Goal: Task Accomplishment & Management: Manage account settings

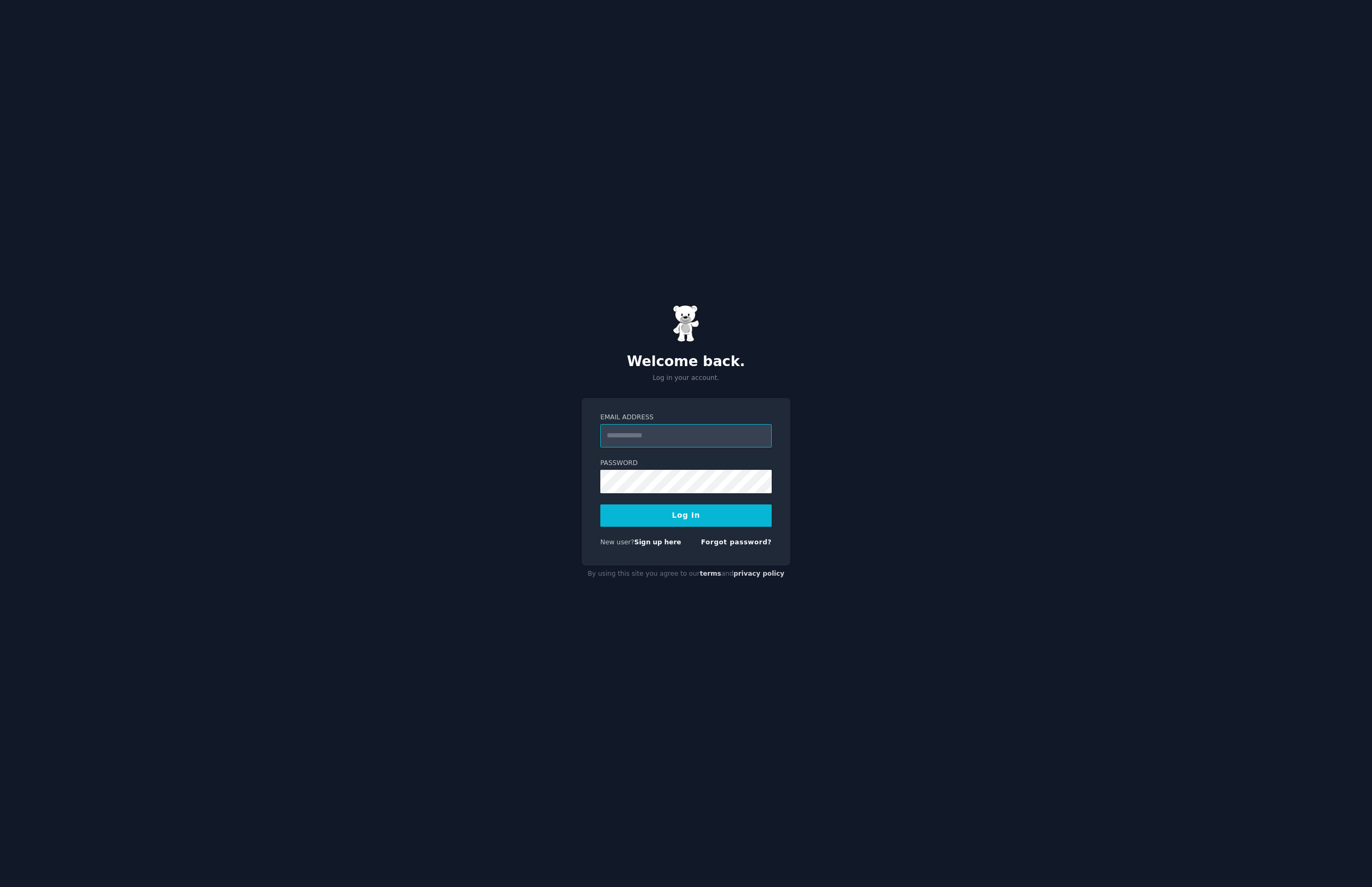
type input "**********"
click at [674, 522] on button "Log In" at bounding box center [685, 515] width 171 height 22
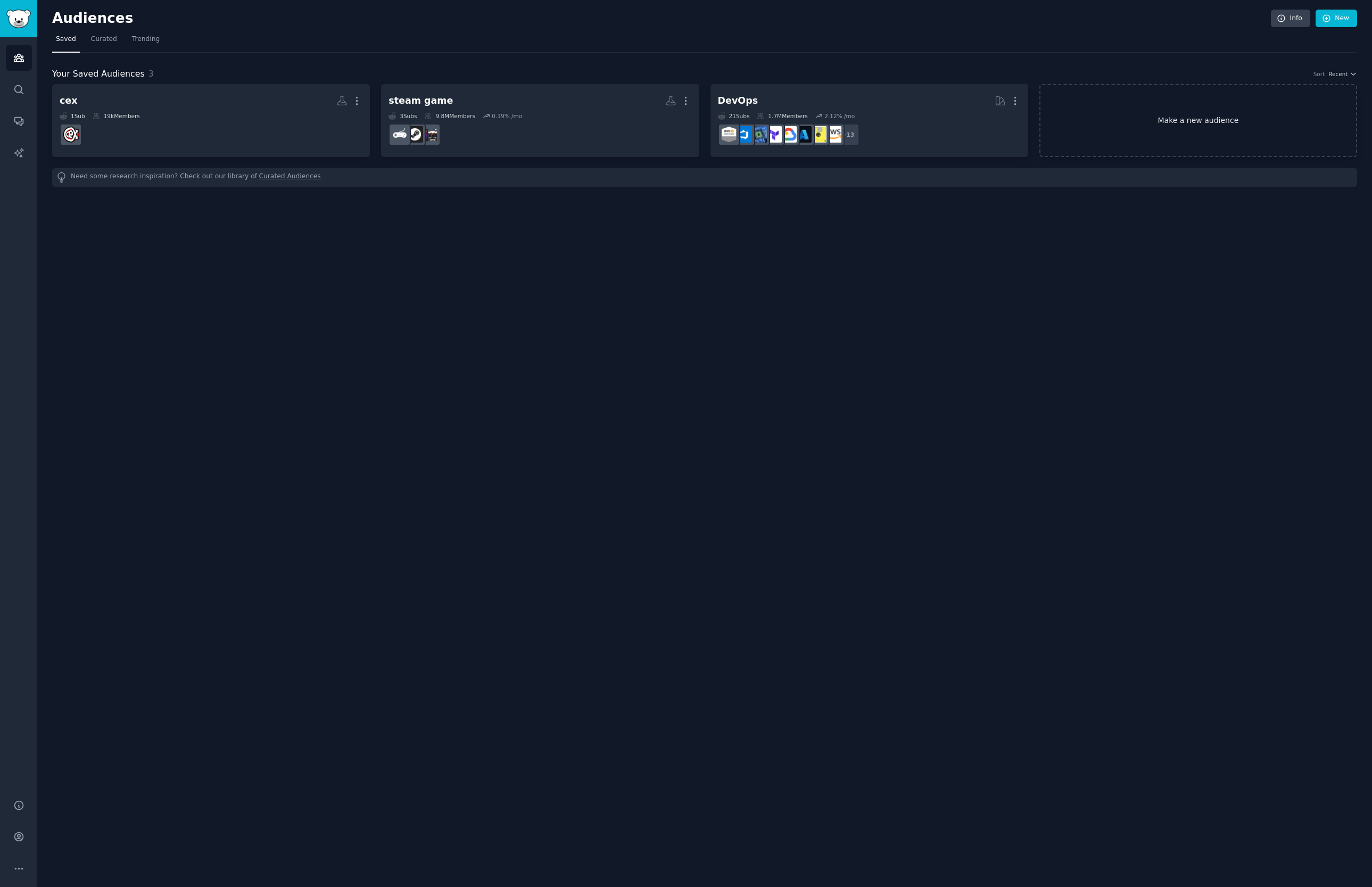
click at [1244, 130] on link "Make a new audience" at bounding box center [1198, 120] width 318 height 73
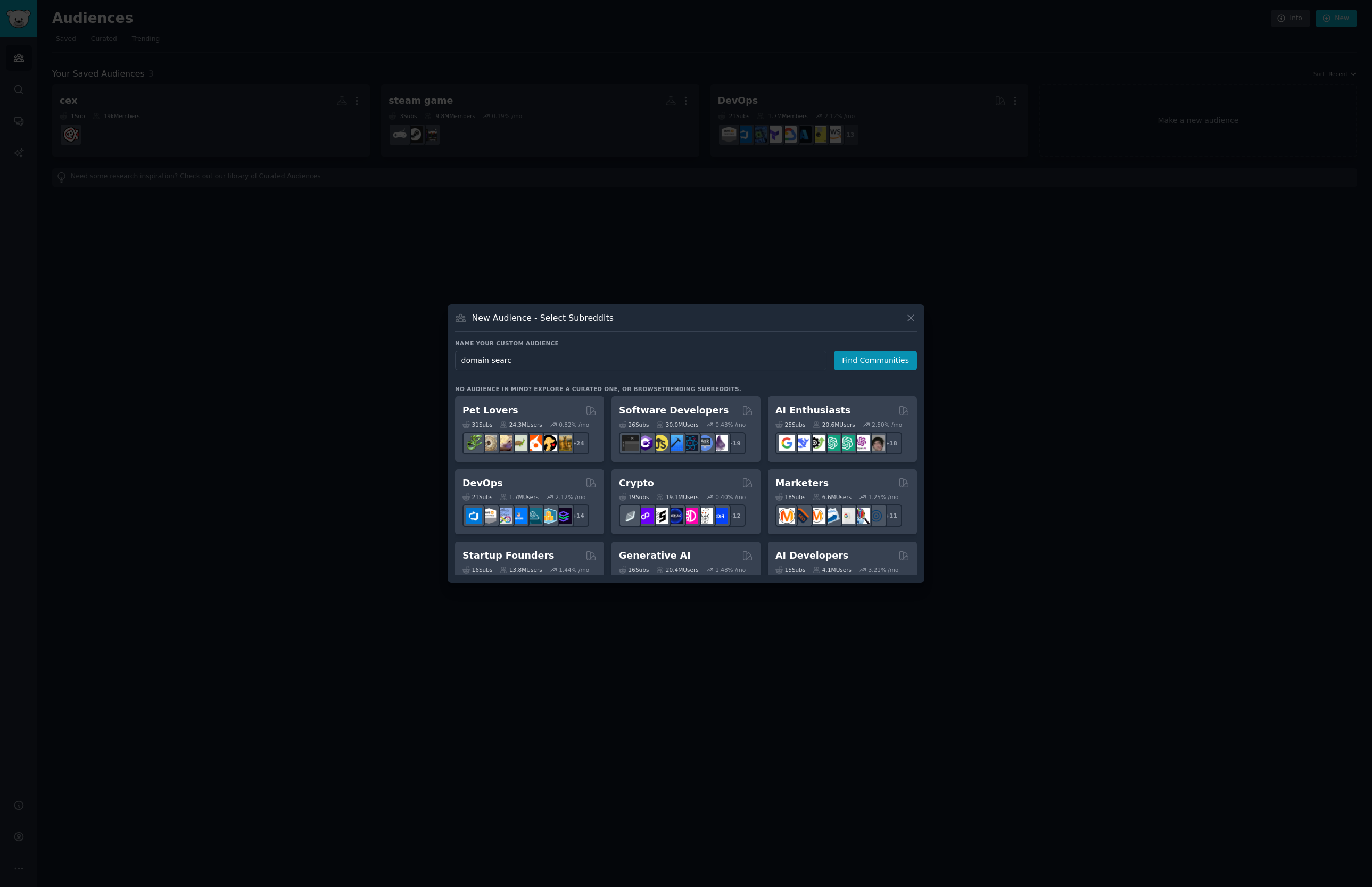
type input "domain search"
click button "Find Communities" at bounding box center [875, 361] width 83 height 20
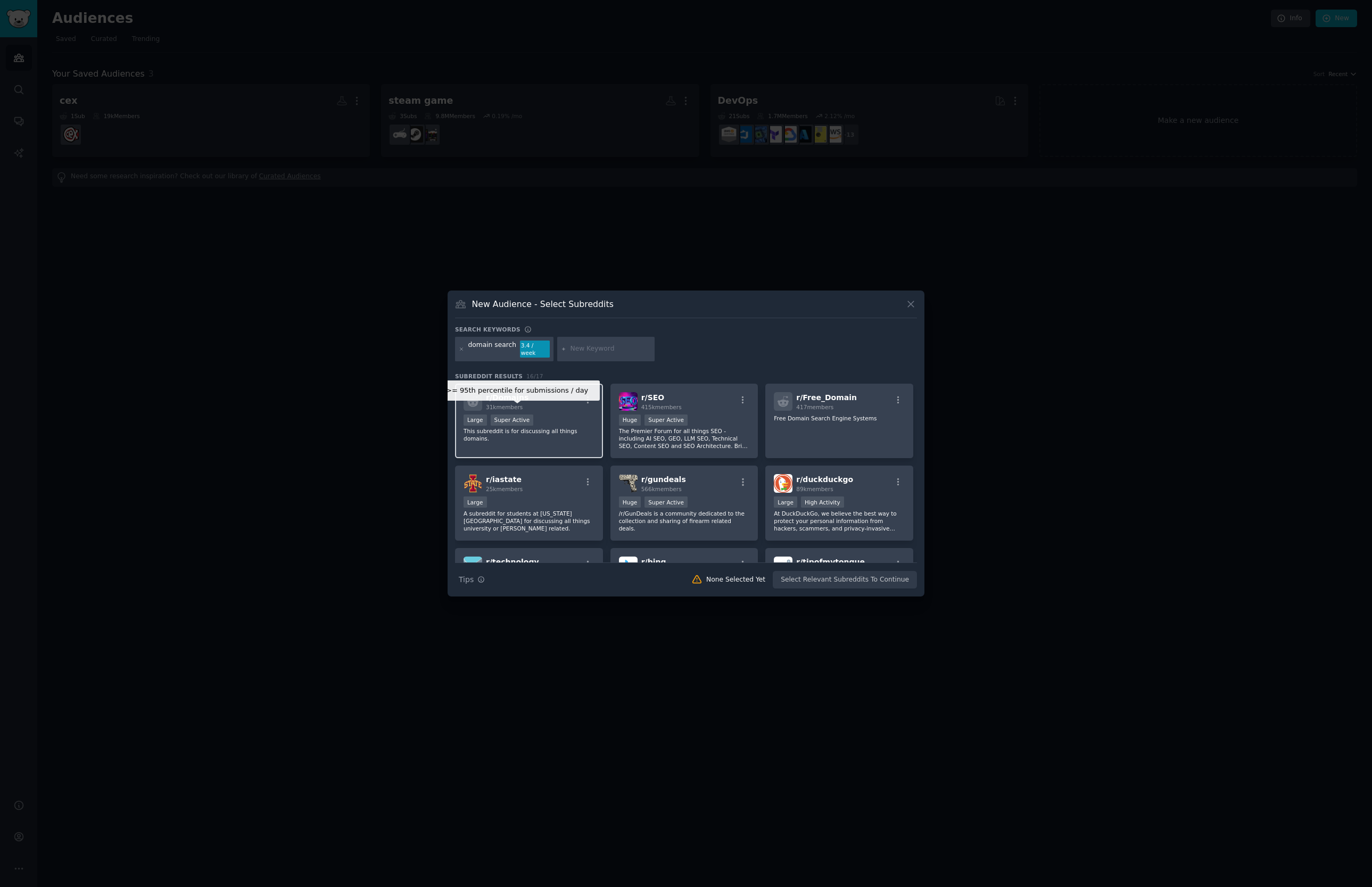
click at [512, 415] on div "Super Active" at bounding box center [512, 420] width 43 height 11
click at [891, 573] on button "Create Audience" at bounding box center [883, 580] width 70 height 18
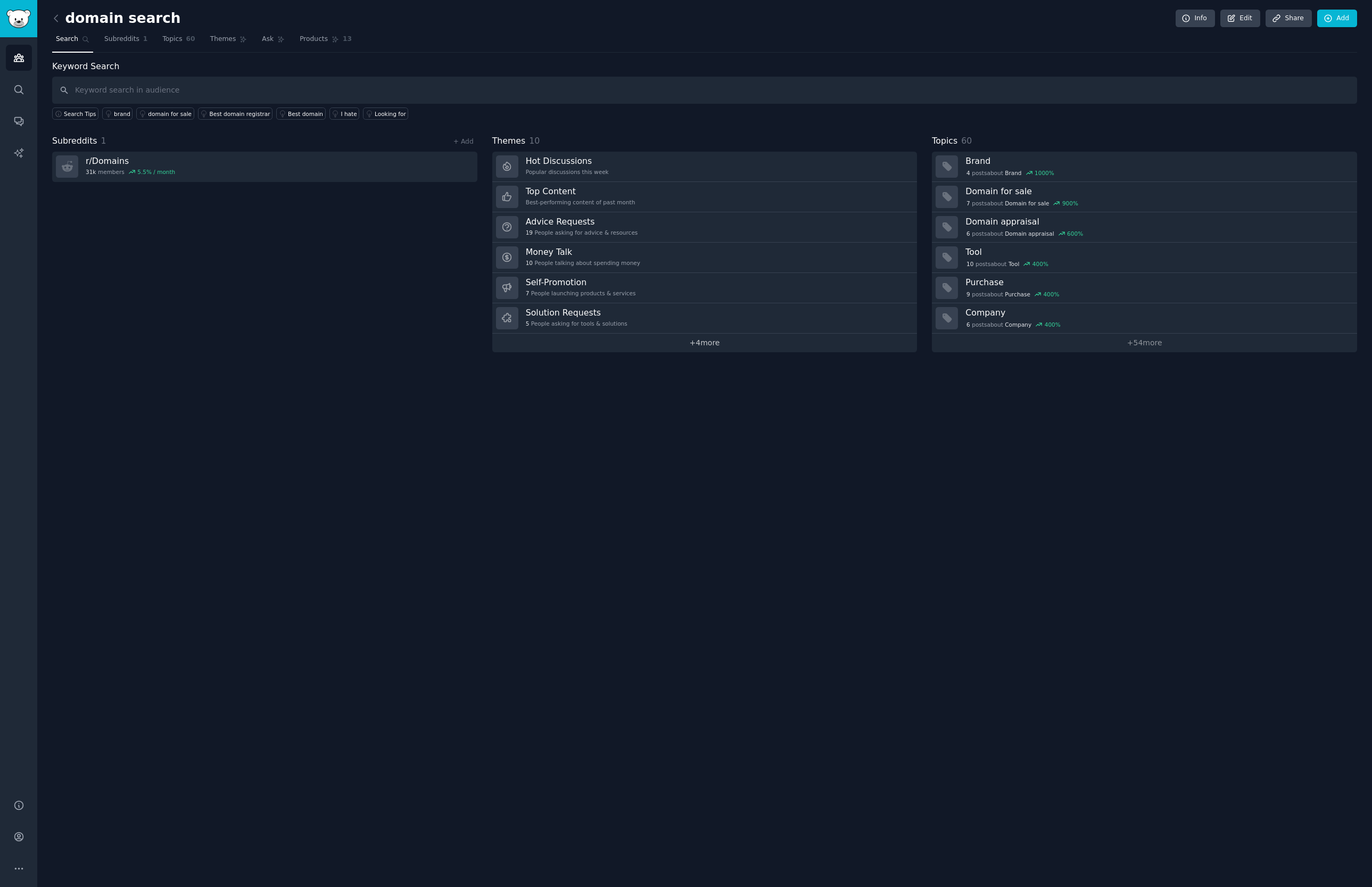
click at [752, 337] on link "+ 4 more" at bounding box center [704, 343] width 425 height 19
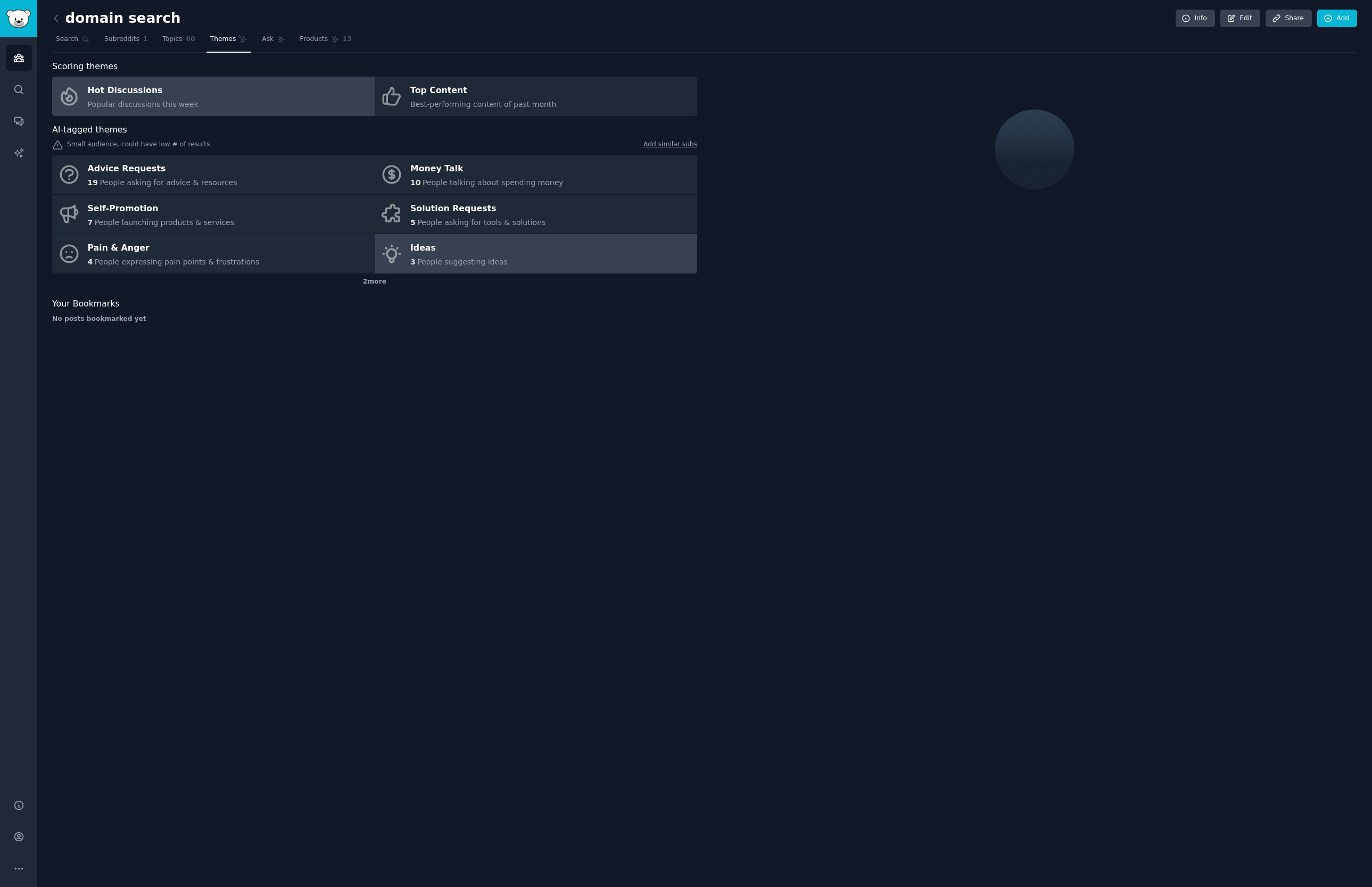
click at [480, 256] on div "3 People suggesting ideas" at bounding box center [459, 262] width 98 height 11
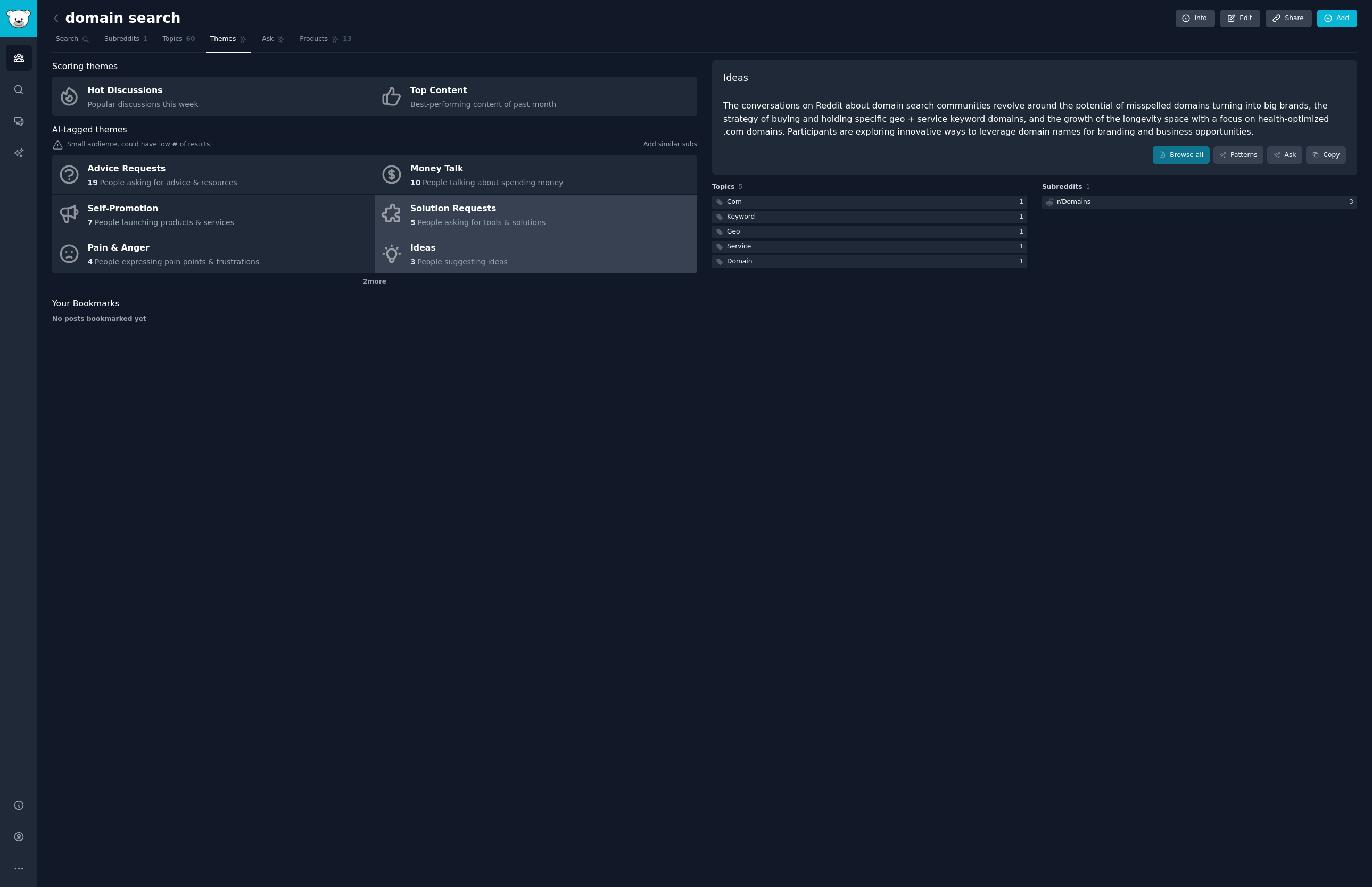
click at [432, 197] on link "Solution Requests 5 People asking for tools & solutions" at bounding box center [536, 214] width 322 height 40
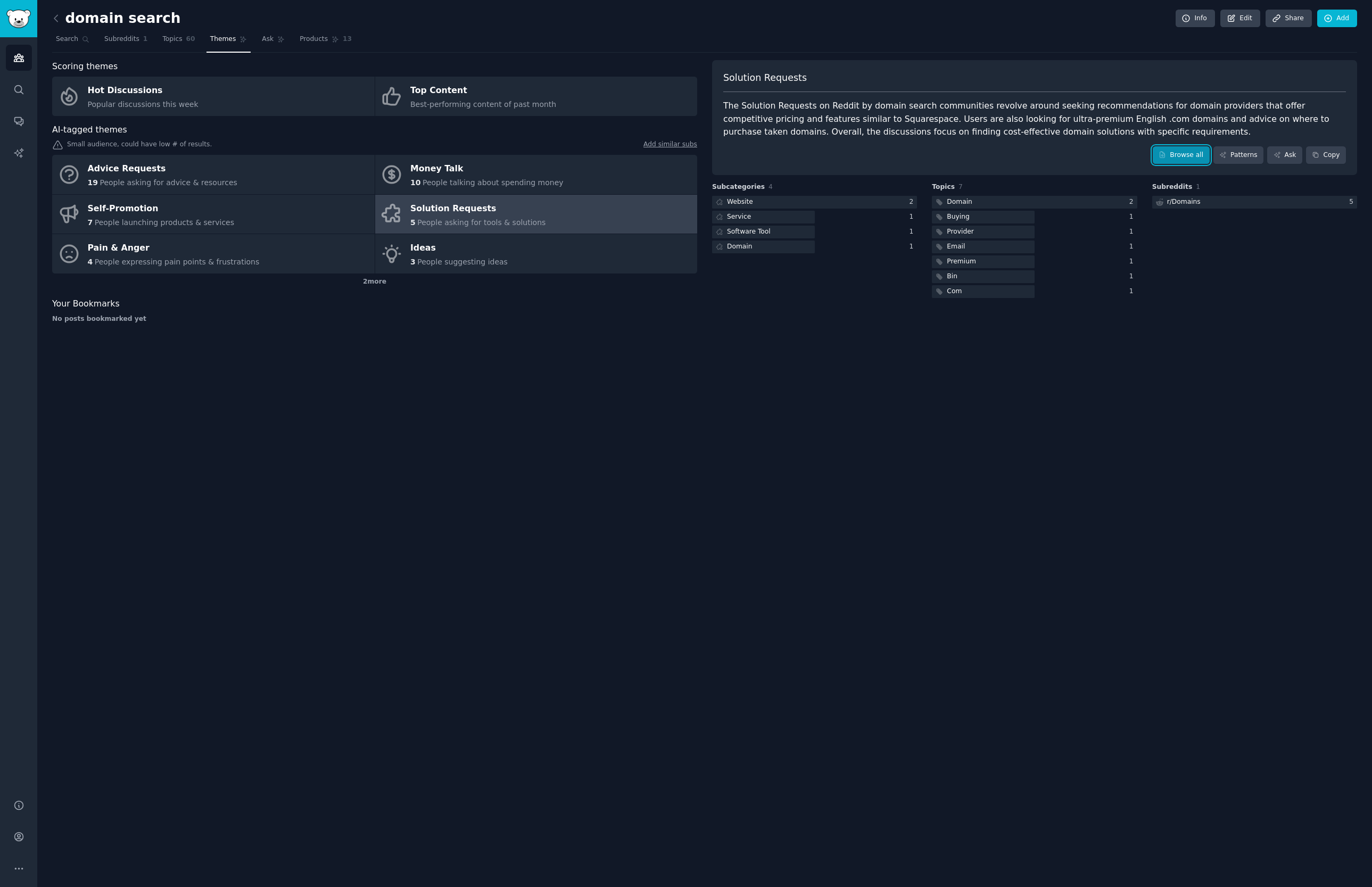
click at [1183, 156] on link "Browse all" at bounding box center [1181, 156] width 57 height 18
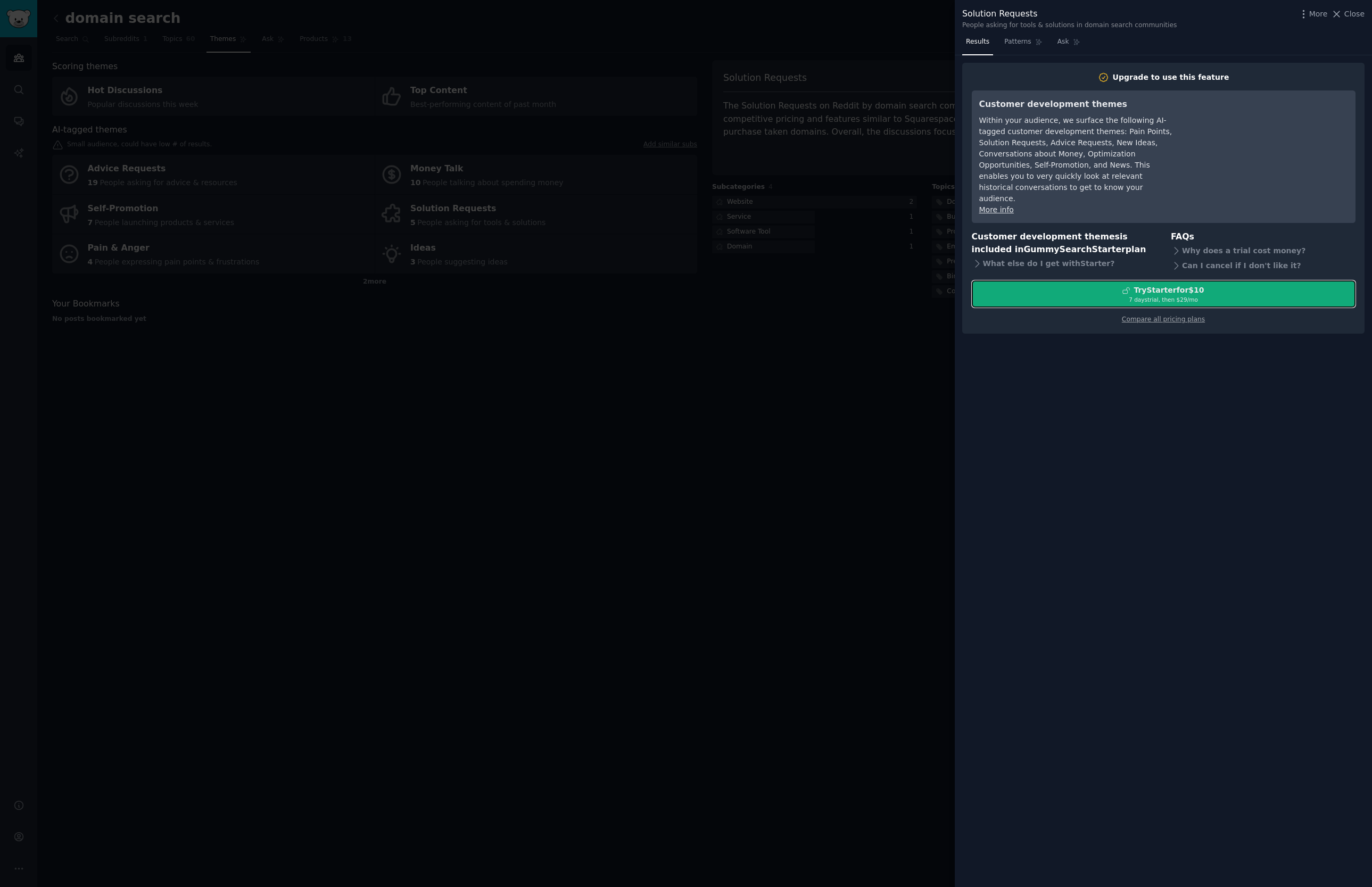
click at [1184, 296] on div "7 days trial, then $ 29 /mo" at bounding box center [1164, 299] width 383 height 7
click at [806, 561] on div at bounding box center [686, 443] width 1372 height 887
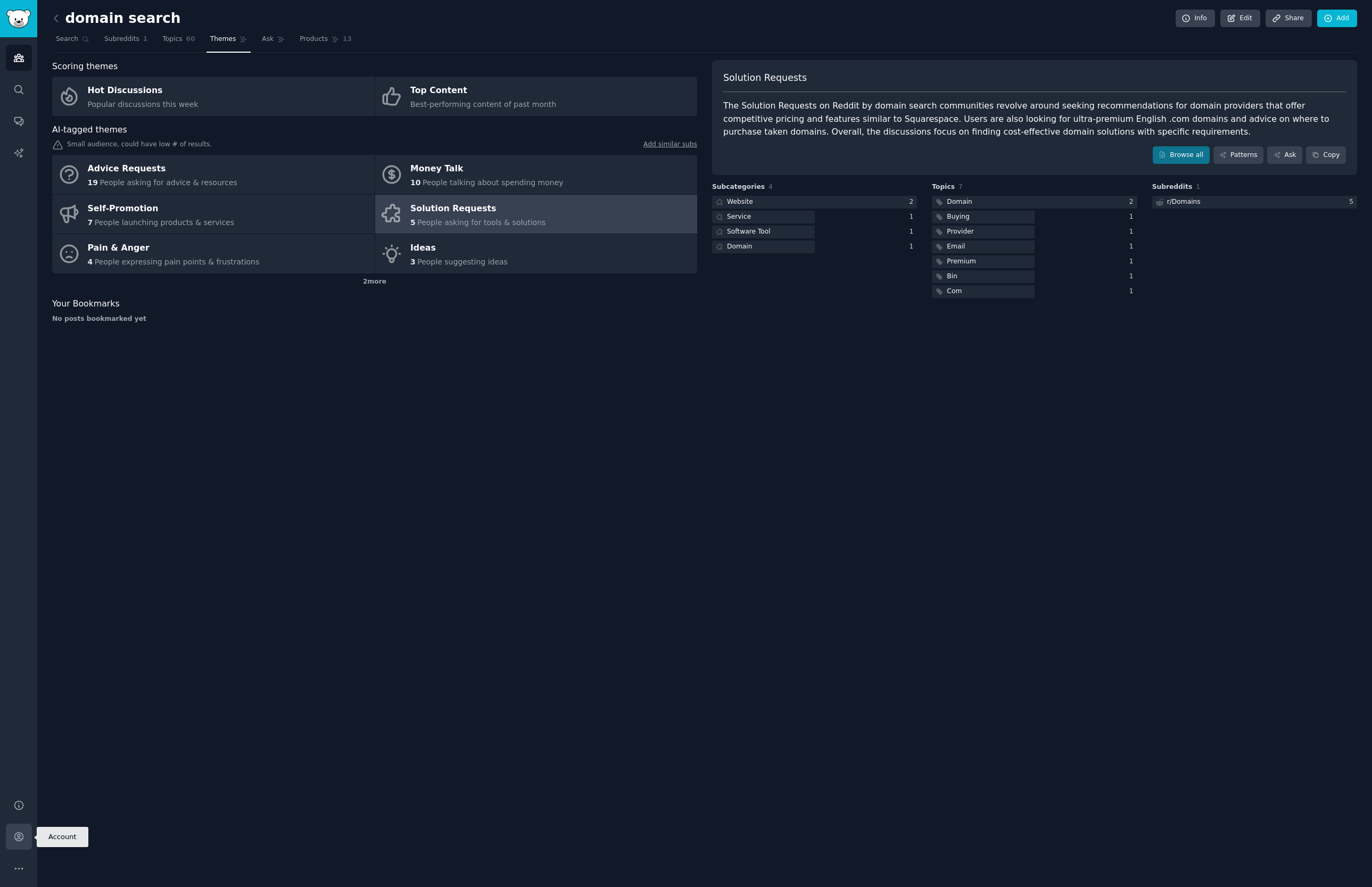
click at [16, 840] on icon "Sidebar" at bounding box center [18, 836] width 8 height 8
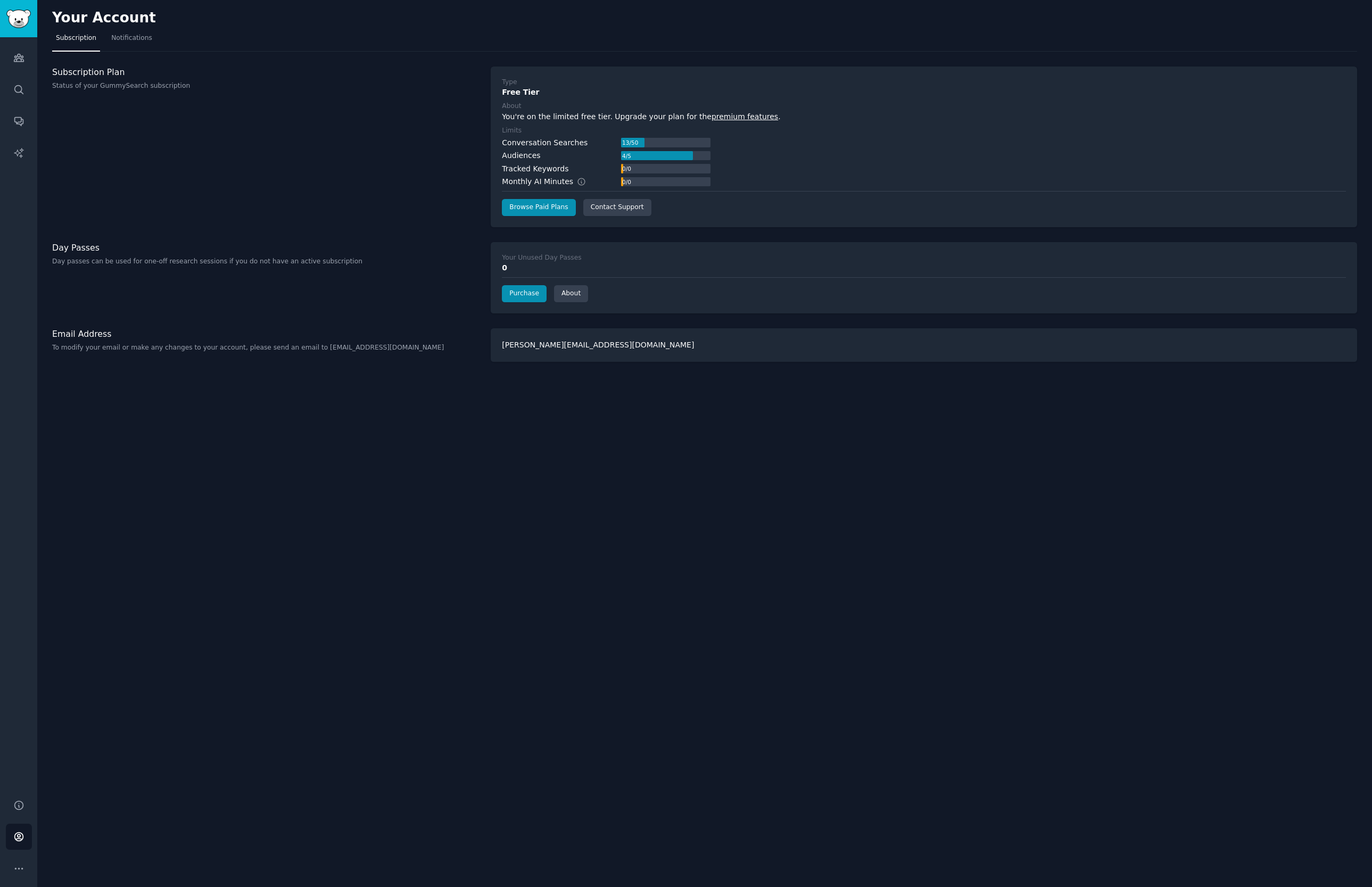
click at [739, 124] on div "Type Free Tier About You're on the limited free tier. Upgrade your plan for the…" at bounding box center [924, 146] width 844 height 139
click at [732, 116] on link "premium features" at bounding box center [745, 116] width 66 height 8
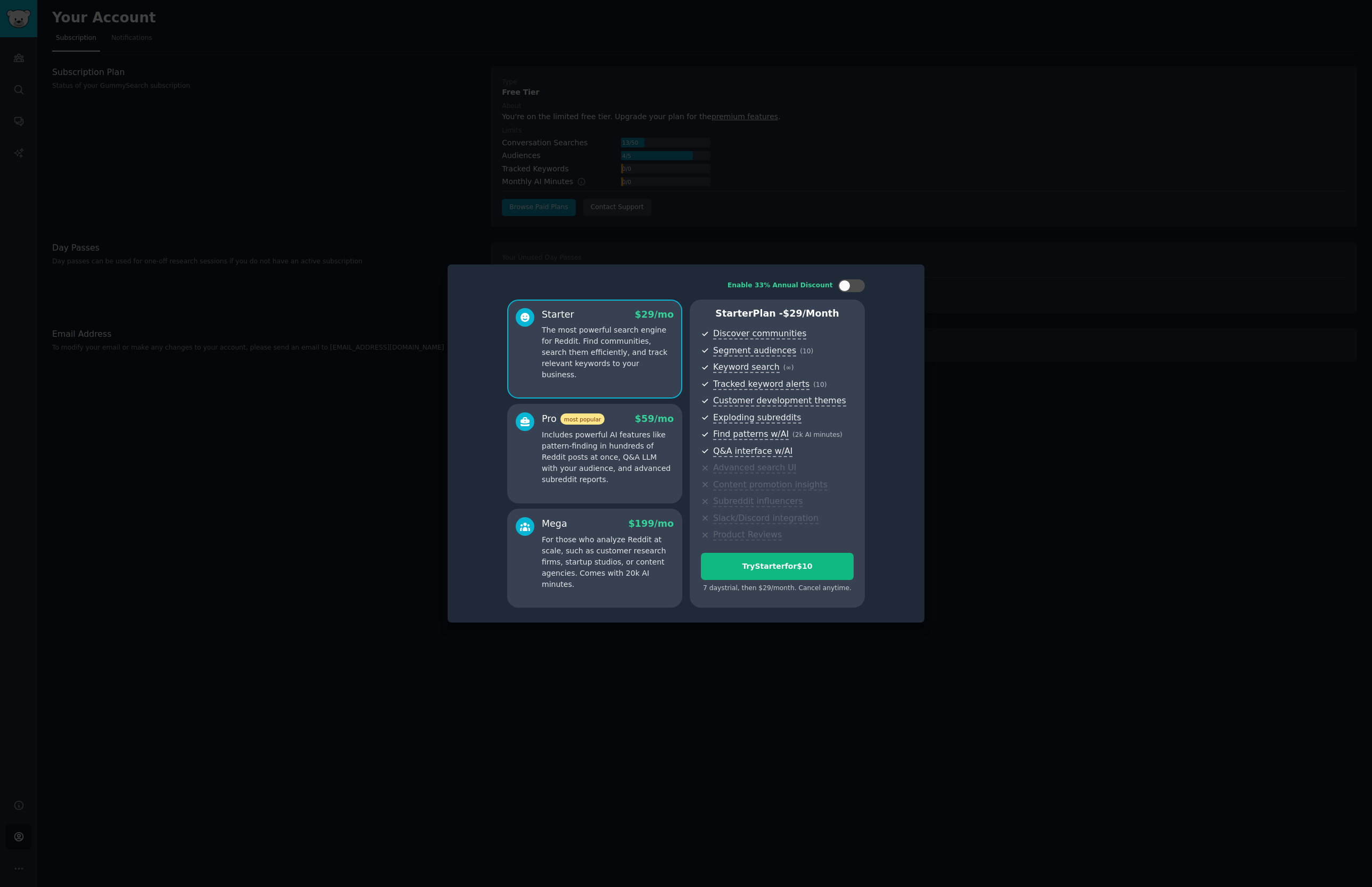
click at [613, 420] on div "Pro most popular $ 59 /mo" at bounding box center [607, 419] width 132 height 13
click at [653, 556] on p "For those who analyze Reddit at scale, such as customer research firms, startup…" at bounding box center [607, 562] width 132 height 56
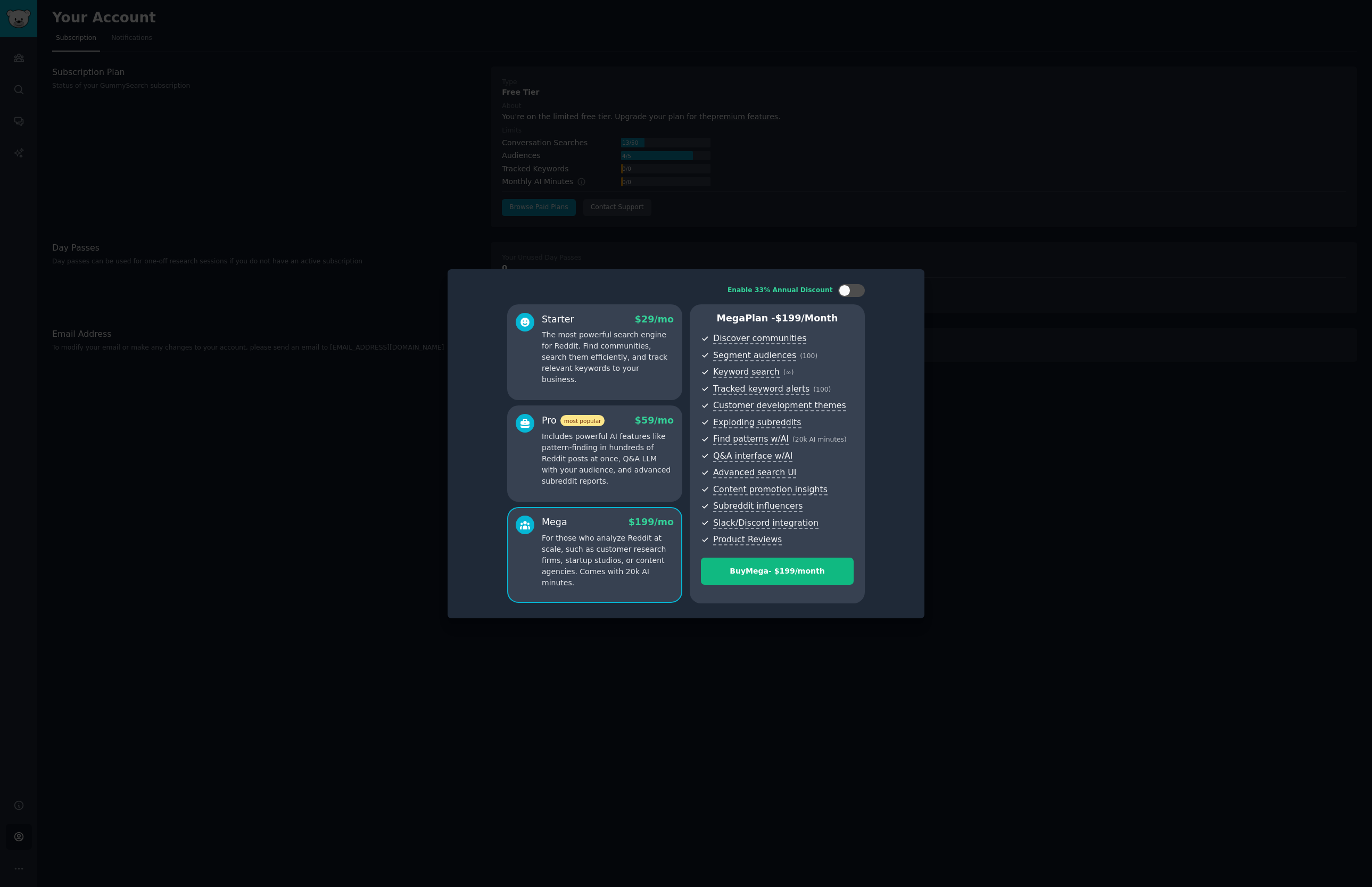
click at [648, 458] on p "Includes powerful AI features like pattern-finding in hundreds of Reddit posts …" at bounding box center [607, 459] width 132 height 56
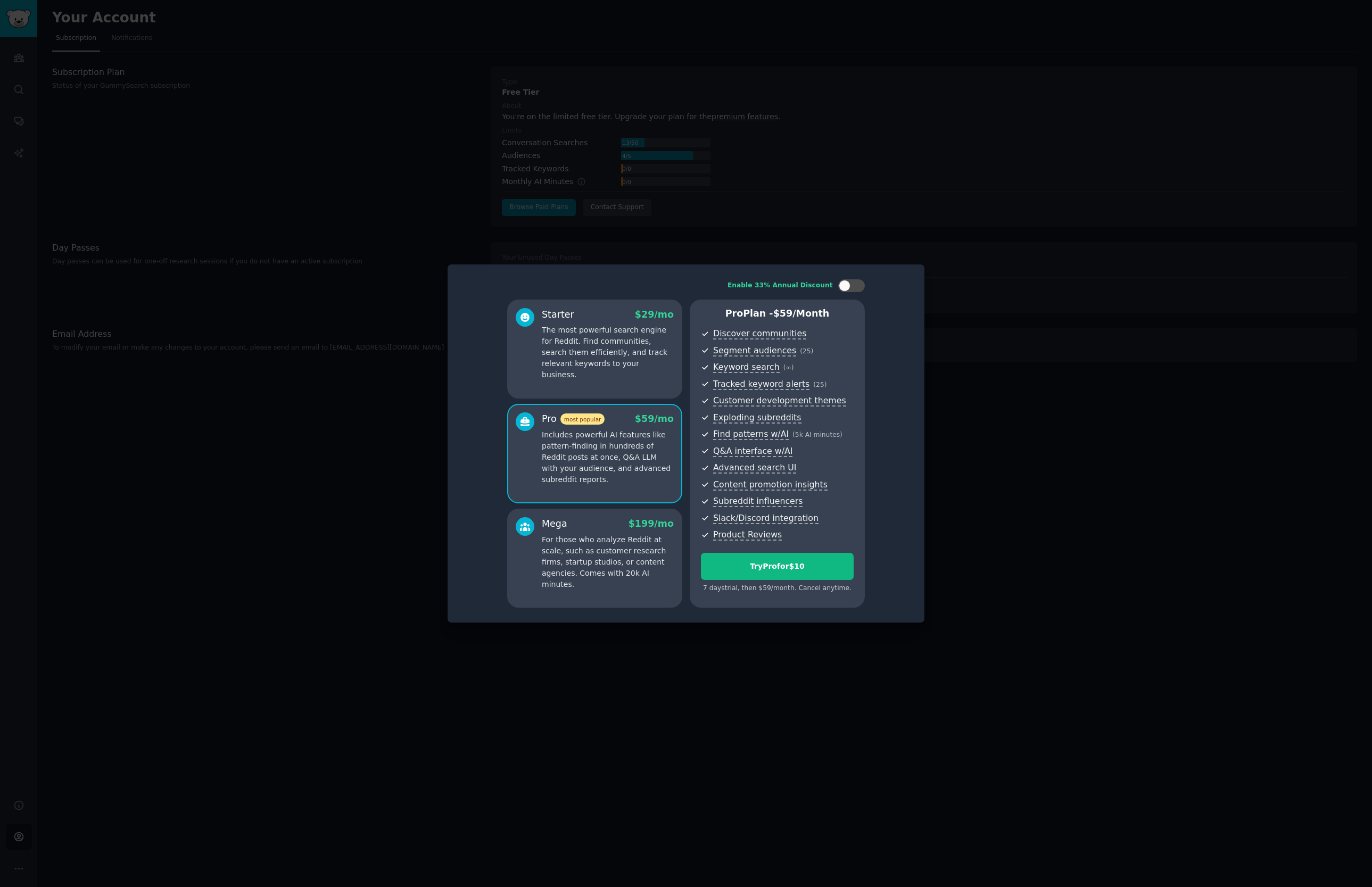
drag, startPoint x: 644, startPoint y: 367, endPoint x: 670, endPoint y: 443, distance: 80.3
click at [644, 367] on p "The most powerful search engine for Reddit. Find communities, search them effic…" at bounding box center [607, 353] width 132 height 56
click at [670, 443] on p "Includes powerful AI features like pattern-finding in hundreds of Reddit posts …" at bounding box center [607, 457] width 132 height 56
drag, startPoint x: 611, startPoint y: 546, endPoint x: 605, endPoint y: 526, distance: 20.9
click at [611, 546] on p "For those who analyze Reddit at scale, such as customer research firms, startup…" at bounding box center [607, 562] width 132 height 56
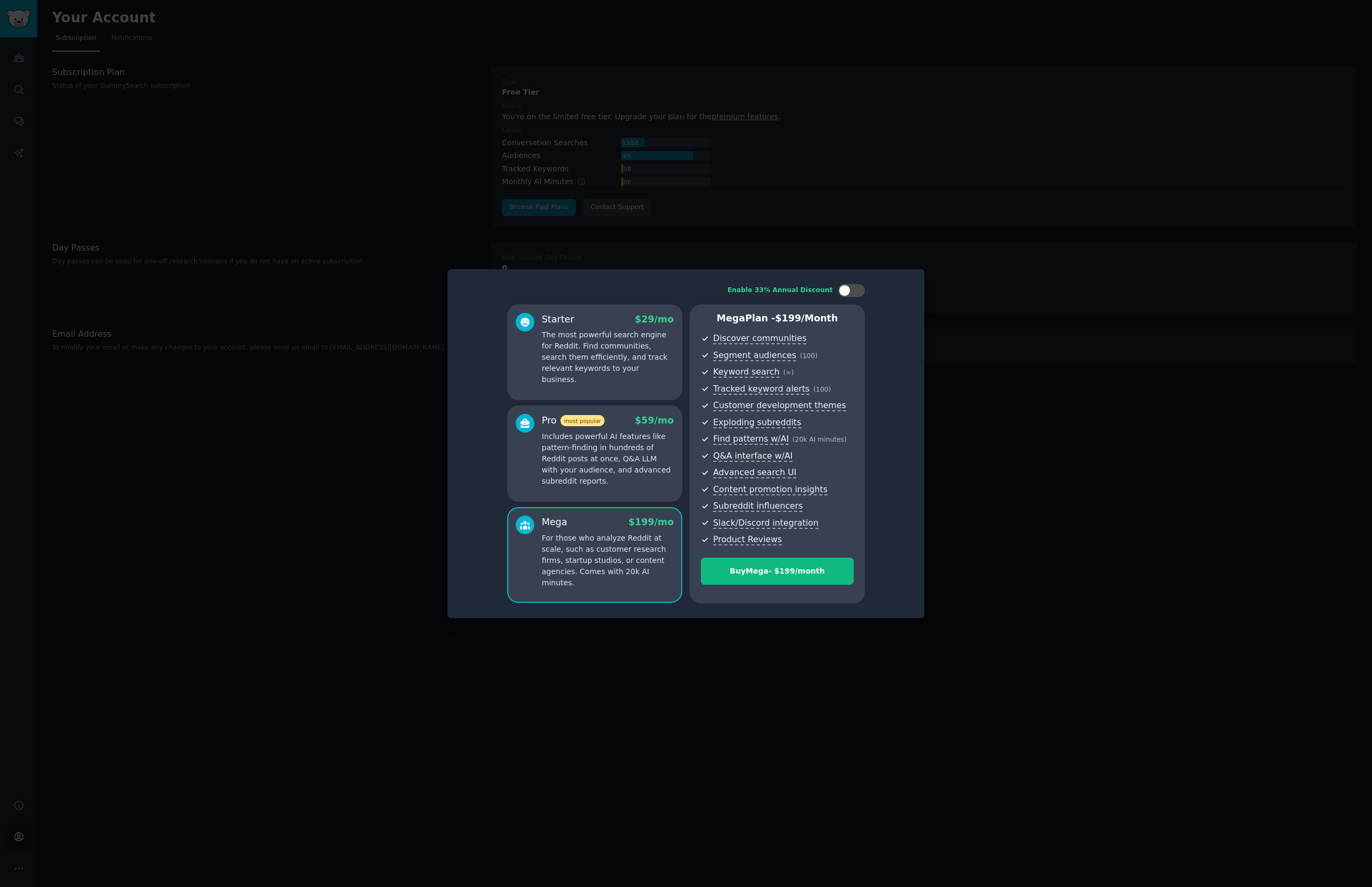
click at [610, 453] on p "Includes powerful AI features like pattern-finding in hundreds of Reddit posts …" at bounding box center [607, 459] width 132 height 56
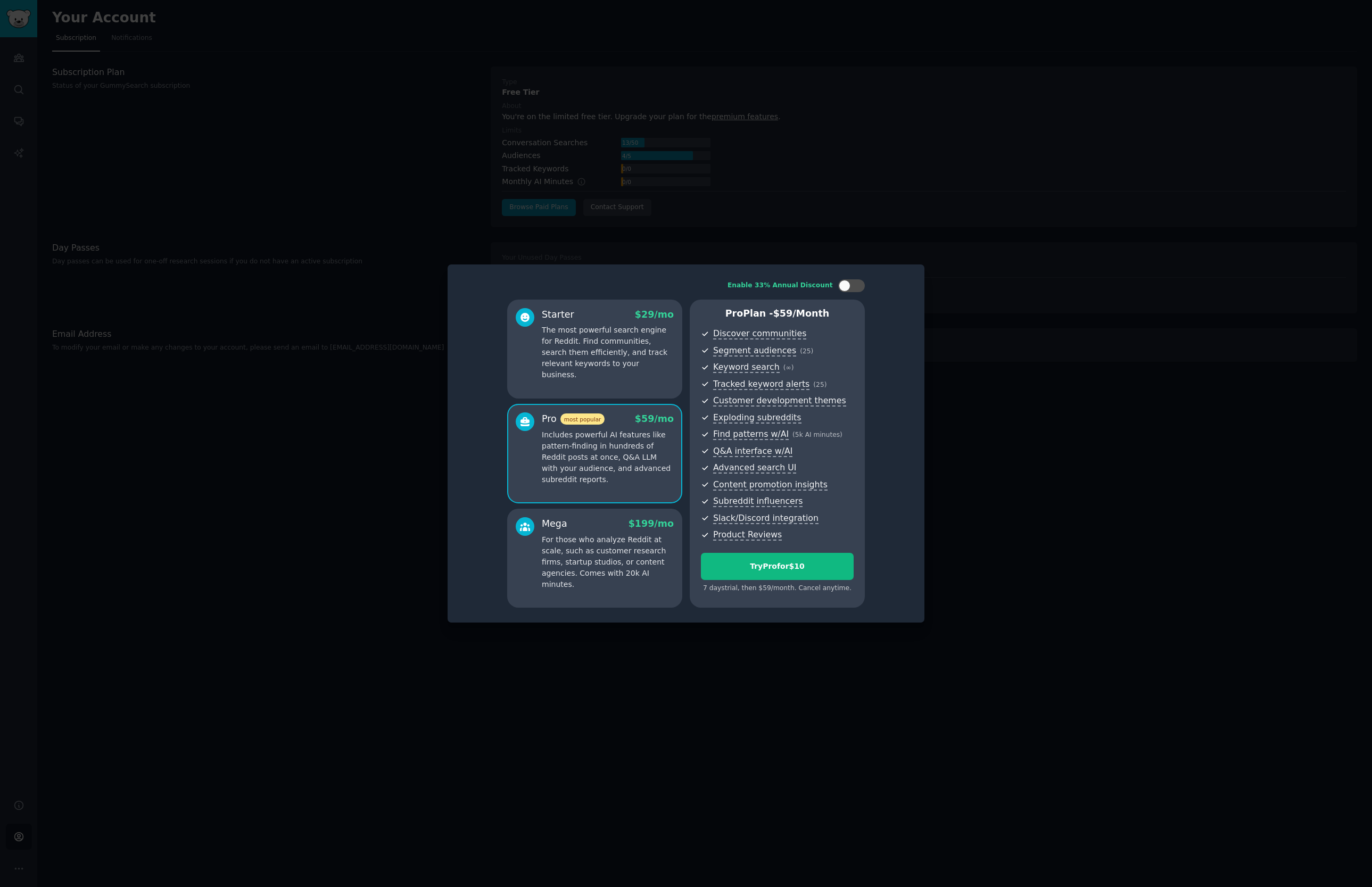
click at [618, 341] on p "The most powerful search engine for Reddit. Find communities, search them effic…" at bounding box center [607, 353] width 132 height 56
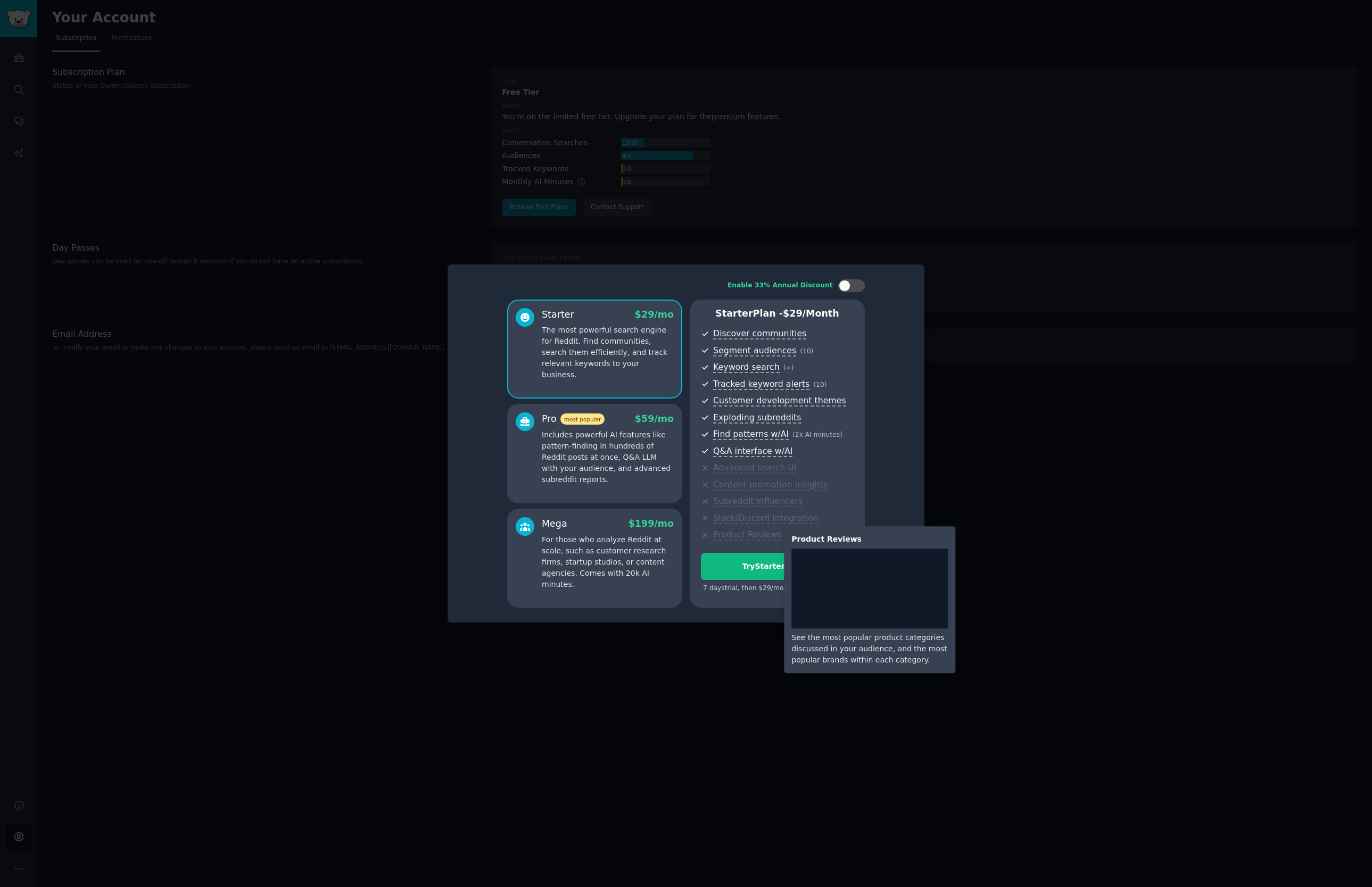
click at [765, 536] on span "Product Reviews" at bounding box center [747, 534] width 68 height 11
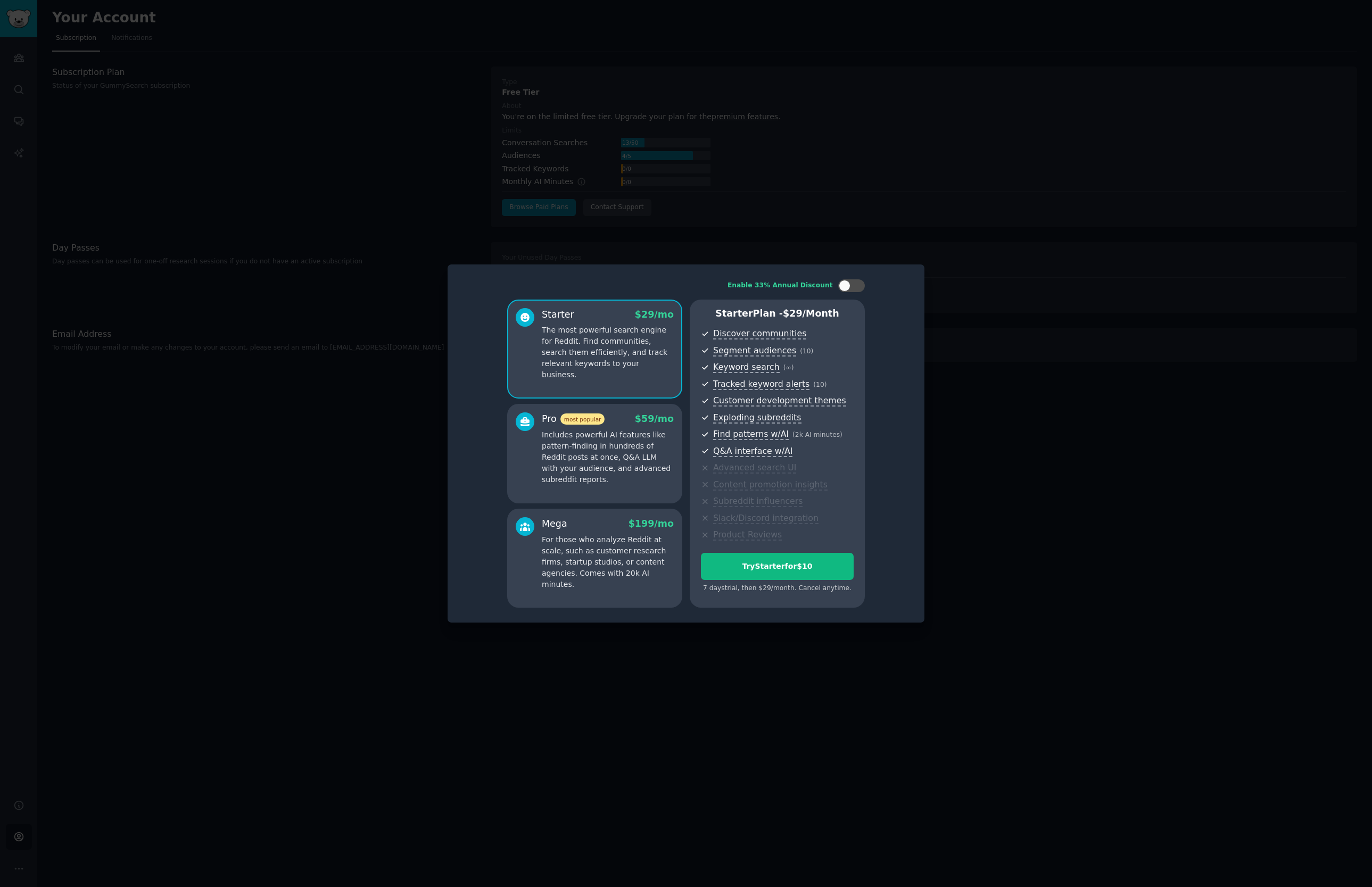
click at [593, 463] on p "Includes powerful AI features like pattern-finding in hundreds of Reddit posts …" at bounding box center [607, 457] width 132 height 56
click at [624, 549] on p "For those who analyze Reddit at scale, such as customer research firms, startup…" at bounding box center [607, 562] width 132 height 56
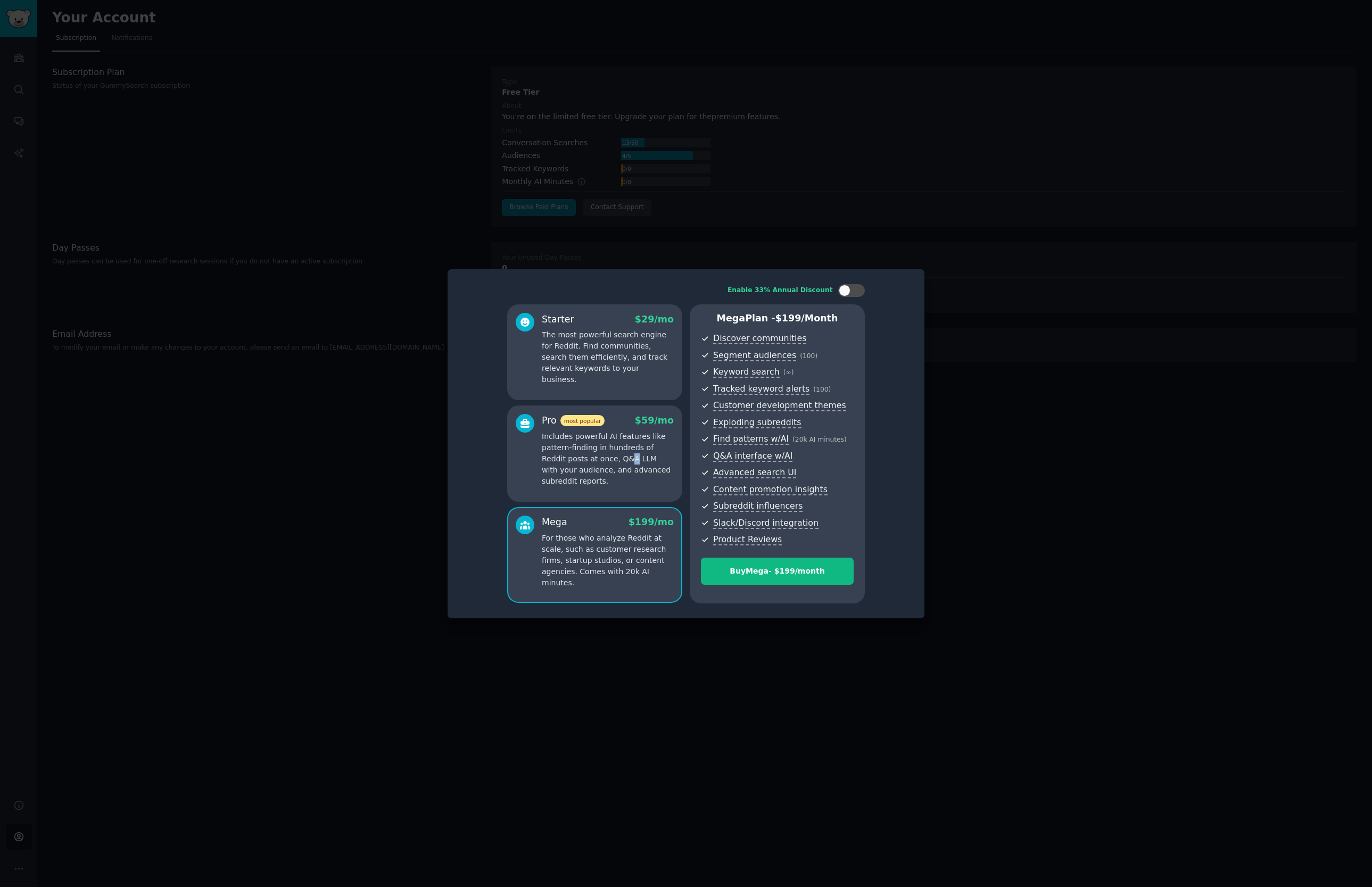
drag, startPoint x: 605, startPoint y: 462, endPoint x: 611, endPoint y: 475, distance: 14.3
click at [605, 463] on p "Includes powerful AI features like pattern-finding in hundreds of Reddit posts …" at bounding box center [607, 459] width 132 height 56
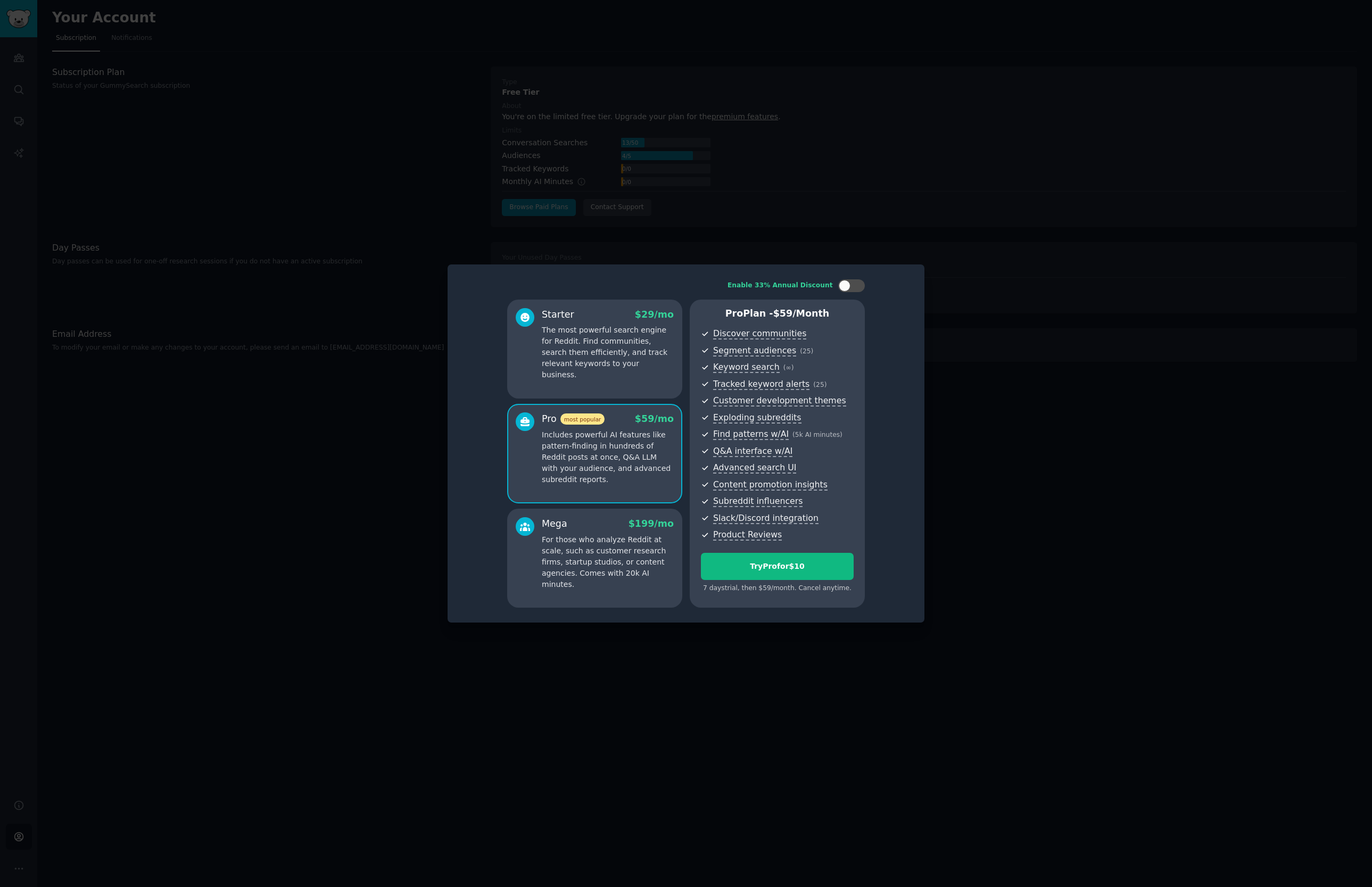
click at [612, 529] on div "Mega $ 199 /mo" at bounding box center [607, 524] width 132 height 13
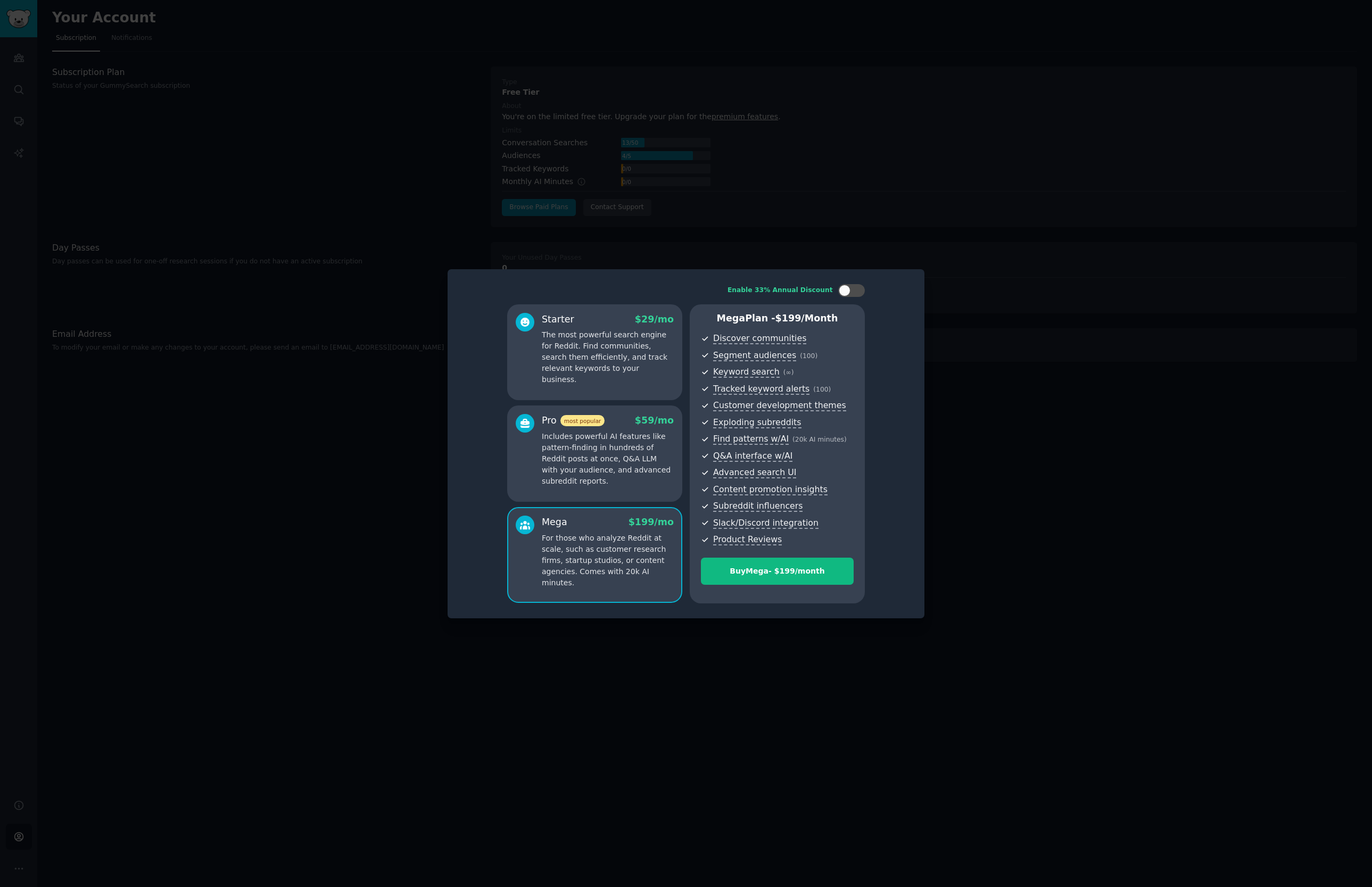
click at [625, 459] on p "Includes powerful AI features like pattern-finding in hundreds of Reddit posts …" at bounding box center [607, 459] width 132 height 56
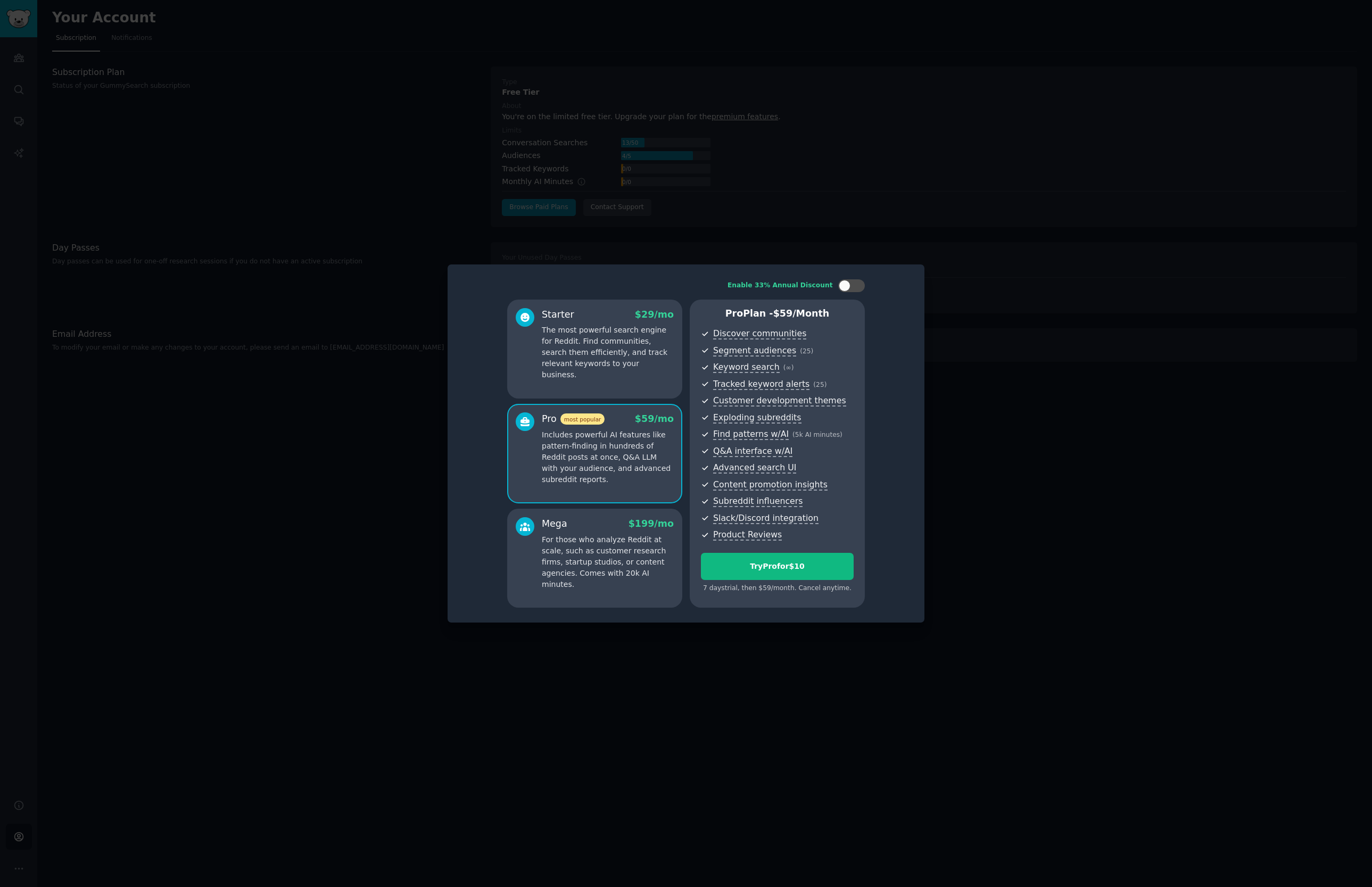
click at [610, 515] on div "Mega $ 199 /mo For those who analyze Reddit at scale, such as customer research…" at bounding box center [594, 558] width 175 height 99
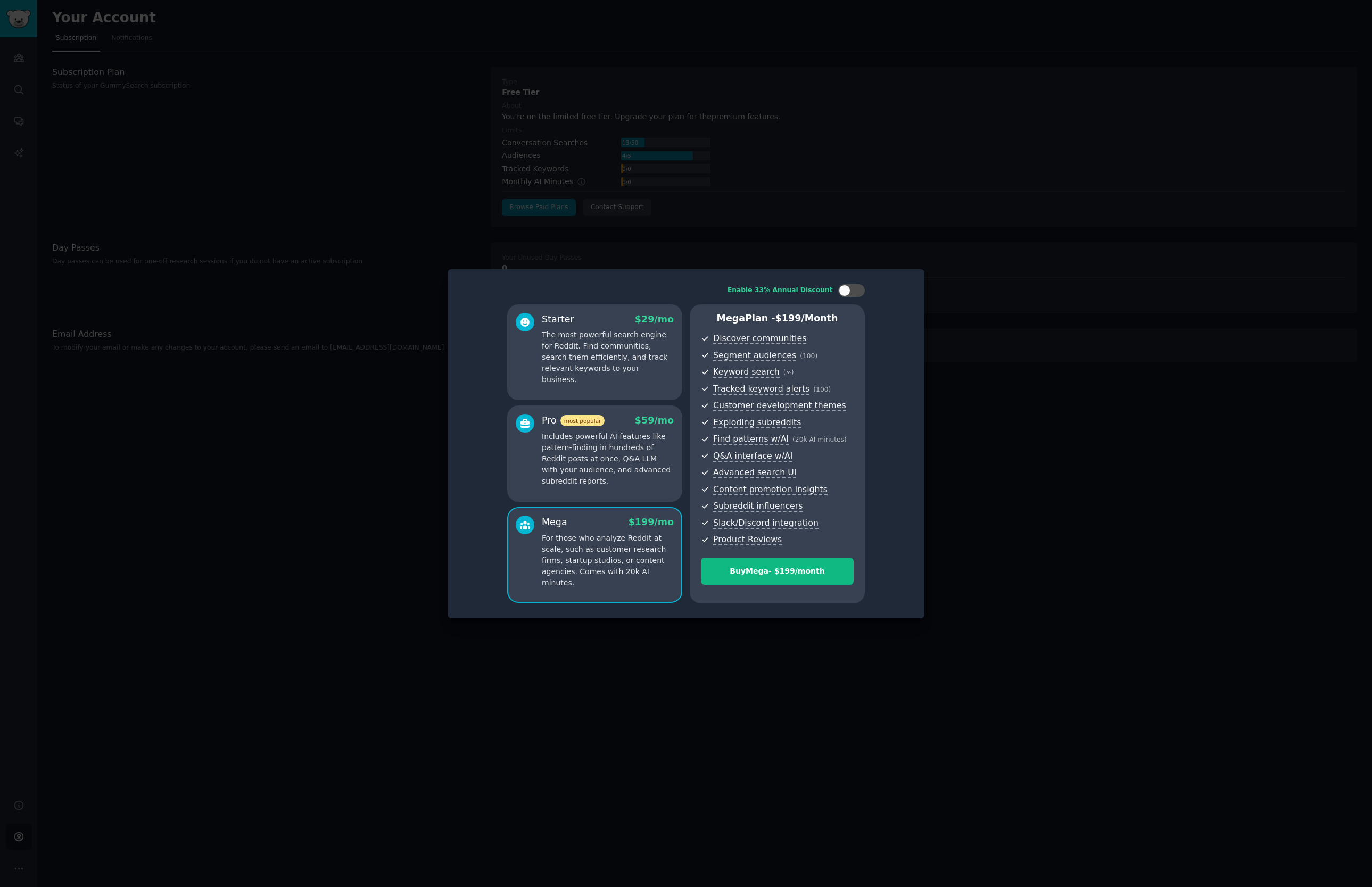
click at [613, 433] on p "Includes powerful AI features like pattern-finding in hundreds of Reddit posts …" at bounding box center [607, 459] width 132 height 56
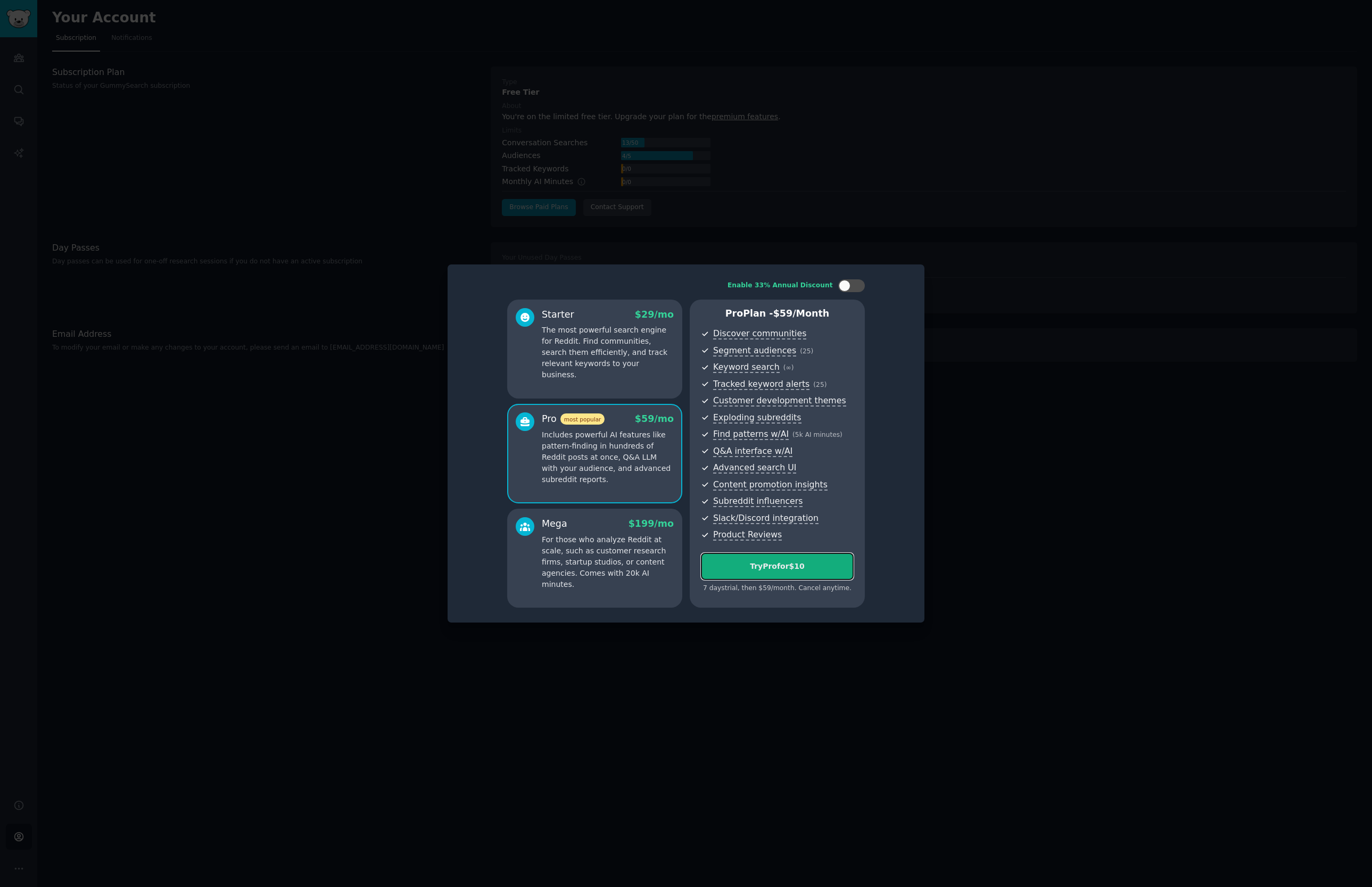
click at [790, 573] on button "Try Pro for $10" at bounding box center [777, 566] width 153 height 27
click at [612, 458] on p "Includes powerful AI features like pattern-finding in hundreds of Reddit posts …" at bounding box center [607, 457] width 132 height 56
click at [599, 543] on p "For those who analyze Reddit at scale, such as customer research firms, startup…" at bounding box center [607, 562] width 132 height 56
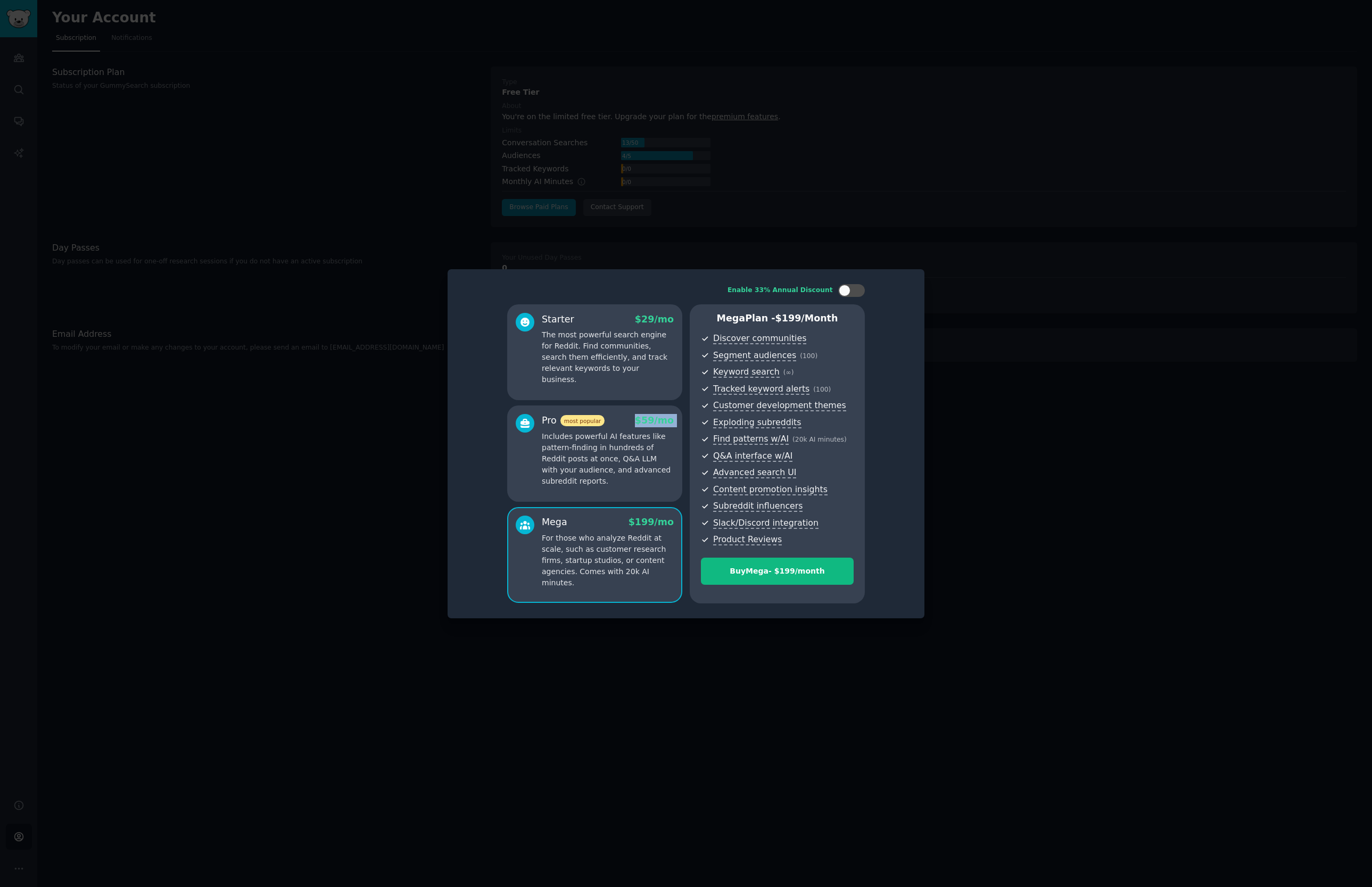
click at [634, 426] on div "Pro most popular $ 59 /mo Includes powerful AI features like pattern-finding in…" at bounding box center [607, 450] width 132 height 73
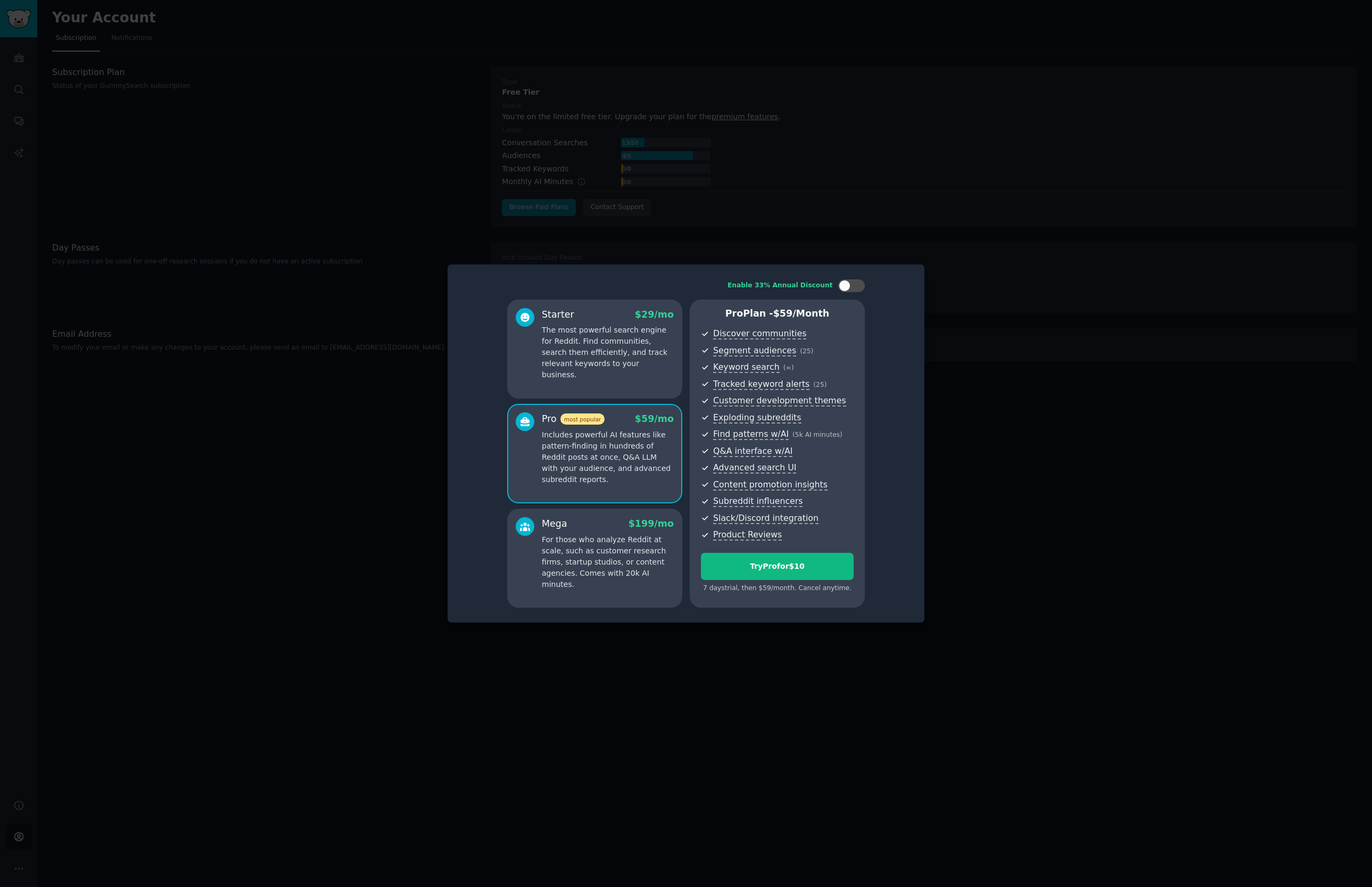
click at [635, 314] on div "Starter $ 29 /mo" at bounding box center [607, 314] width 132 height 13
click at [1057, 401] on div at bounding box center [686, 443] width 1372 height 887
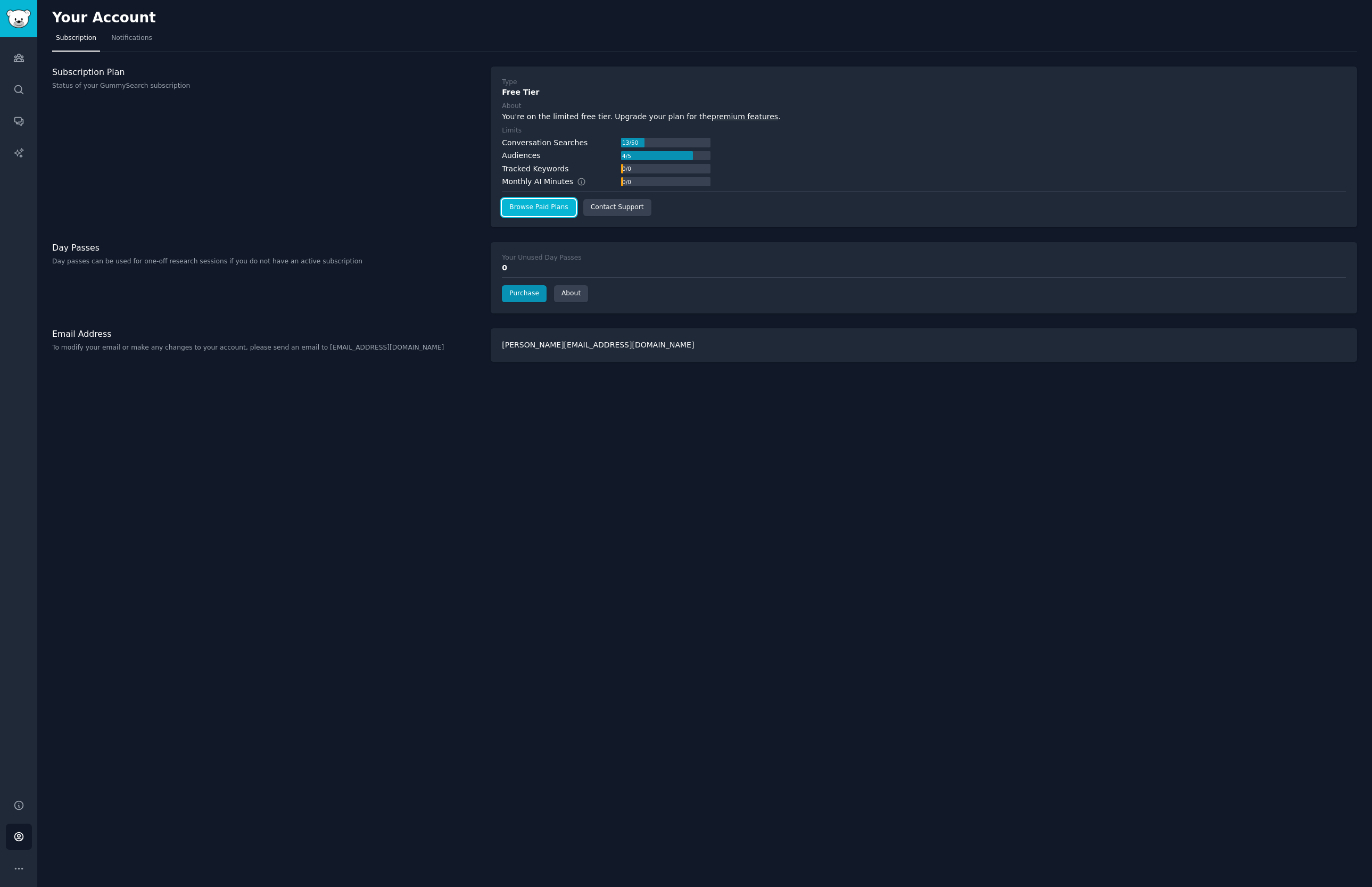
click at [558, 209] on link "Browse Paid Plans" at bounding box center [538, 208] width 74 height 17
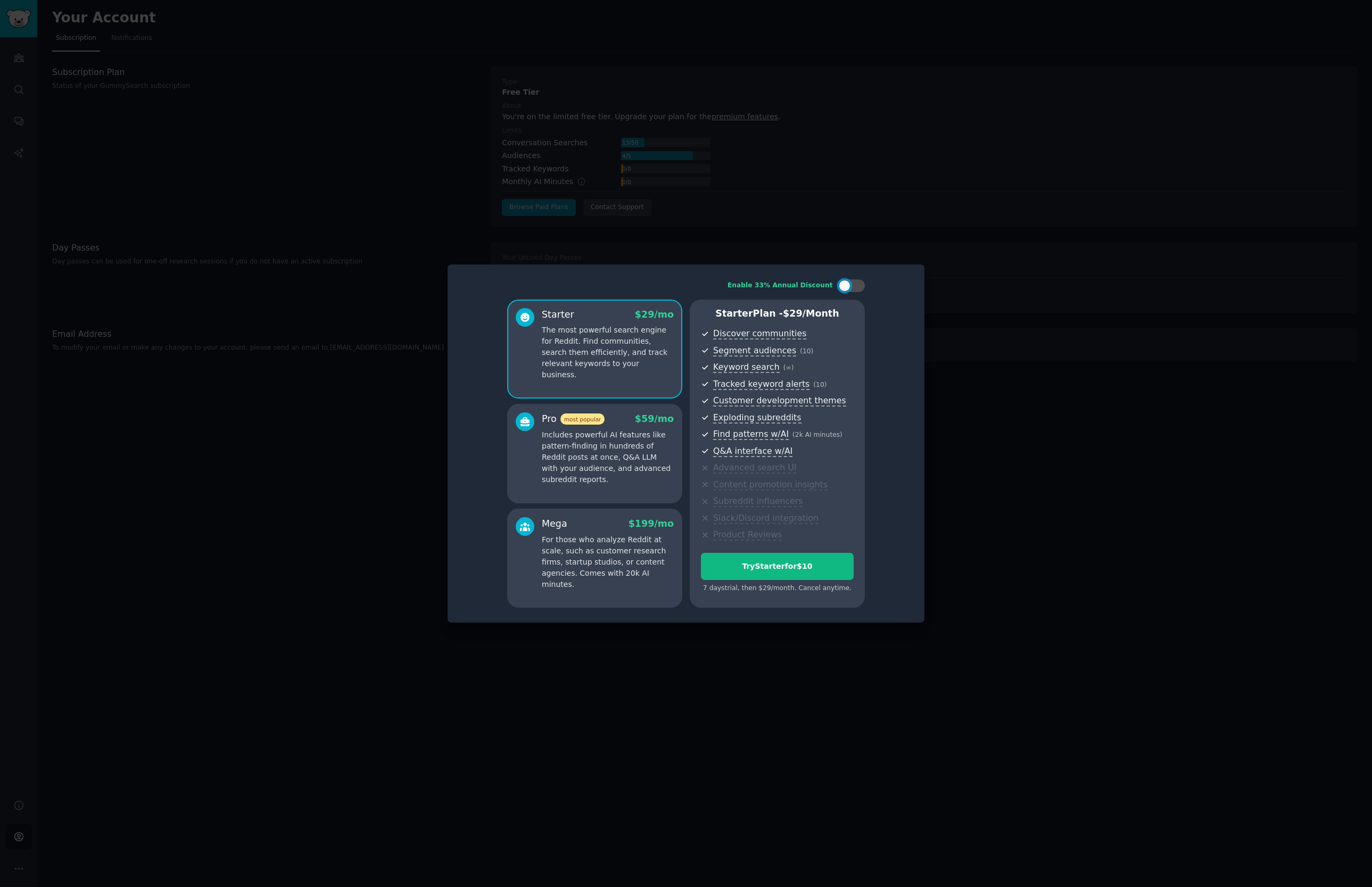
click at [569, 458] on p "Includes powerful AI features like pattern-finding in hundreds of Reddit posts …" at bounding box center [607, 457] width 132 height 56
click at [844, 296] on div "Enable 33% Annual Discount Starter $ 29 /mo The most powerful search engine for…" at bounding box center [686, 444] width 462 height 344
click at [851, 286] on div at bounding box center [851, 286] width 27 height 13
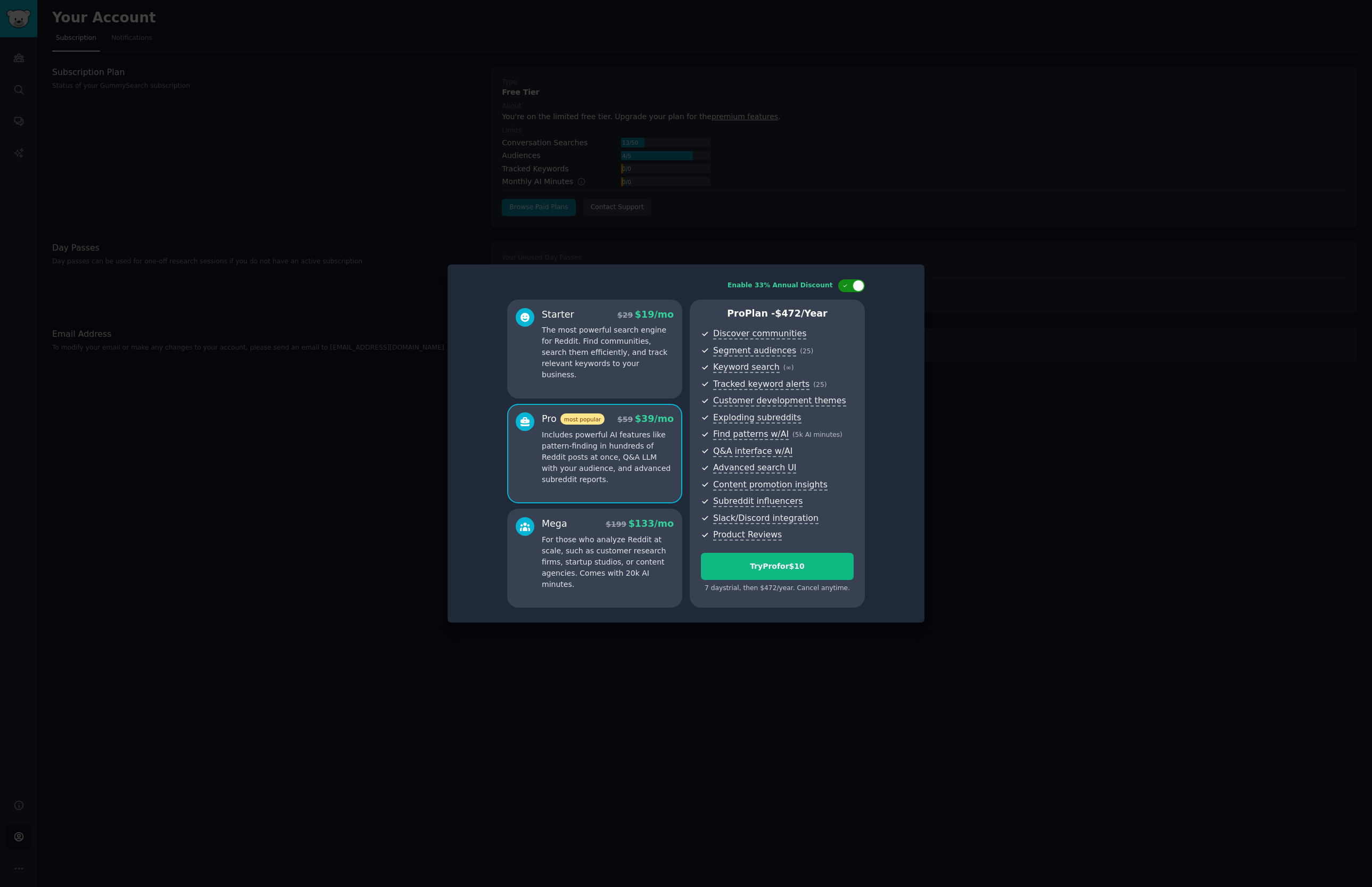
click at [848, 284] on div at bounding box center [845, 286] width 7 height 5
checkbox input "false"
click at [512, 333] on div "Starter $ 29 /mo The most powerful search engine for Reddit. Find communities, …" at bounding box center [594, 349] width 175 height 99
click at [595, 459] on p "Includes powerful AI features like pattern-finding in hundreds of Reddit posts …" at bounding box center [607, 457] width 132 height 56
click at [788, 576] on button "Try Pro for $10" at bounding box center [777, 566] width 153 height 27
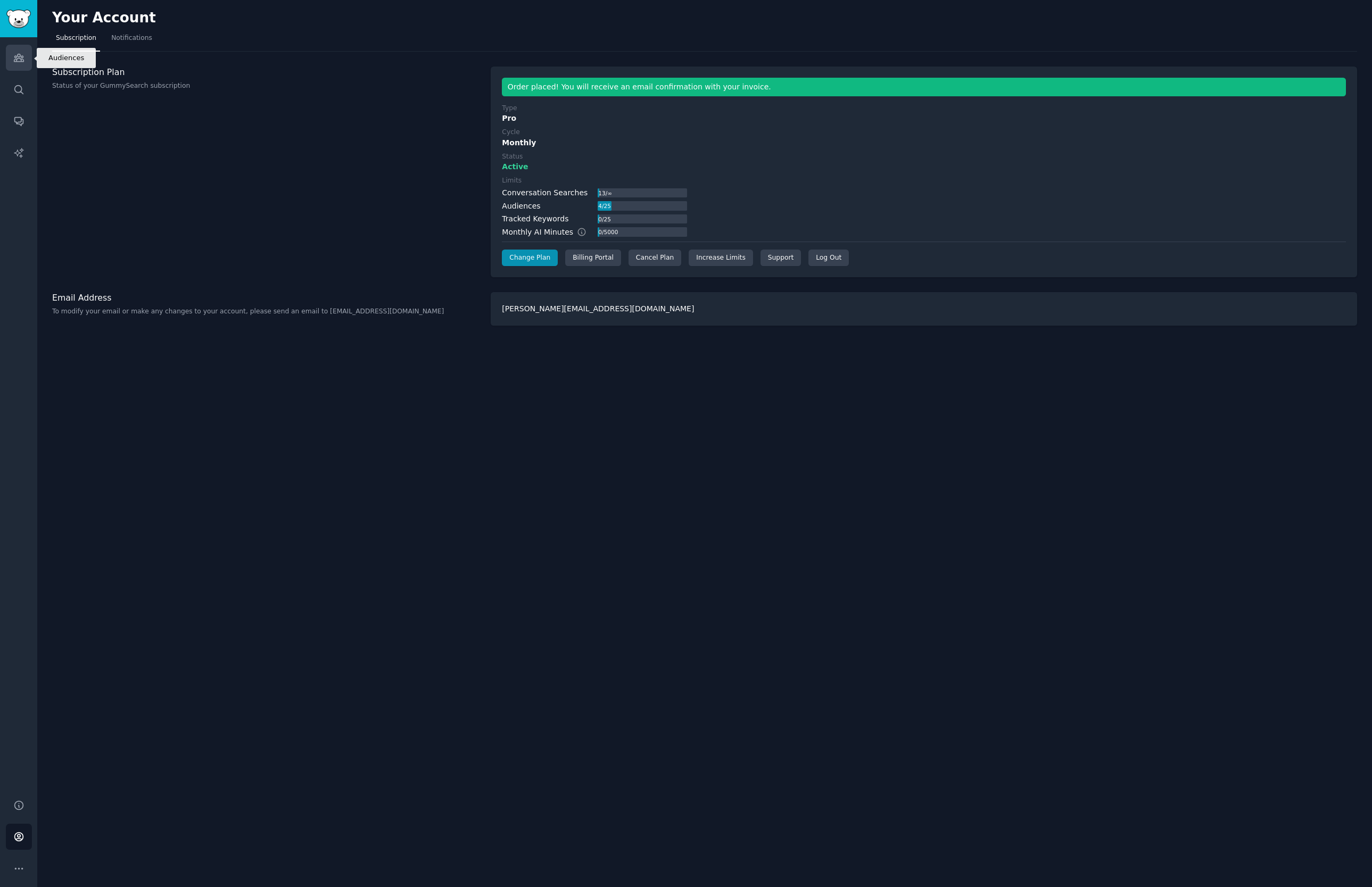
click at [9, 55] on link "Audiences" at bounding box center [19, 58] width 26 height 26
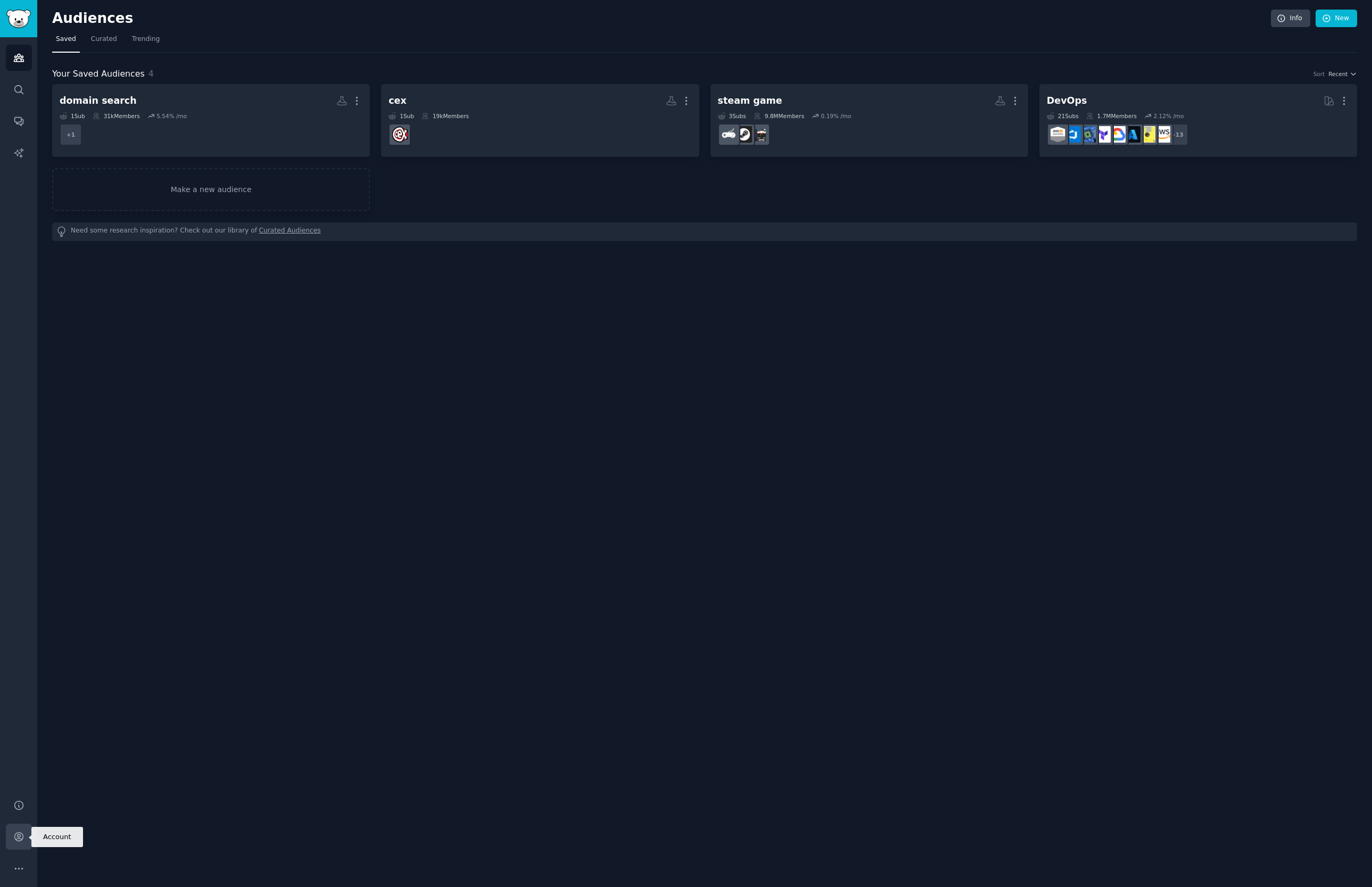
click at [21, 833] on icon "Sidebar" at bounding box center [18, 836] width 8 height 8
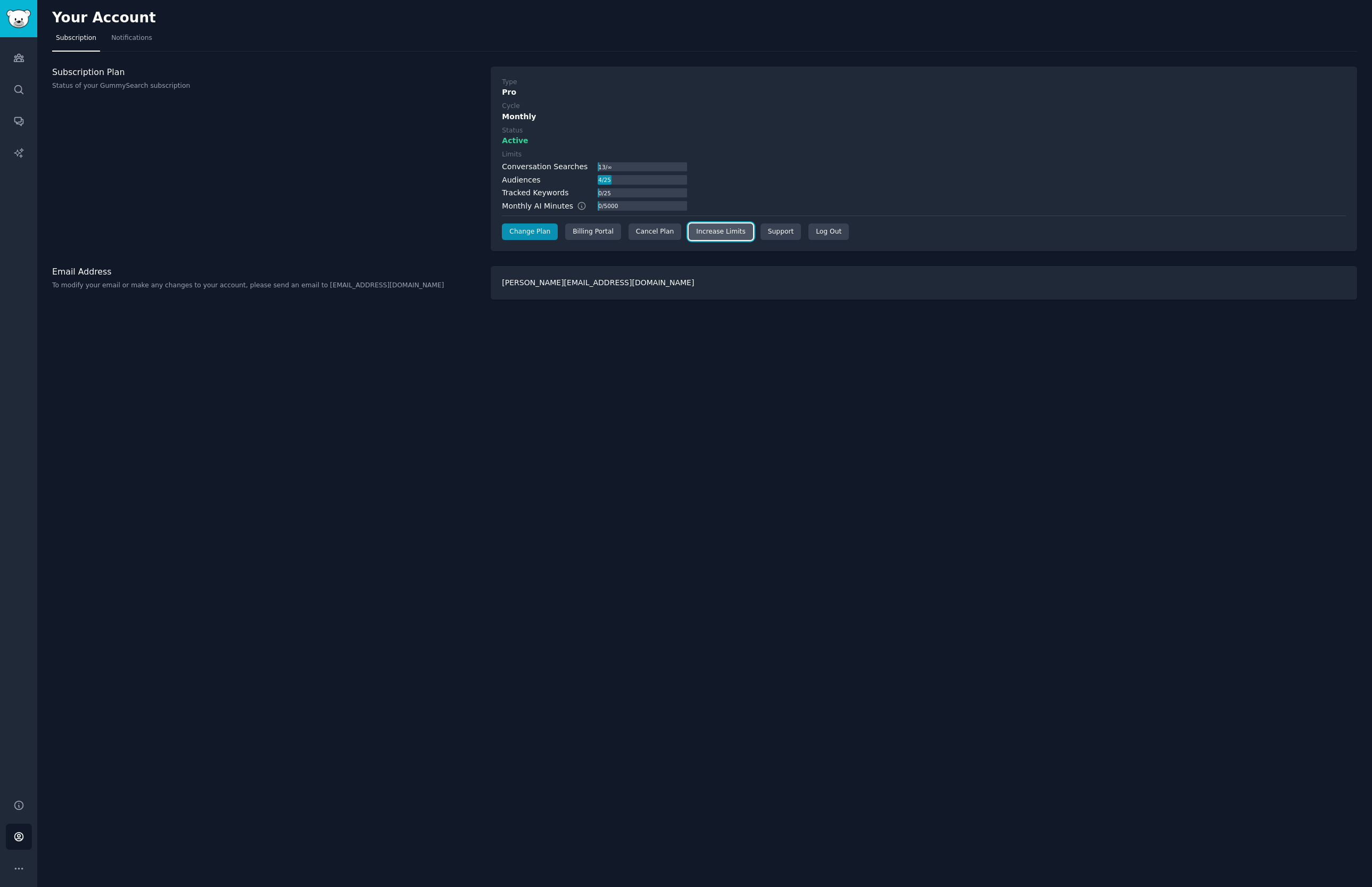
click at [728, 235] on link "Increase Limits" at bounding box center [720, 232] width 64 height 17
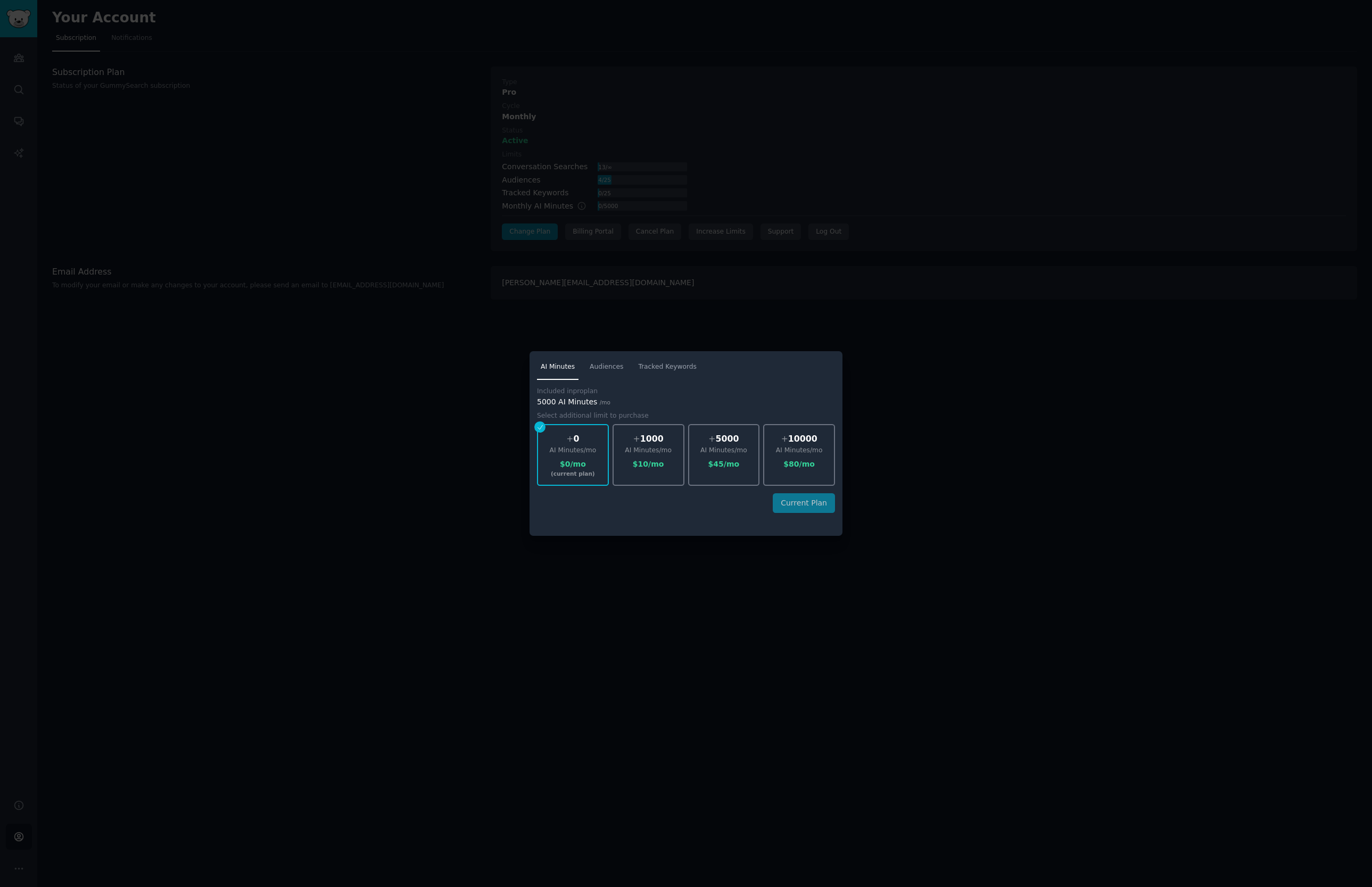
click at [623, 375] on link "Audiences" at bounding box center [606, 370] width 41 height 22
click at [649, 369] on span "Tracked Keywords" at bounding box center [667, 367] width 59 height 10
click at [660, 323] on div at bounding box center [686, 443] width 1372 height 887
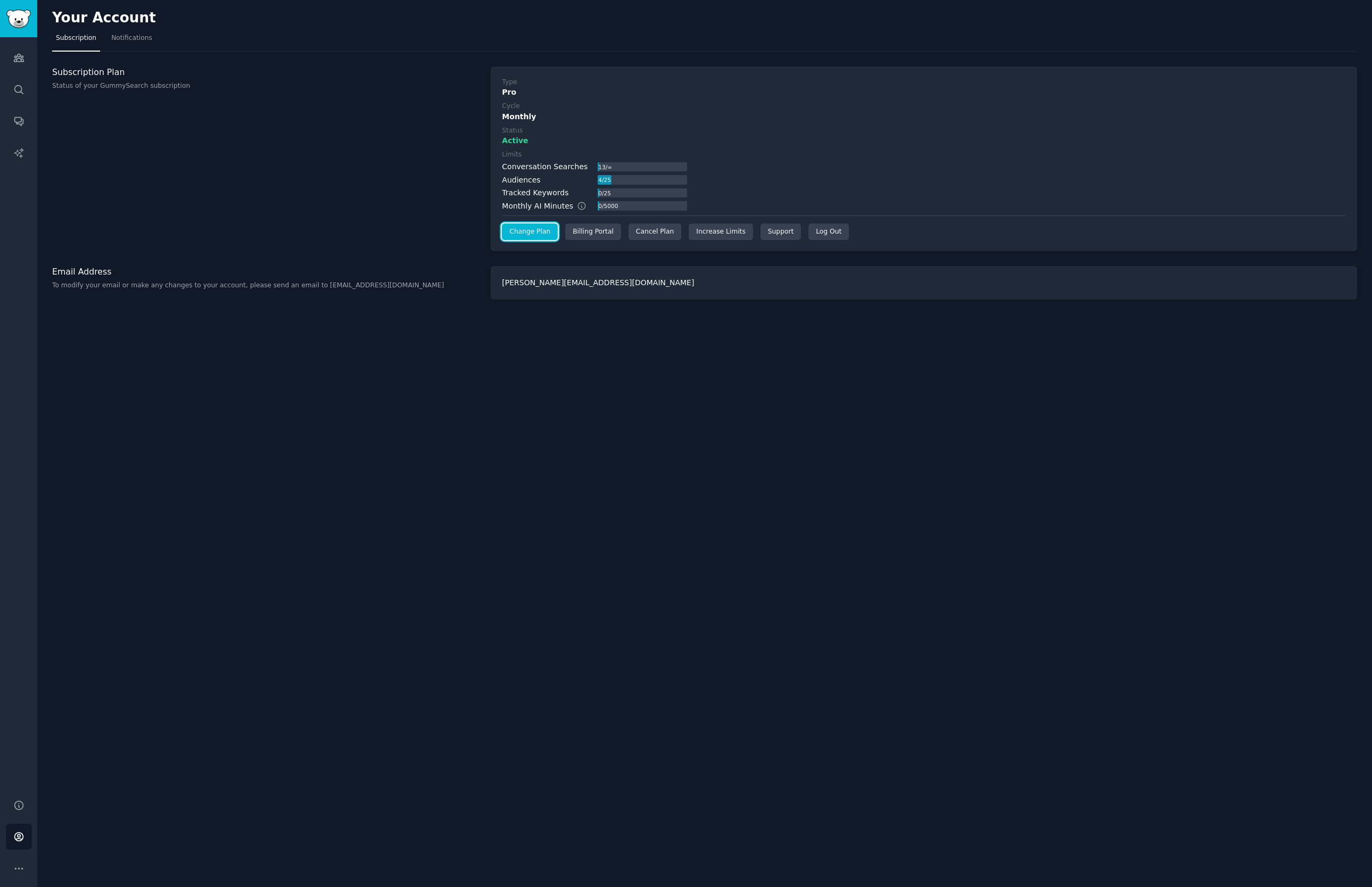
click at [525, 236] on link "Change Plan" at bounding box center [530, 232] width 56 height 17
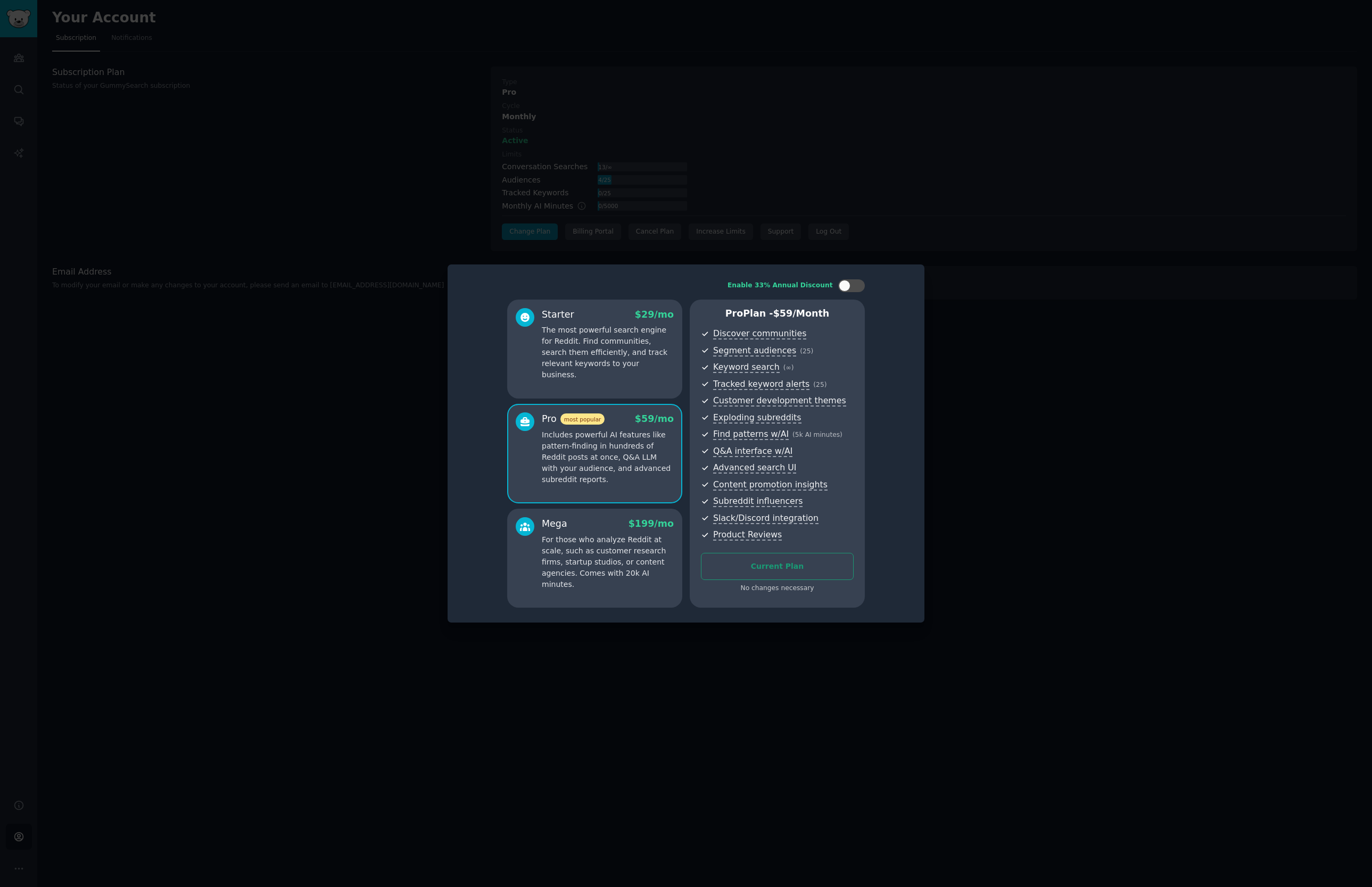
click at [605, 669] on div at bounding box center [686, 443] width 1372 height 887
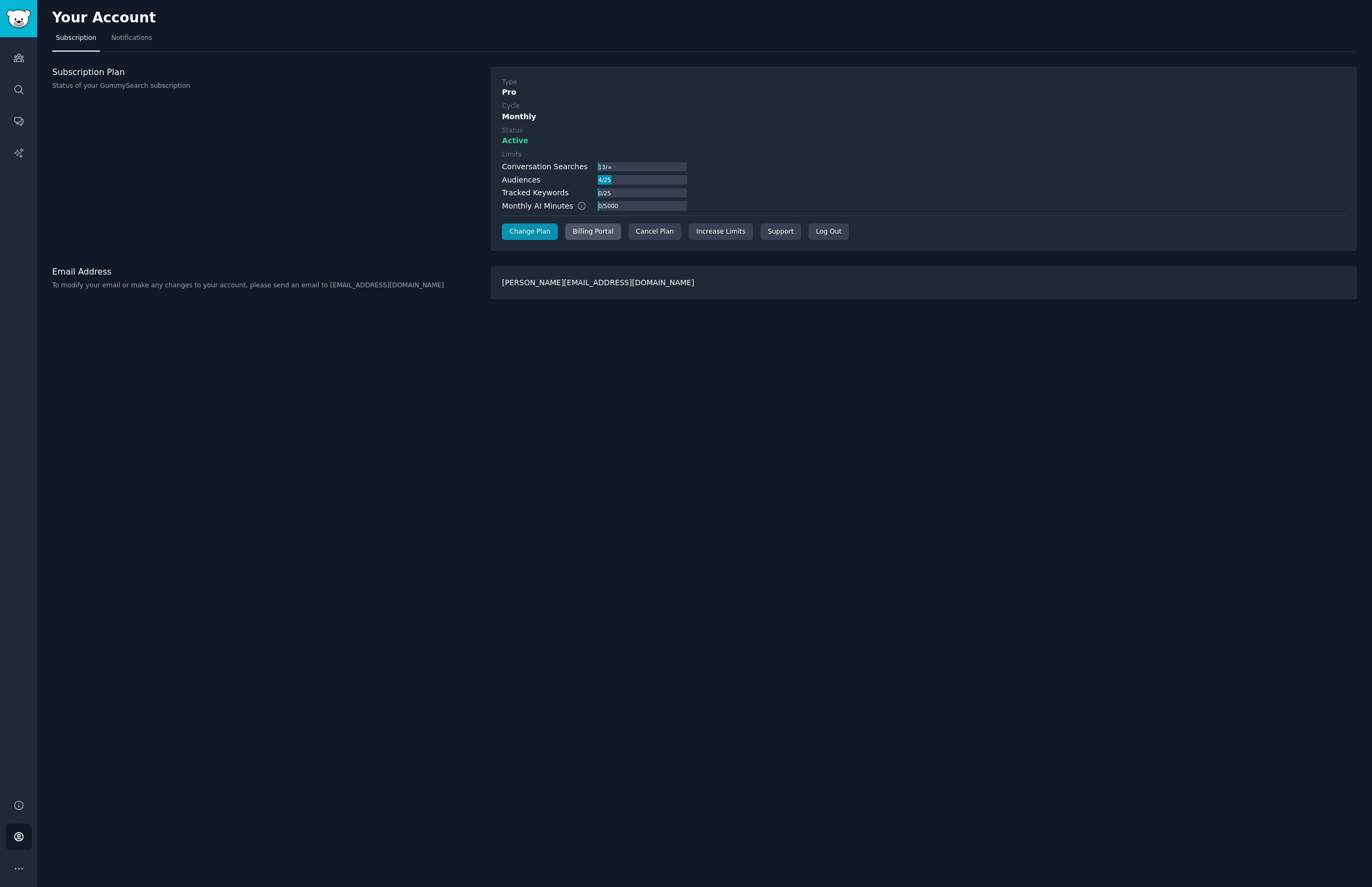
click at [590, 234] on div "Billing Portal" at bounding box center [593, 232] width 56 height 17
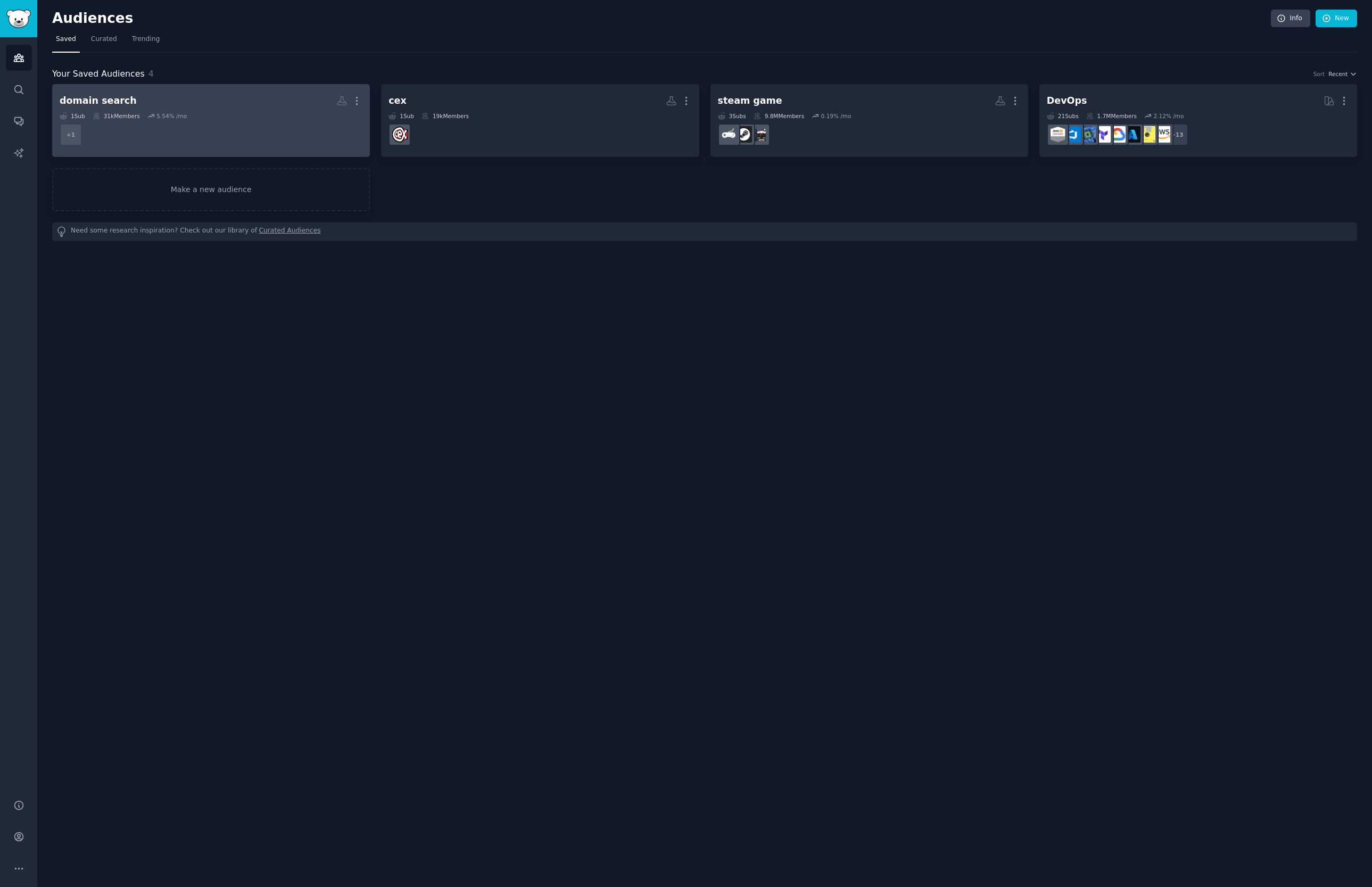
click at [267, 92] on h2 "domain search Custom Audience More" at bounding box center [211, 101] width 303 height 19
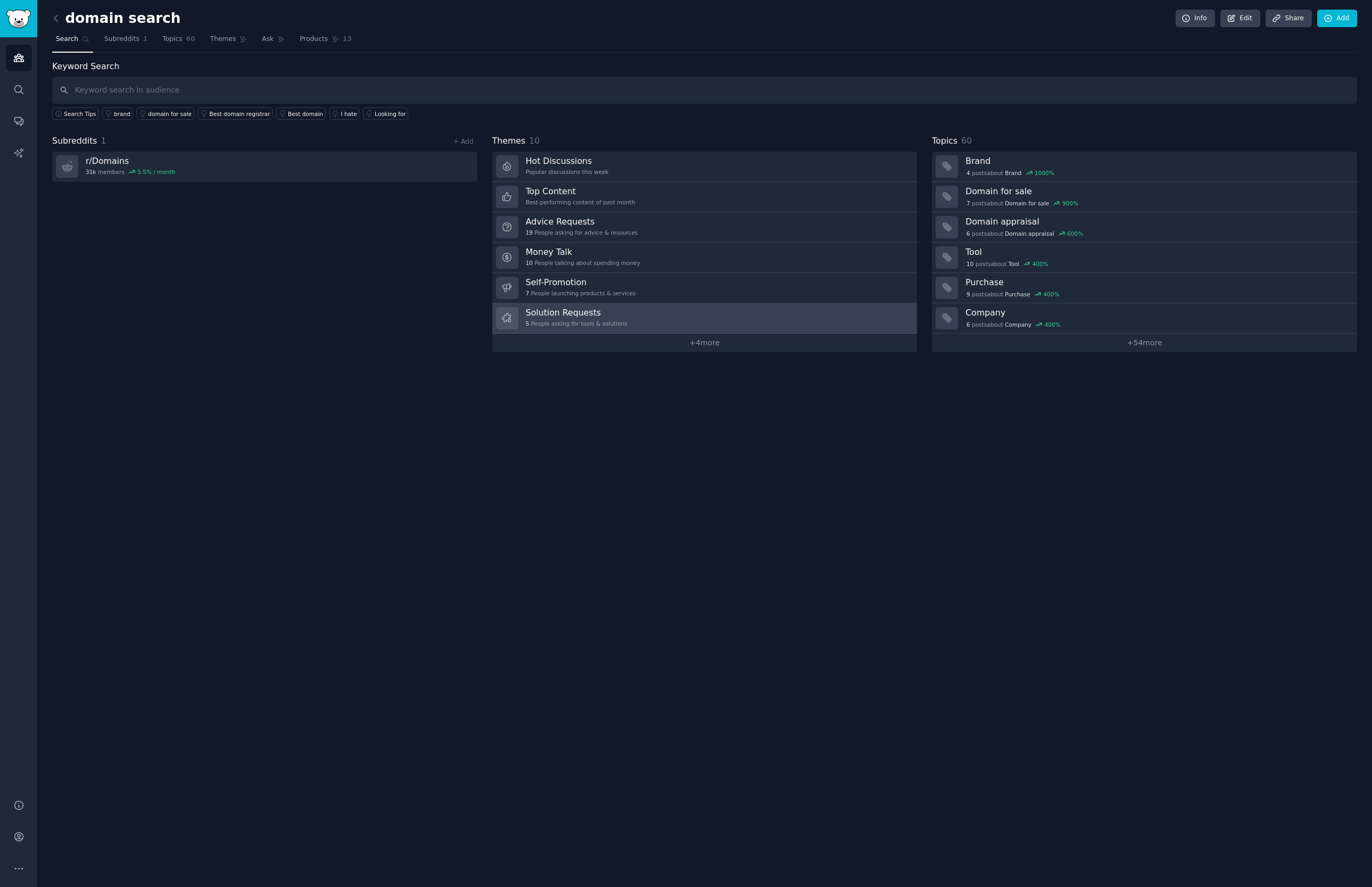
click at [605, 319] on div "Solution Requests 5 People asking for tools & solutions" at bounding box center [577, 318] width 102 height 22
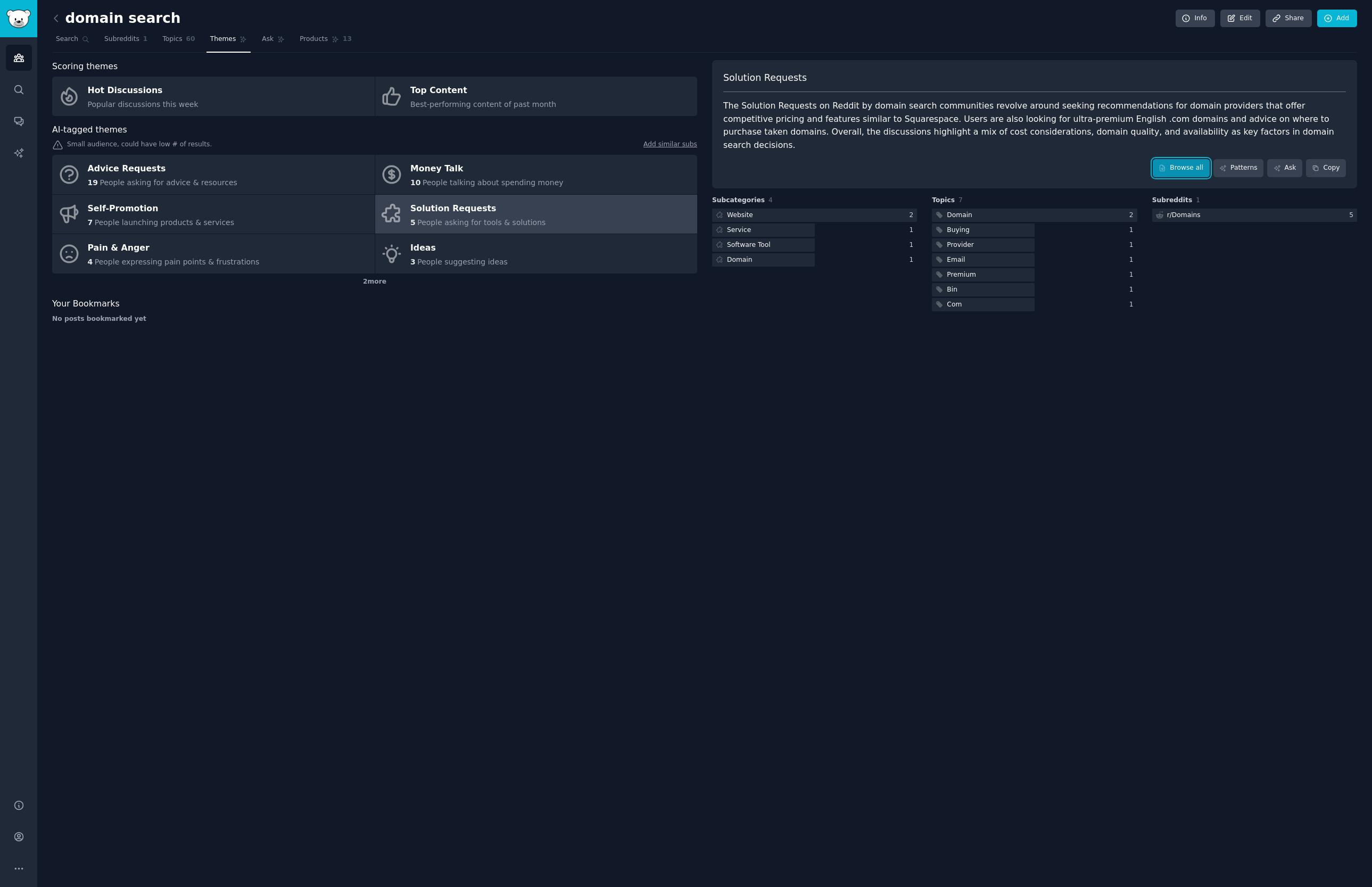
click at [1175, 163] on link "Browse all" at bounding box center [1181, 168] width 57 height 18
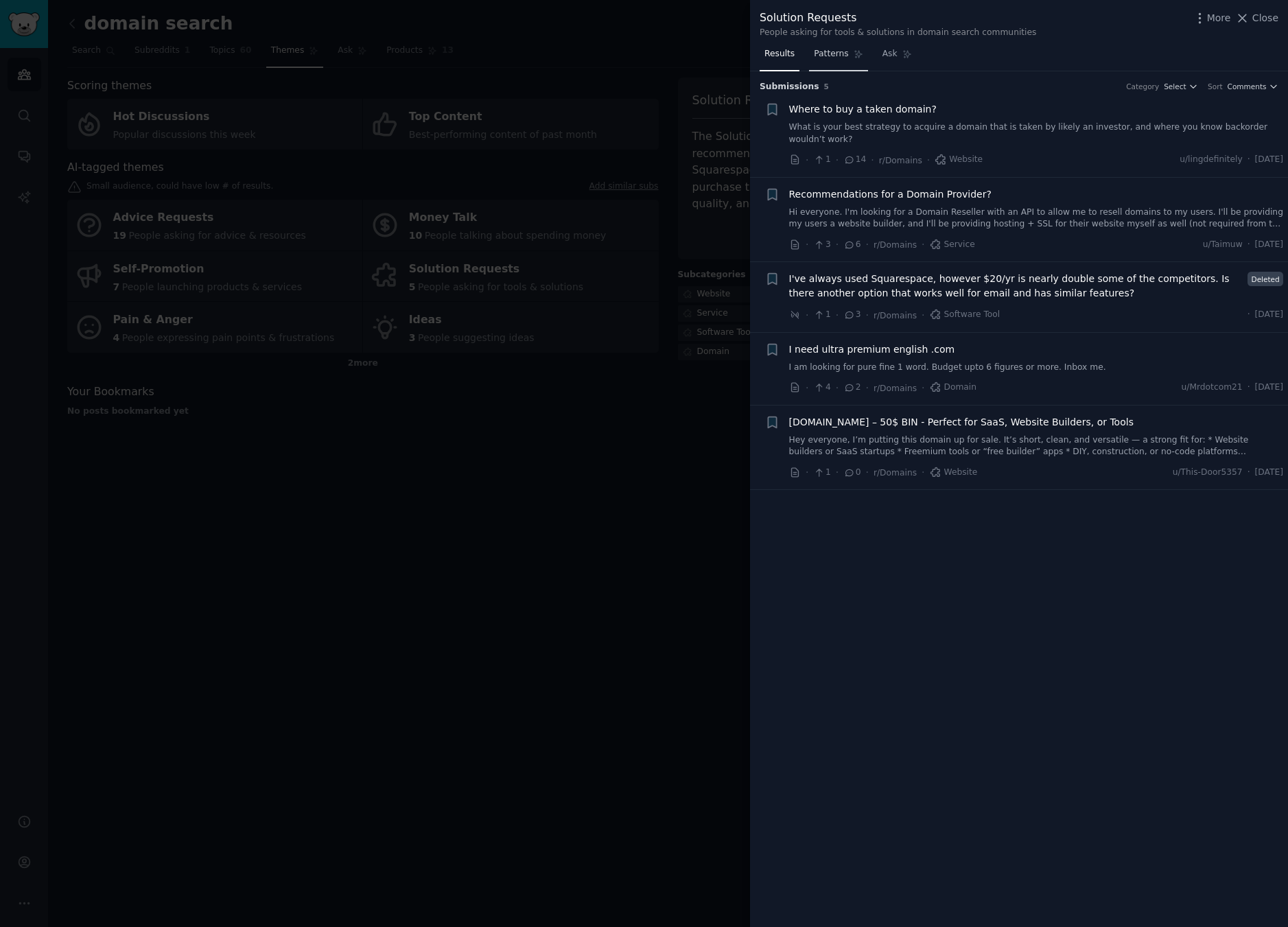
click at [858, 44] on link "Patterns" at bounding box center [837, 58] width 58 height 29
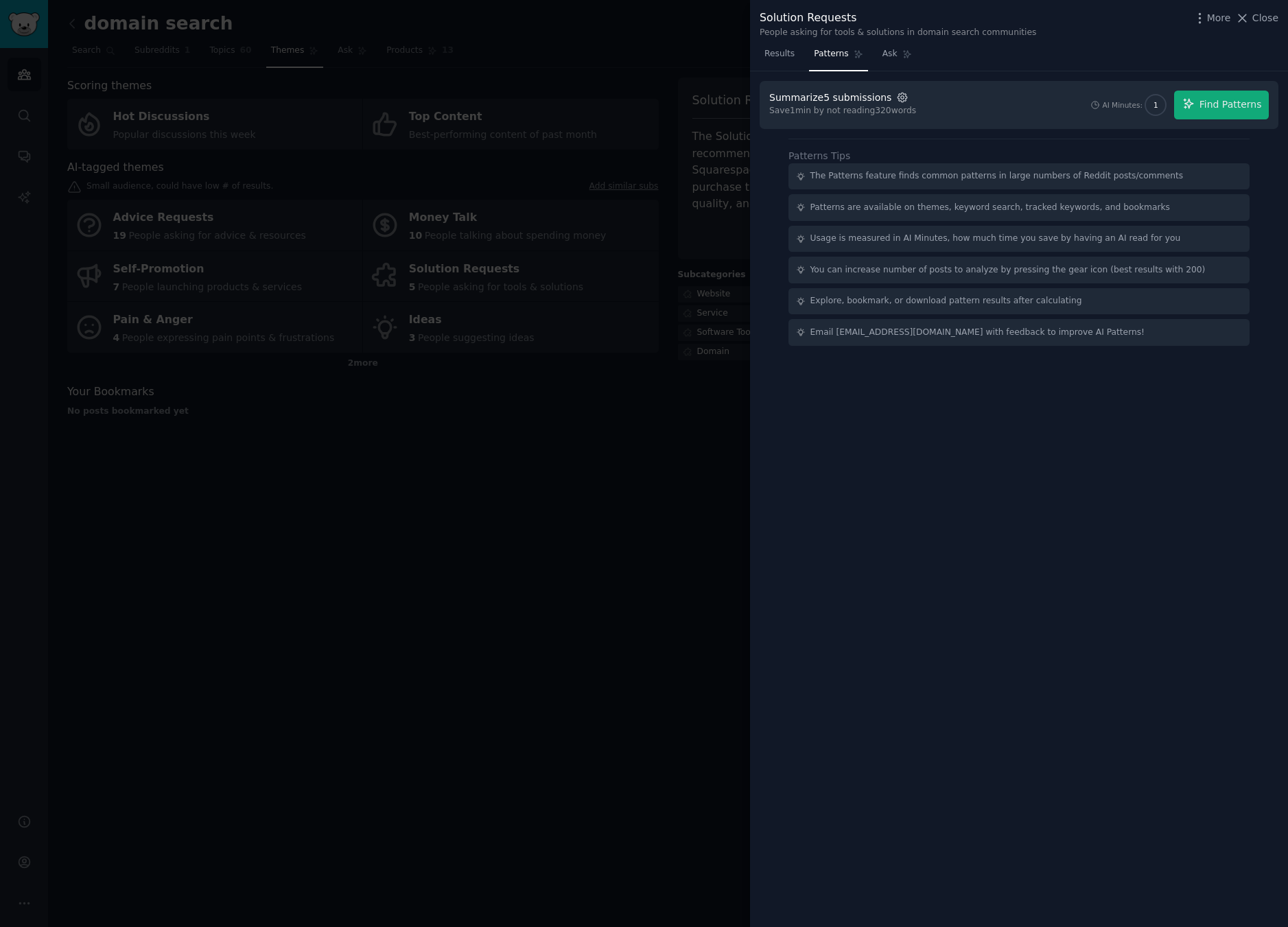
click at [900, 96] on icon "button" at bounding box center [901, 96] width 3 height 3
drag, startPoint x: 983, startPoint y: 47, endPoint x: 931, endPoint y: 47, distance: 52.0
click at [972, 47] on div "Results Patterns Ask" at bounding box center [1019, 58] width 538 height 29
click at [897, 53] on link "Ask" at bounding box center [897, 58] width 39 height 29
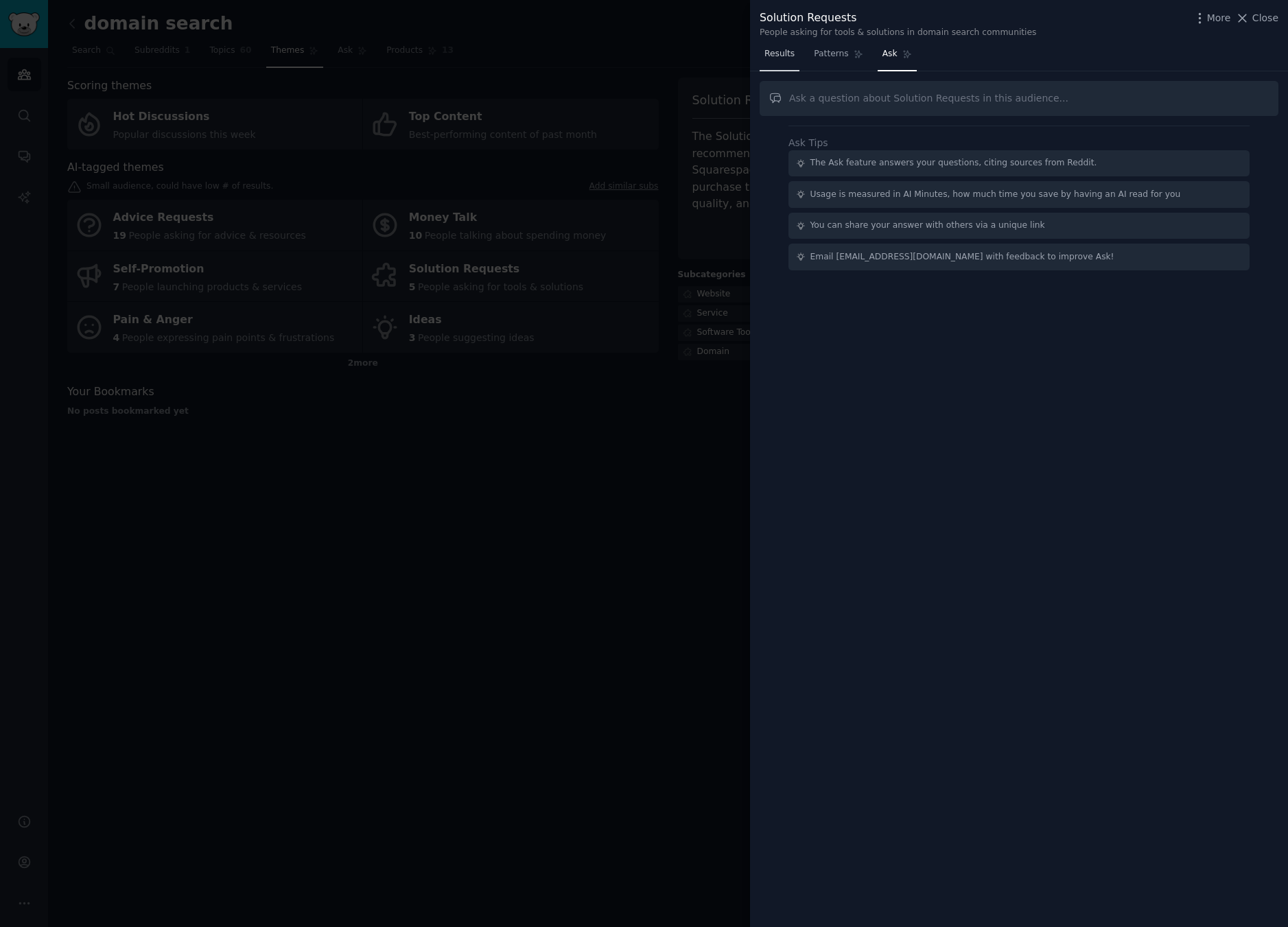
click at [774, 49] on span "Results" at bounding box center [780, 54] width 30 height 13
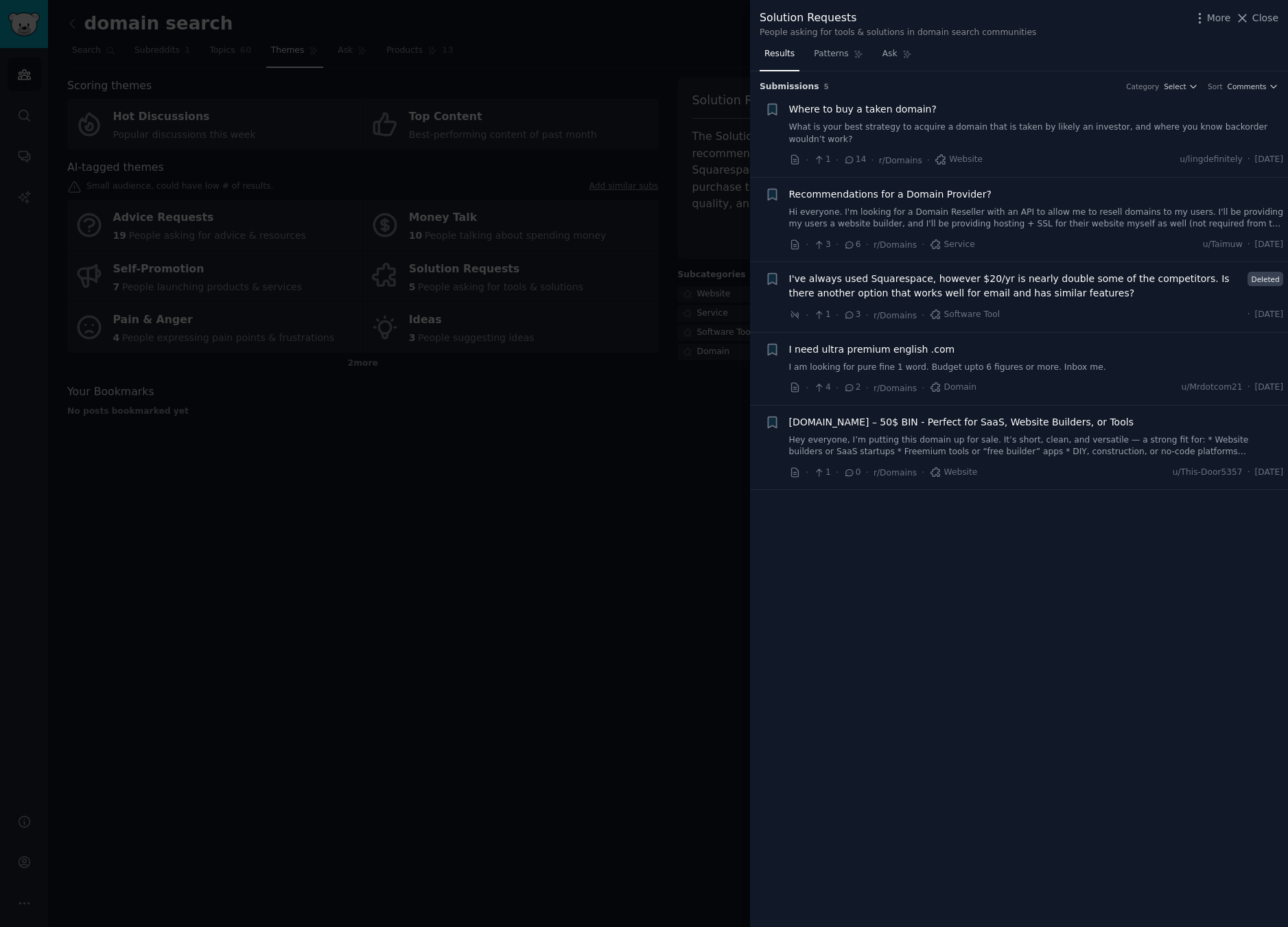
click at [299, 586] on div at bounding box center [644, 463] width 1288 height 927
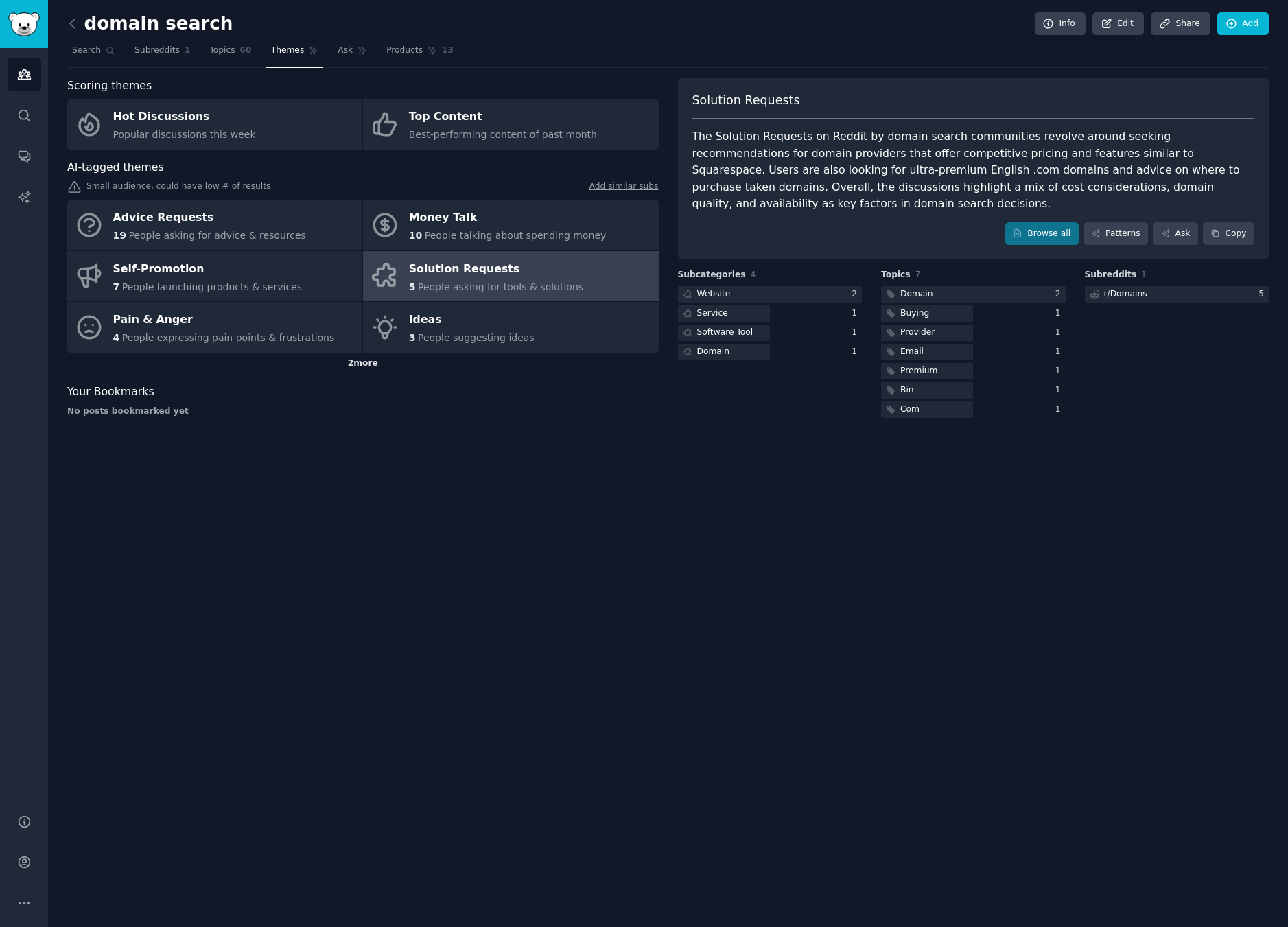
click at [347, 360] on div "2 more" at bounding box center [362, 363] width 592 height 22
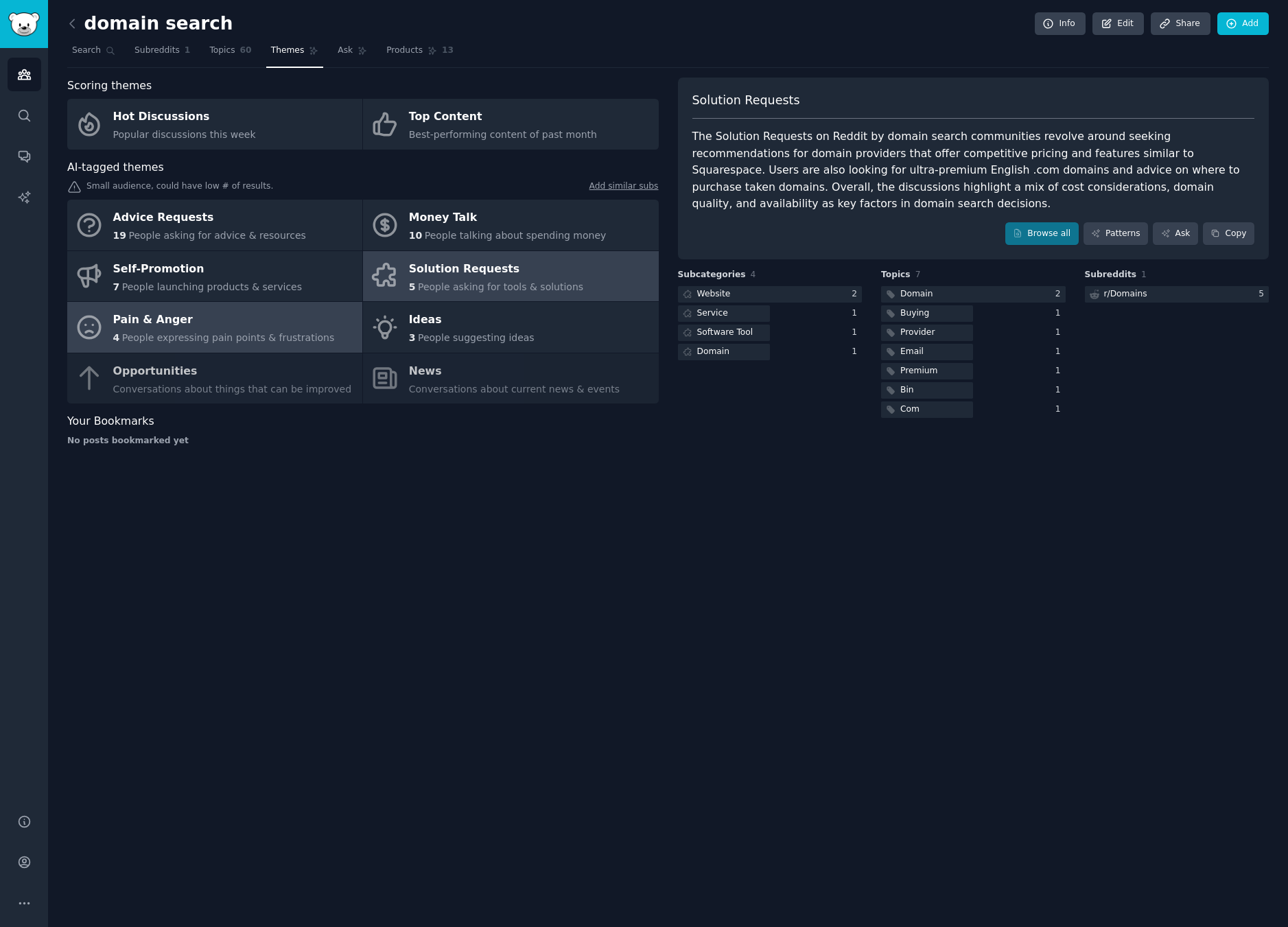
click at [313, 329] on div "Pain & Anger" at bounding box center [224, 320] width 222 height 22
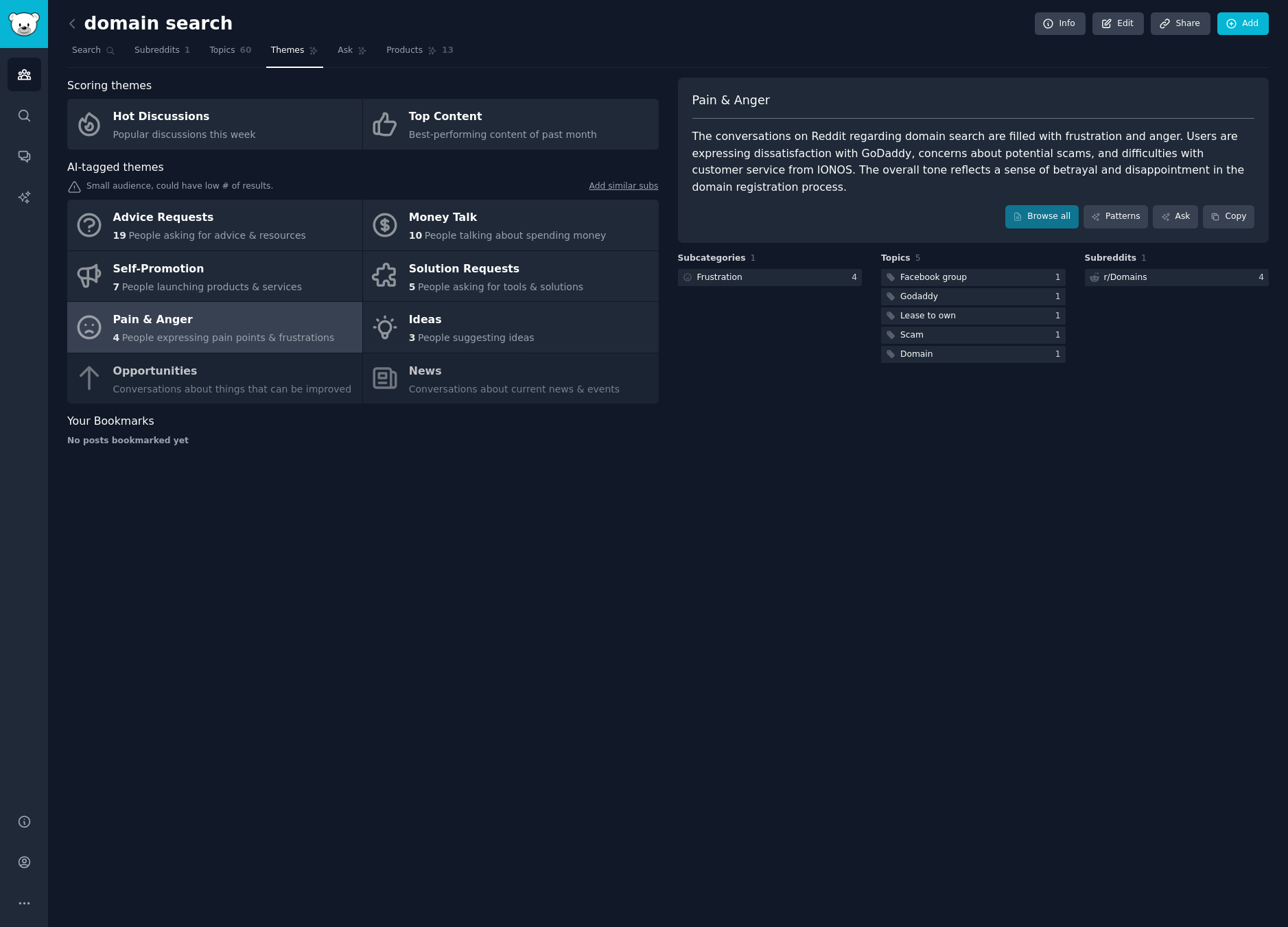
click at [187, 382] on div "Advice Requests 19 People asking for advice & resources Money Talk 10 People ta…" at bounding box center [362, 301] width 592 height 204
click at [330, 232] on link "Advice Requests 19 People asking for advice & resources" at bounding box center [215, 225] width 295 height 51
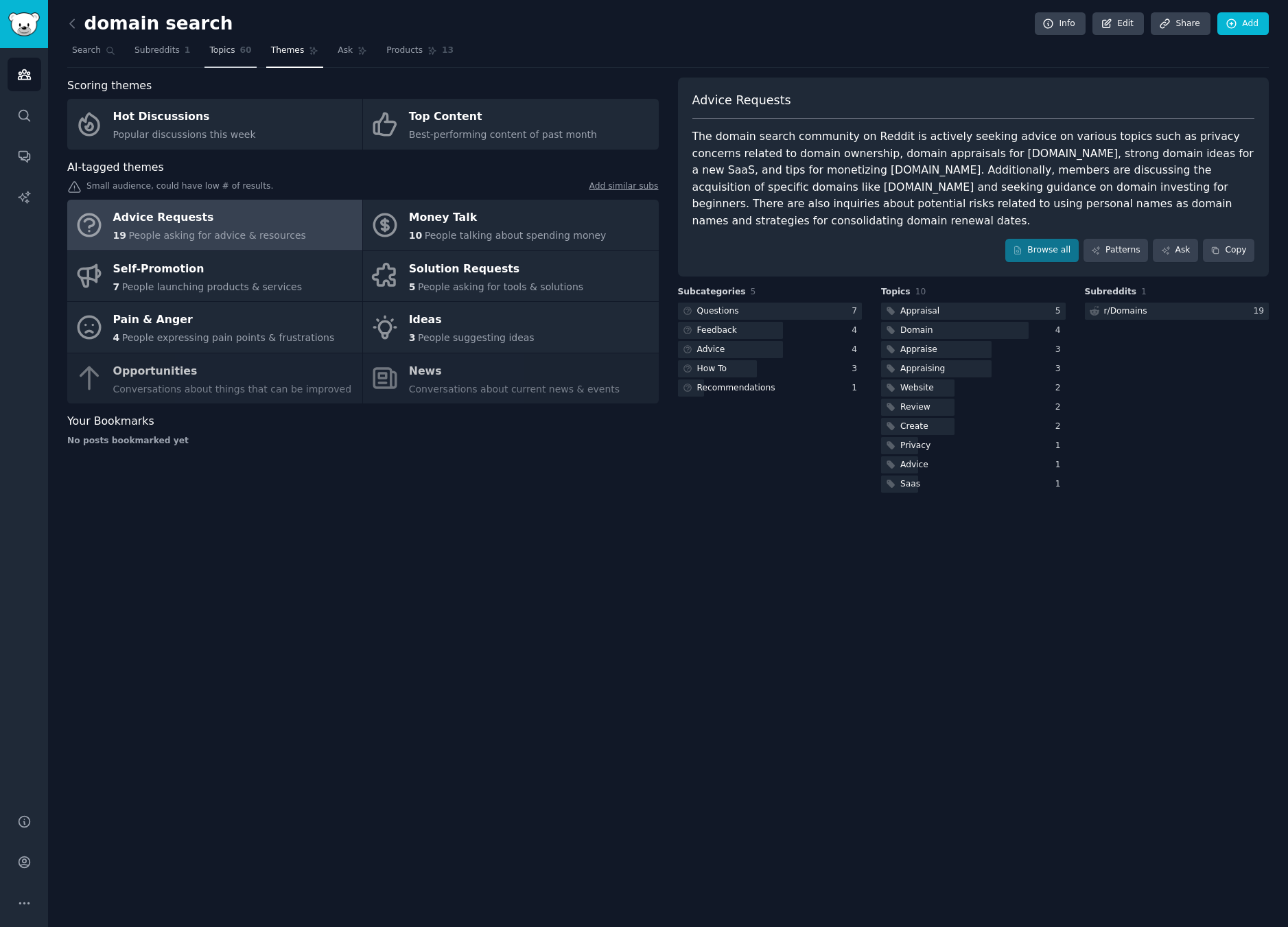
click at [232, 44] on span "Topics" at bounding box center [222, 50] width 25 height 13
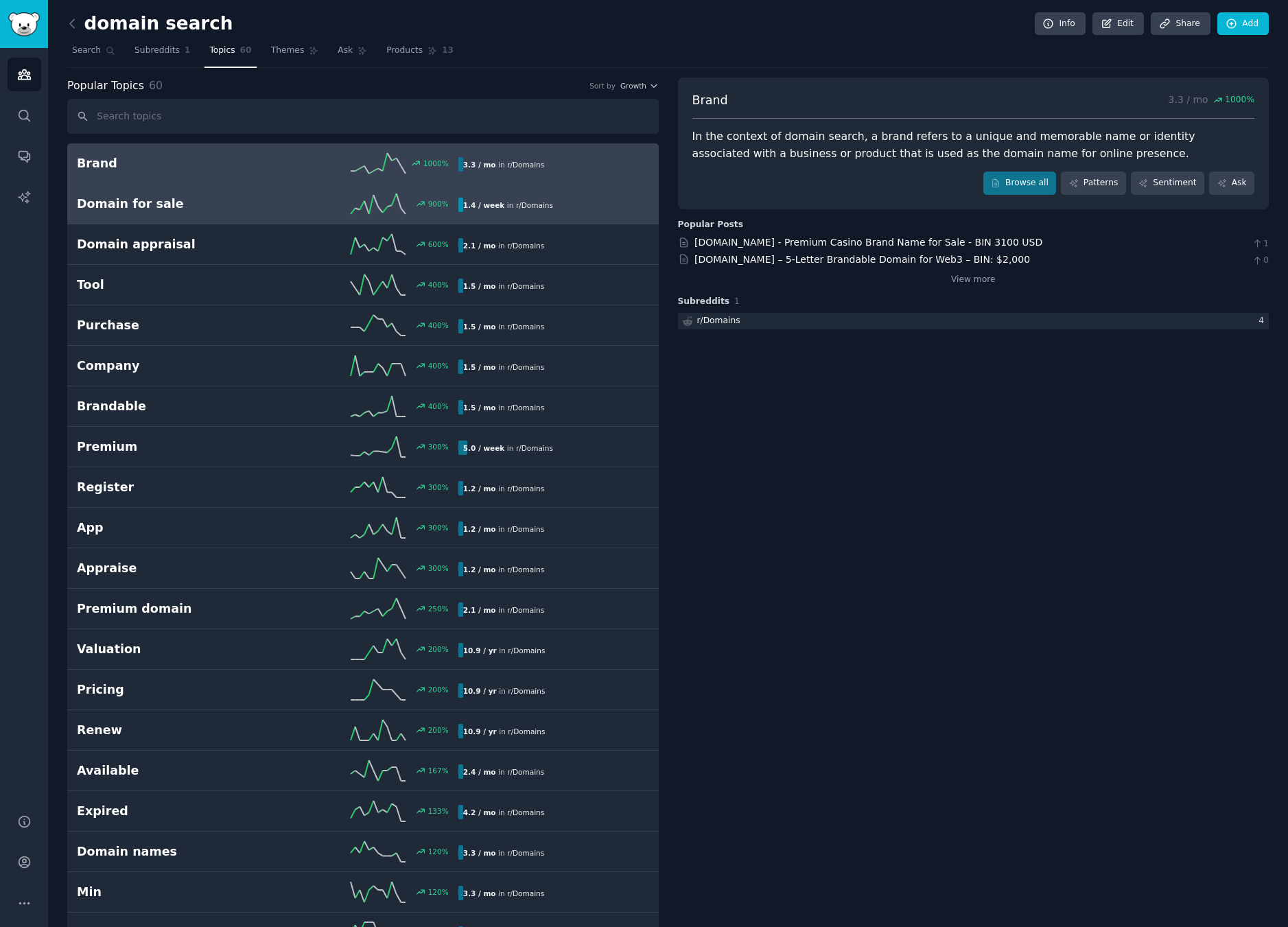
click at [192, 192] on link "Domain for sale 900 % 1.4 / week in r/ Domains" at bounding box center [362, 204] width 592 height 40
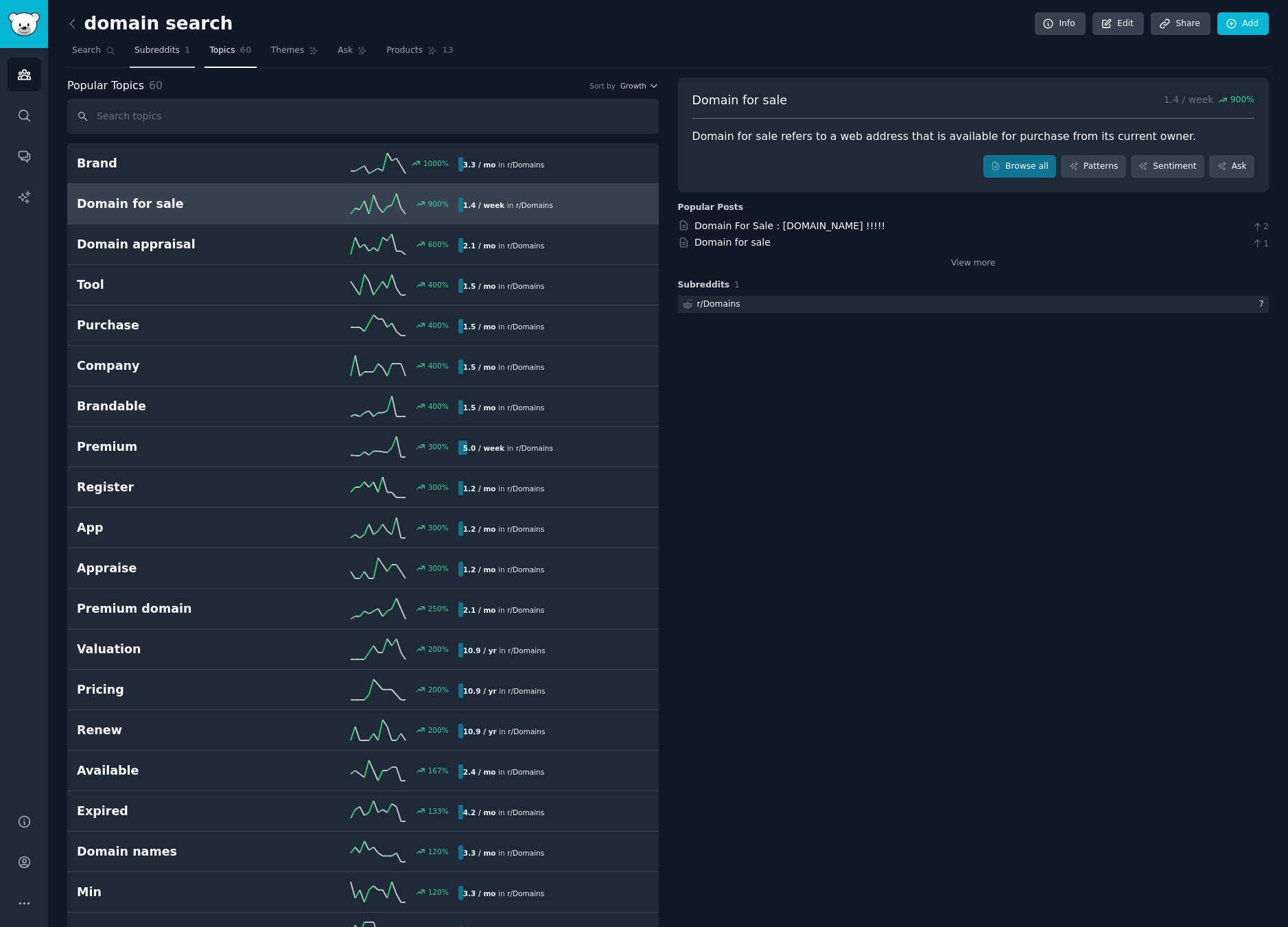
click at [164, 55] on span "Subreddits" at bounding box center [157, 50] width 45 height 13
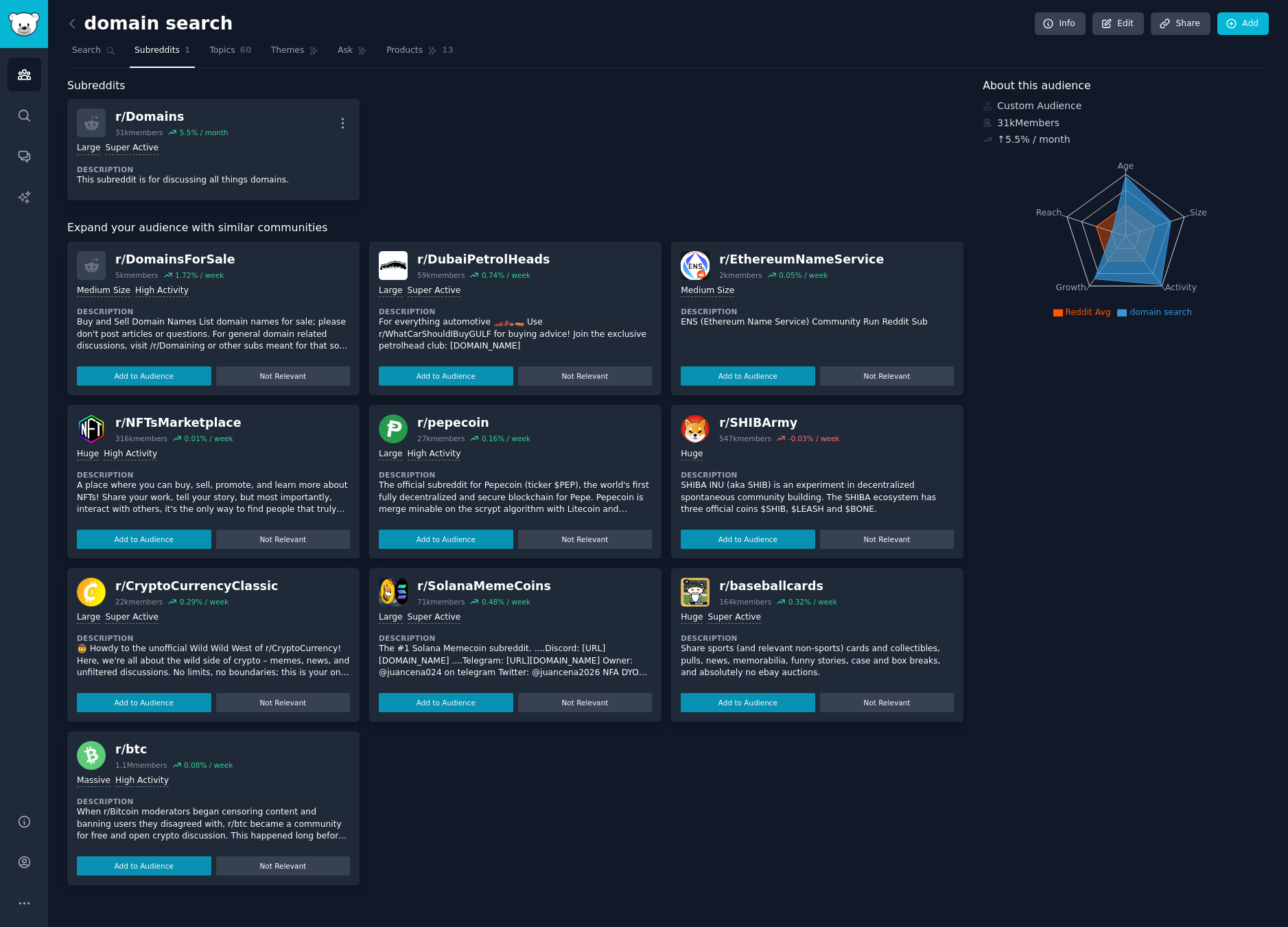
drag, startPoint x: 73, startPoint y: 47, endPoint x: 59, endPoint y: 60, distance: 19.1
click at [72, 47] on span "Search" at bounding box center [86, 50] width 29 height 13
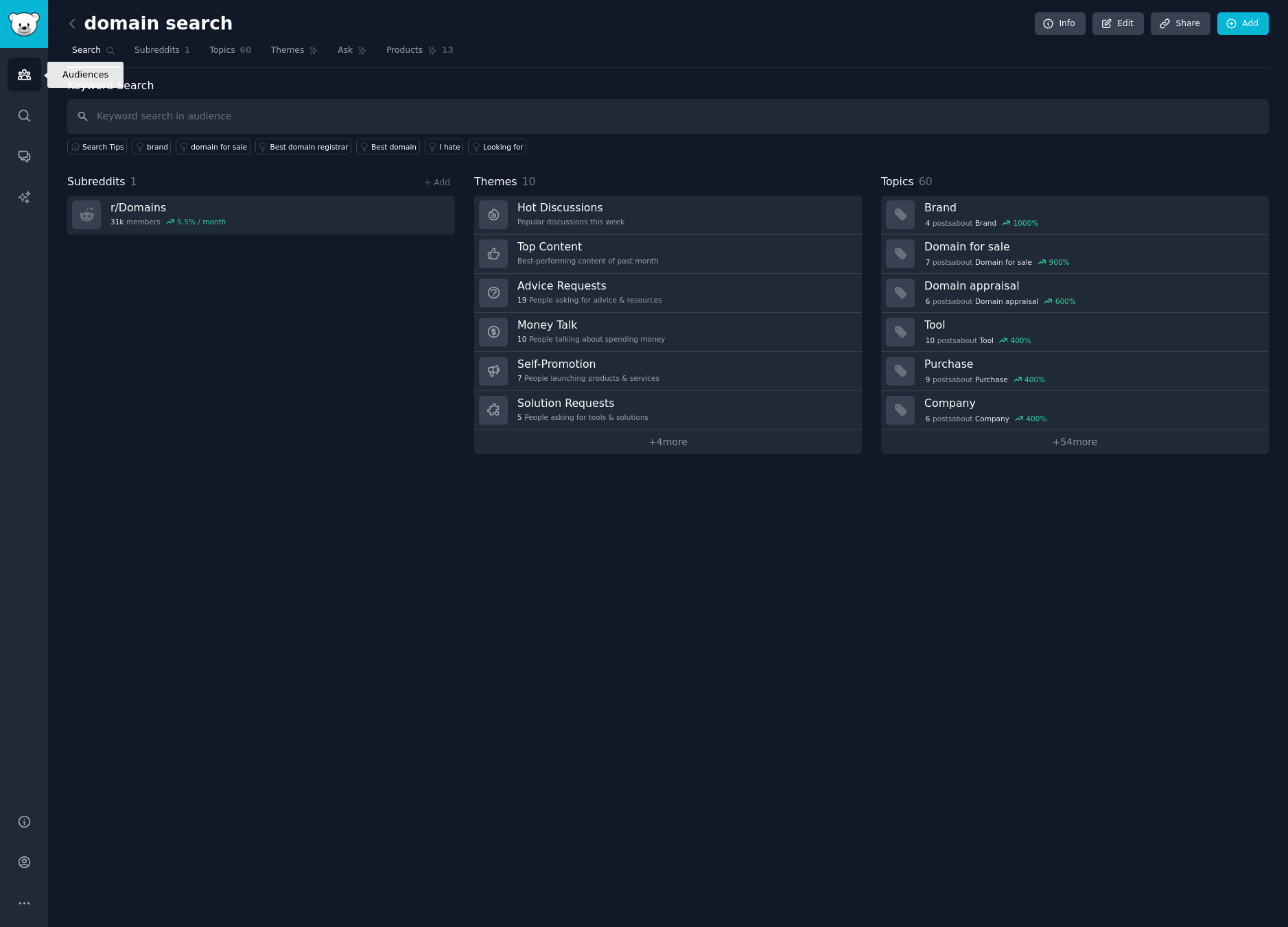
click at [17, 83] on link "Audiences" at bounding box center [24, 75] width 34 height 34
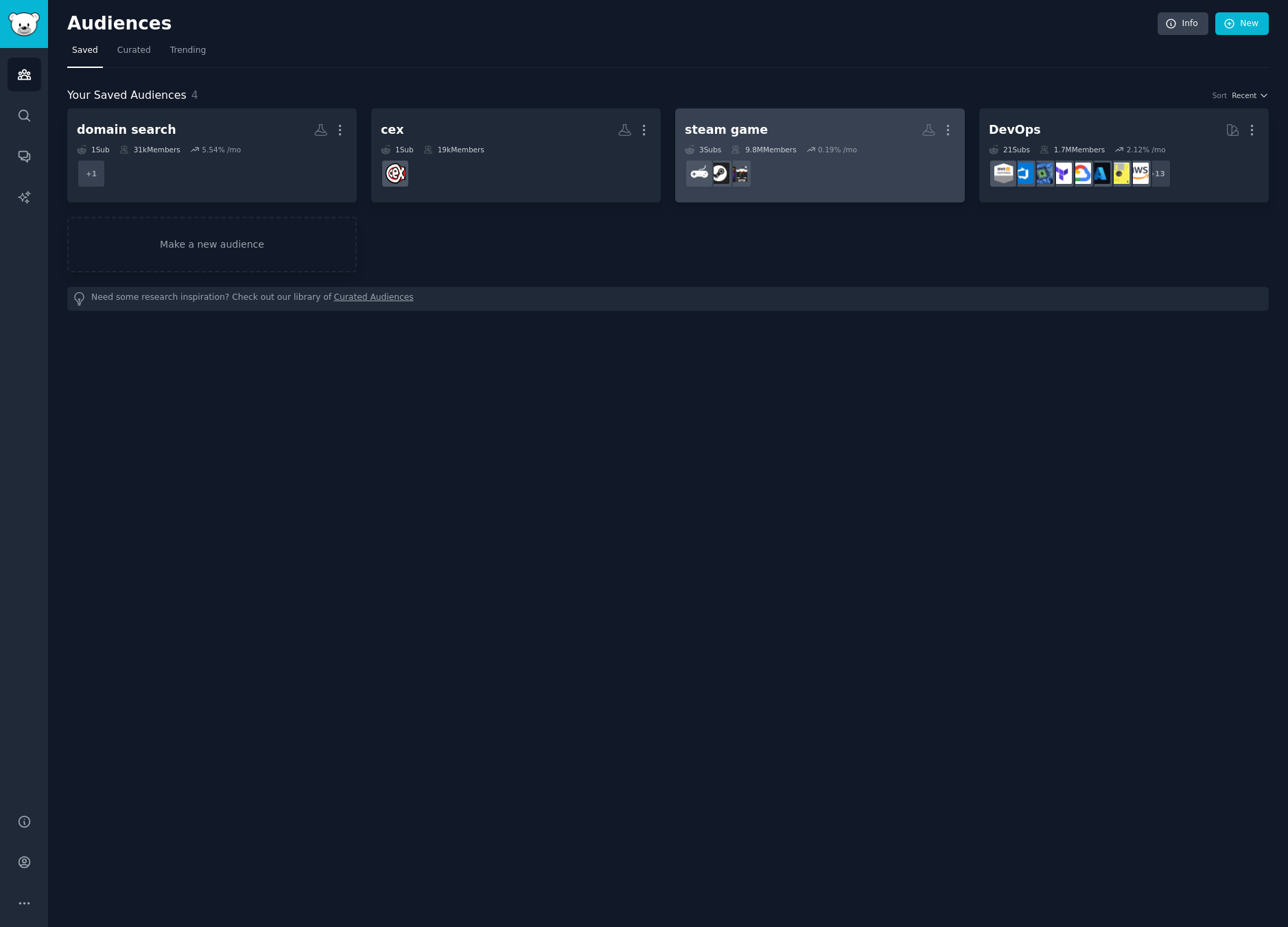
click at [874, 139] on h2 "steam game Custom Audience More" at bounding box center [820, 130] width 270 height 24
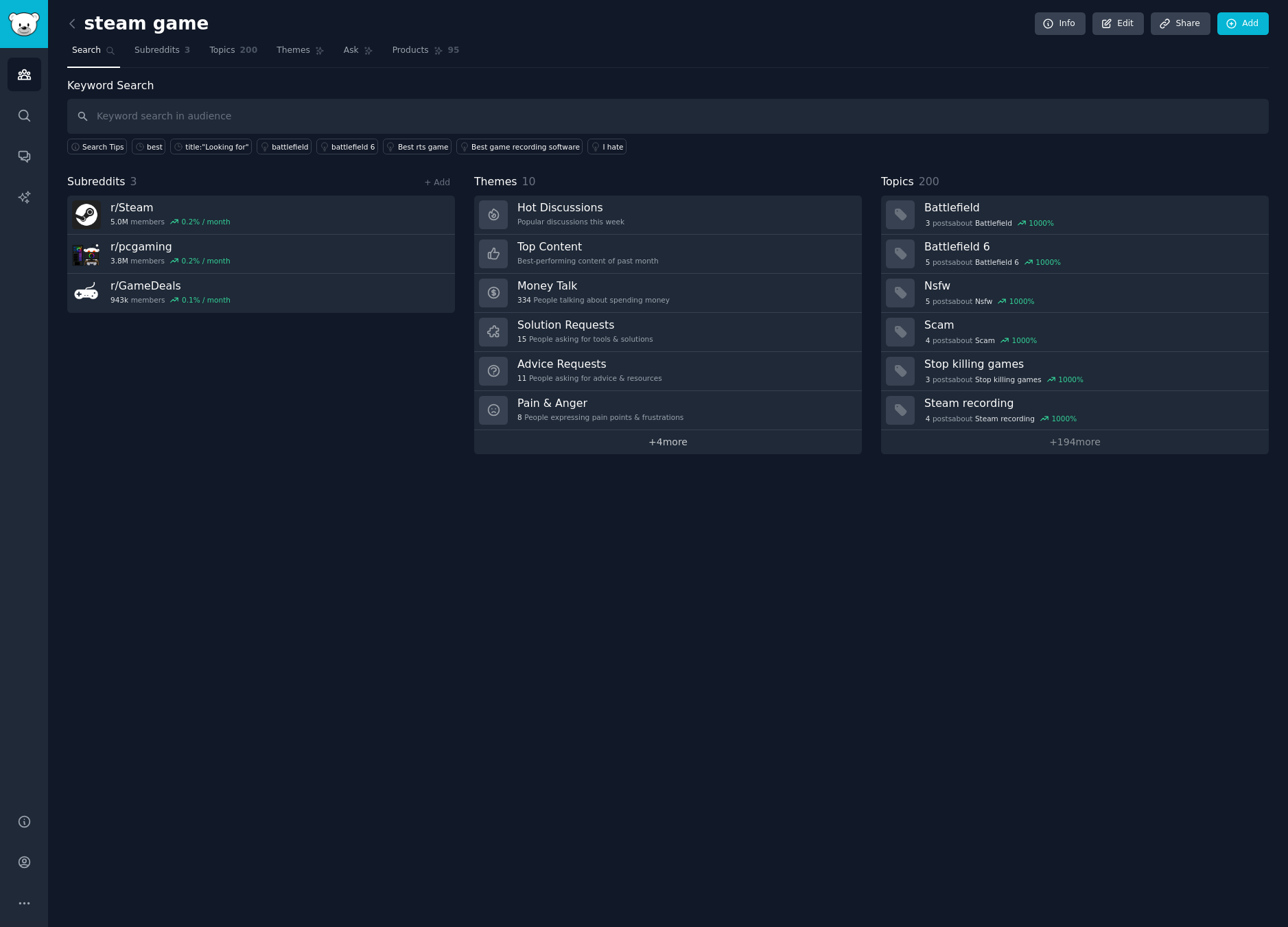
click at [666, 448] on link "+ 4 more" at bounding box center [668, 442] width 388 height 24
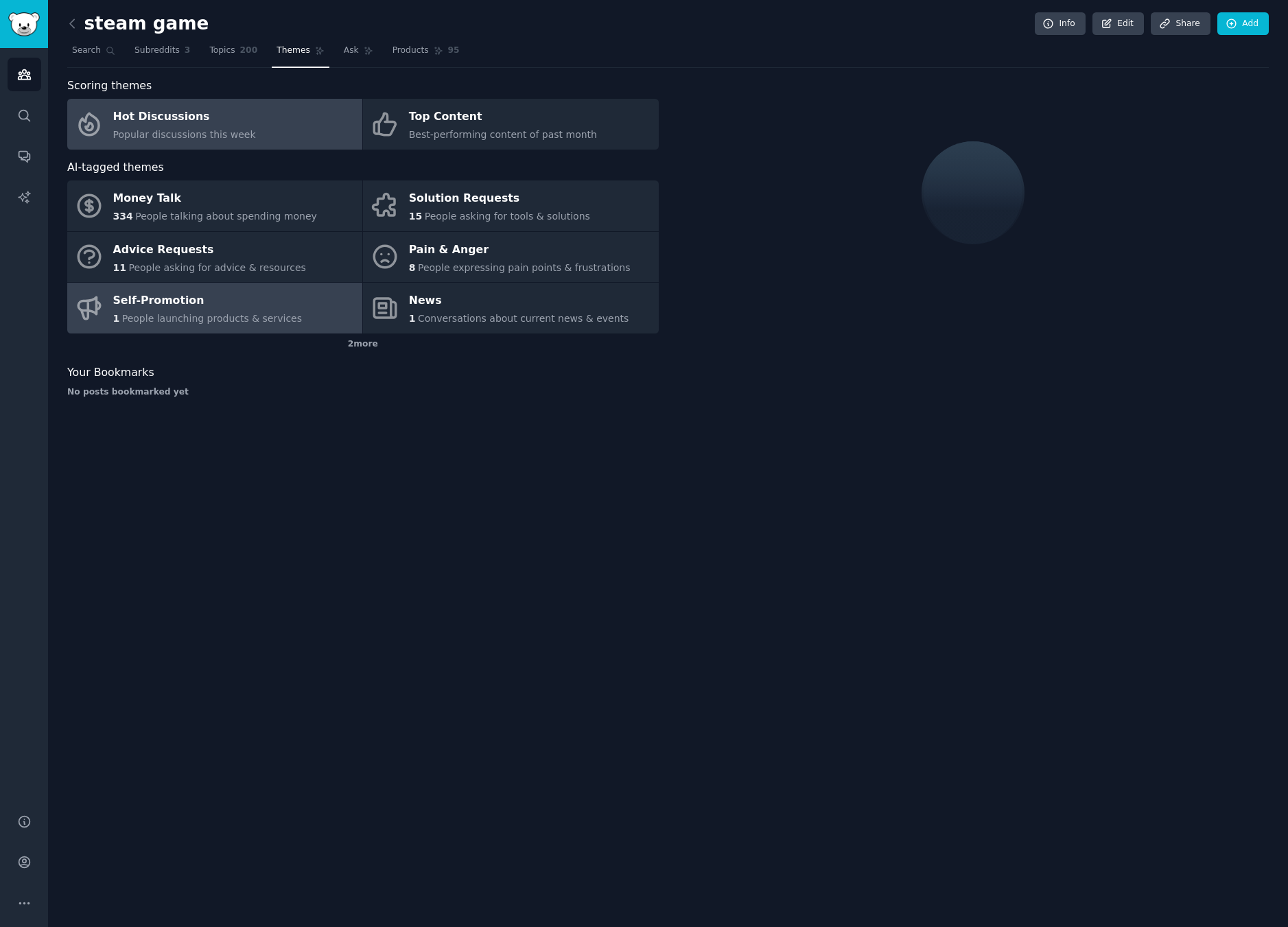
click at [276, 306] on div "Self-Promotion" at bounding box center [208, 301] width 190 height 22
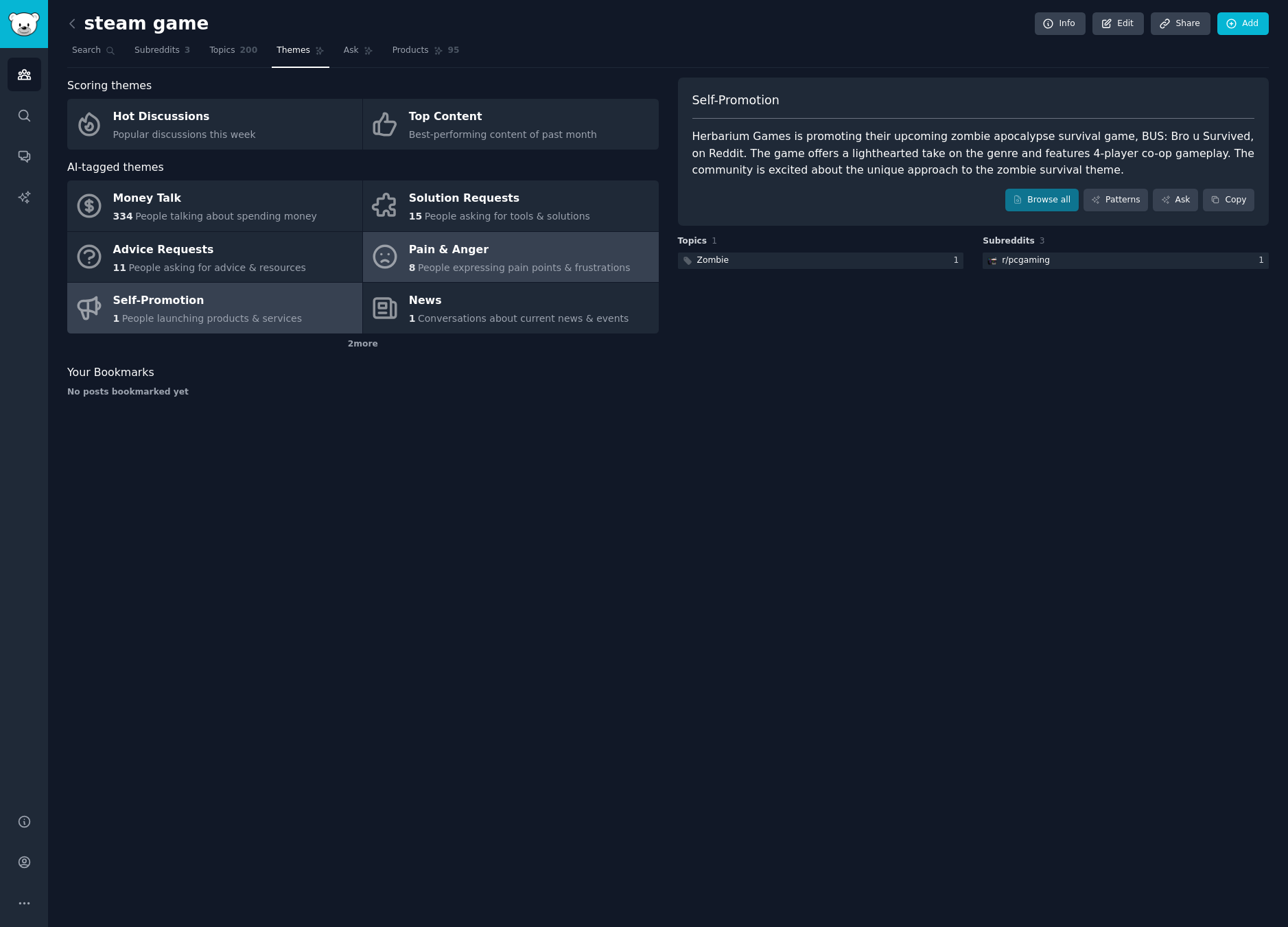
click at [476, 255] on div "Pain & Anger" at bounding box center [519, 250] width 222 height 22
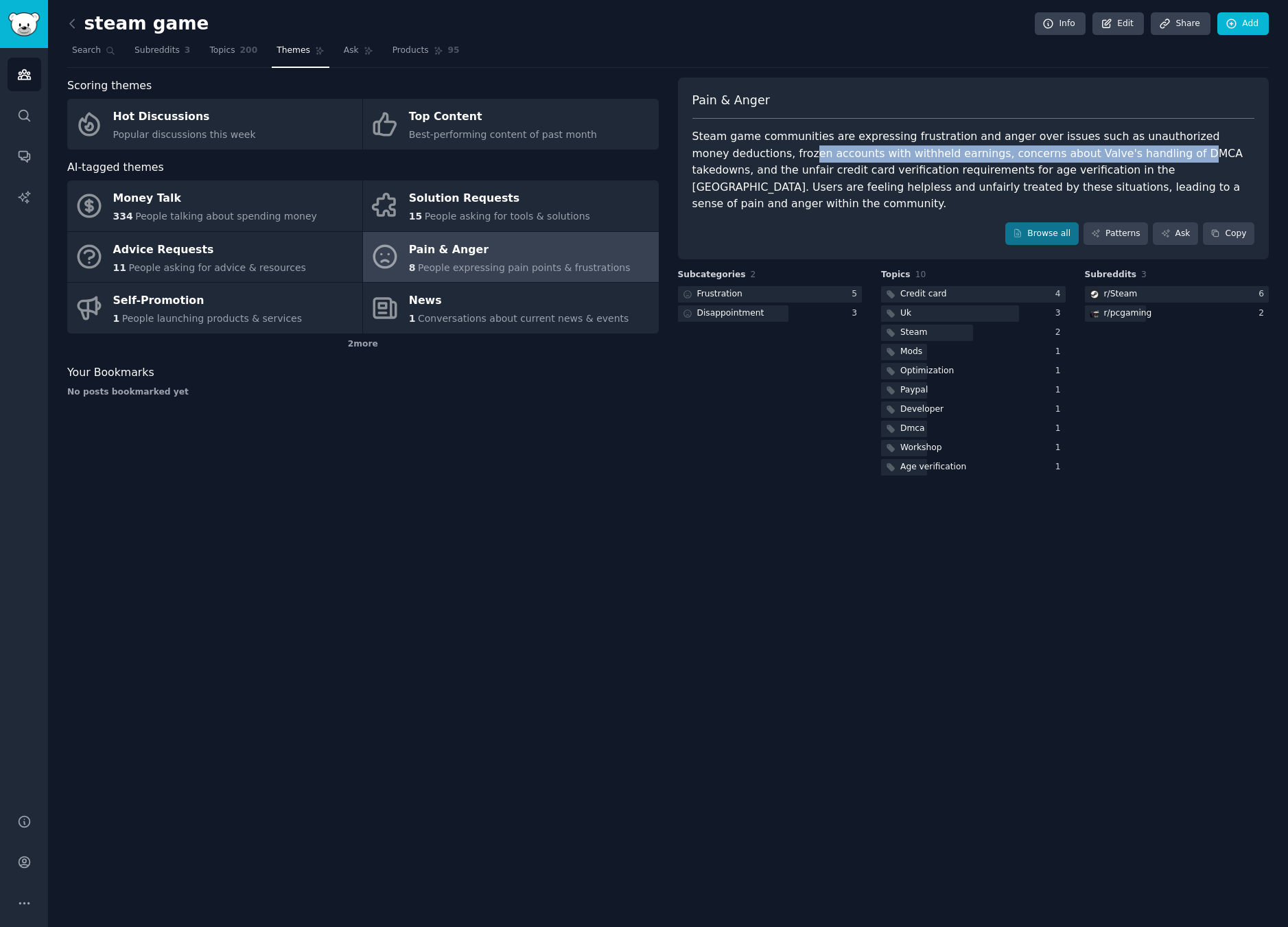
drag, startPoint x: 861, startPoint y: 163, endPoint x: 1134, endPoint y: 158, distance: 273.0
click at [1134, 158] on div "Steam game communities are expressing frustration and anger over issues such as…" at bounding box center [973, 170] width 562 height 85
click at [1134, 157] on div "Steam game communities are expressing frustration and anger over issues such as…" at bounding box center [973, 170] width 562 height 85
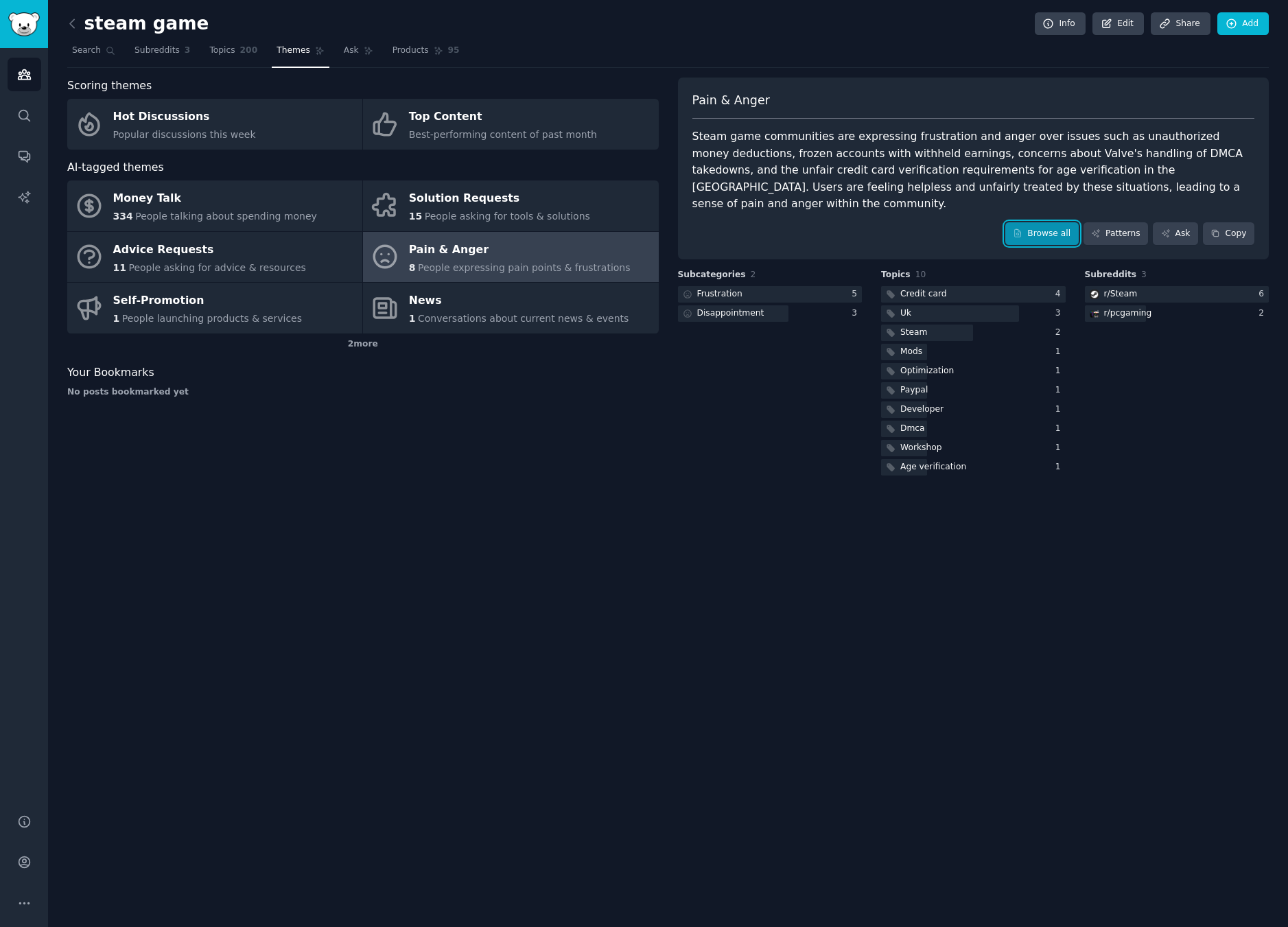
click at [1035, 222] on link "Browse all" at bounding box center [1041, 234] width 73 height 23
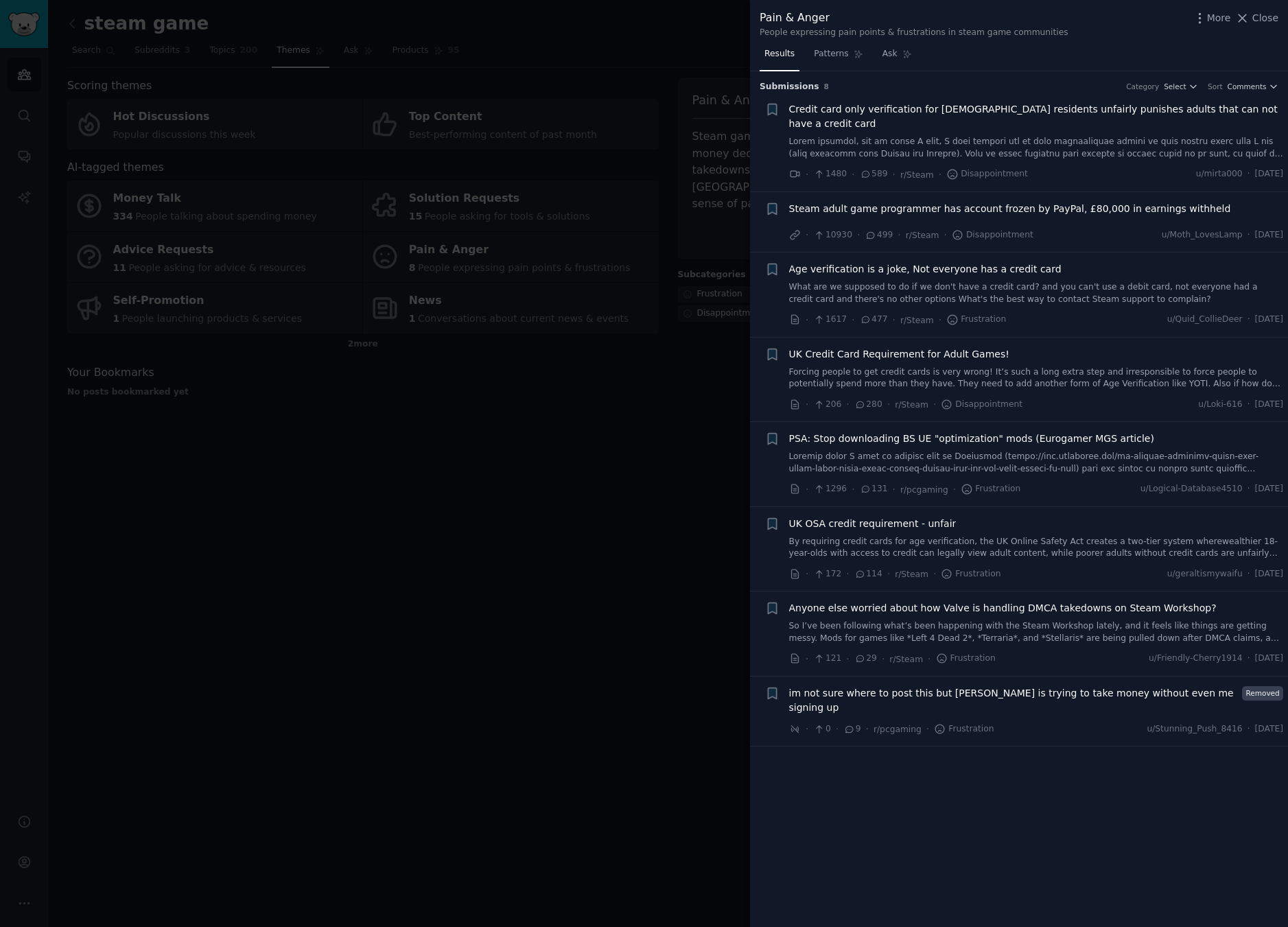
click at [446, 494] on div at bounding box center [644, 463] width 1288 height 927
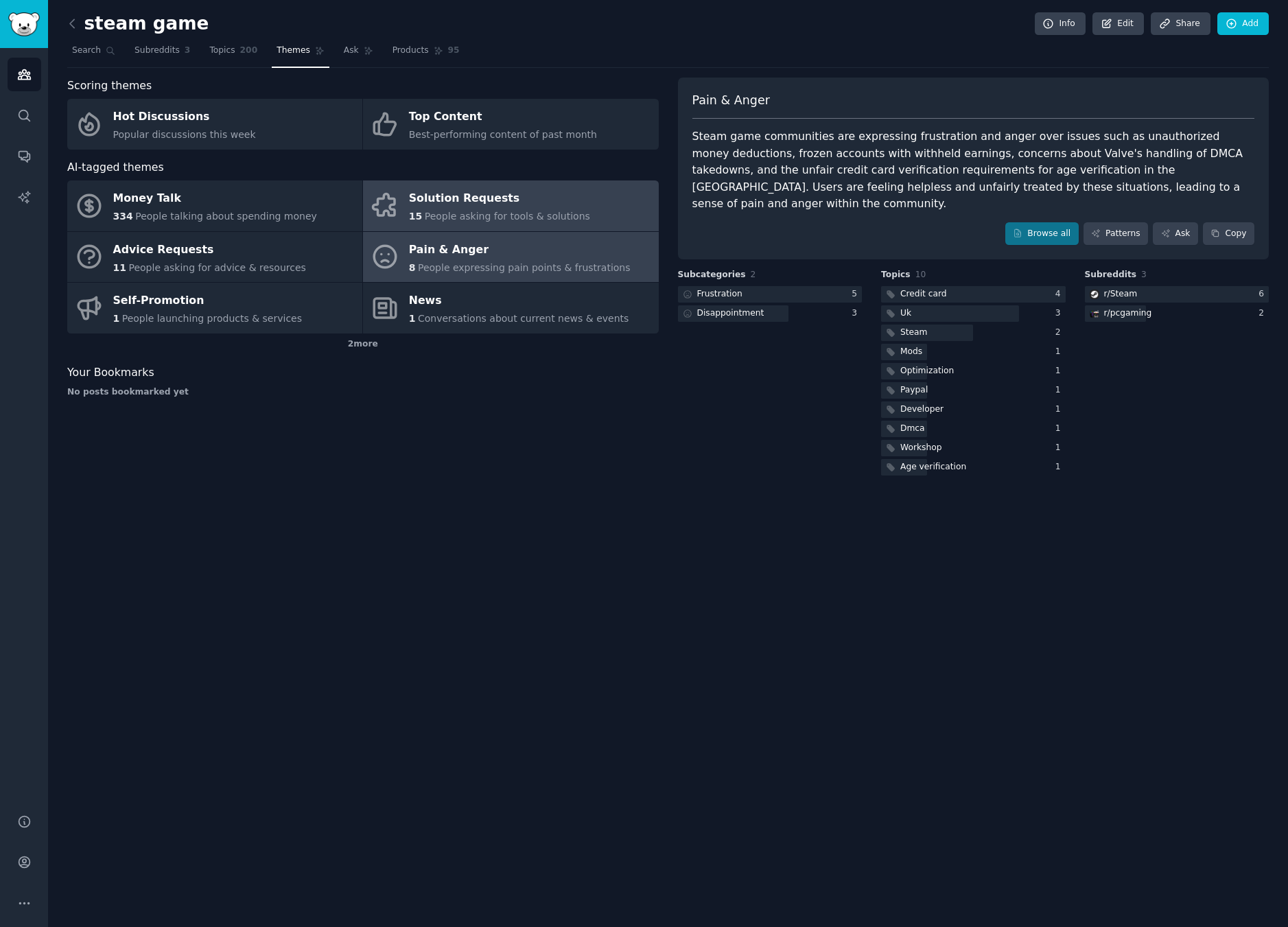
click at [534, 216] on span "People asking for tools & solutions" at bounding box center [507, 216] width 165 height 11
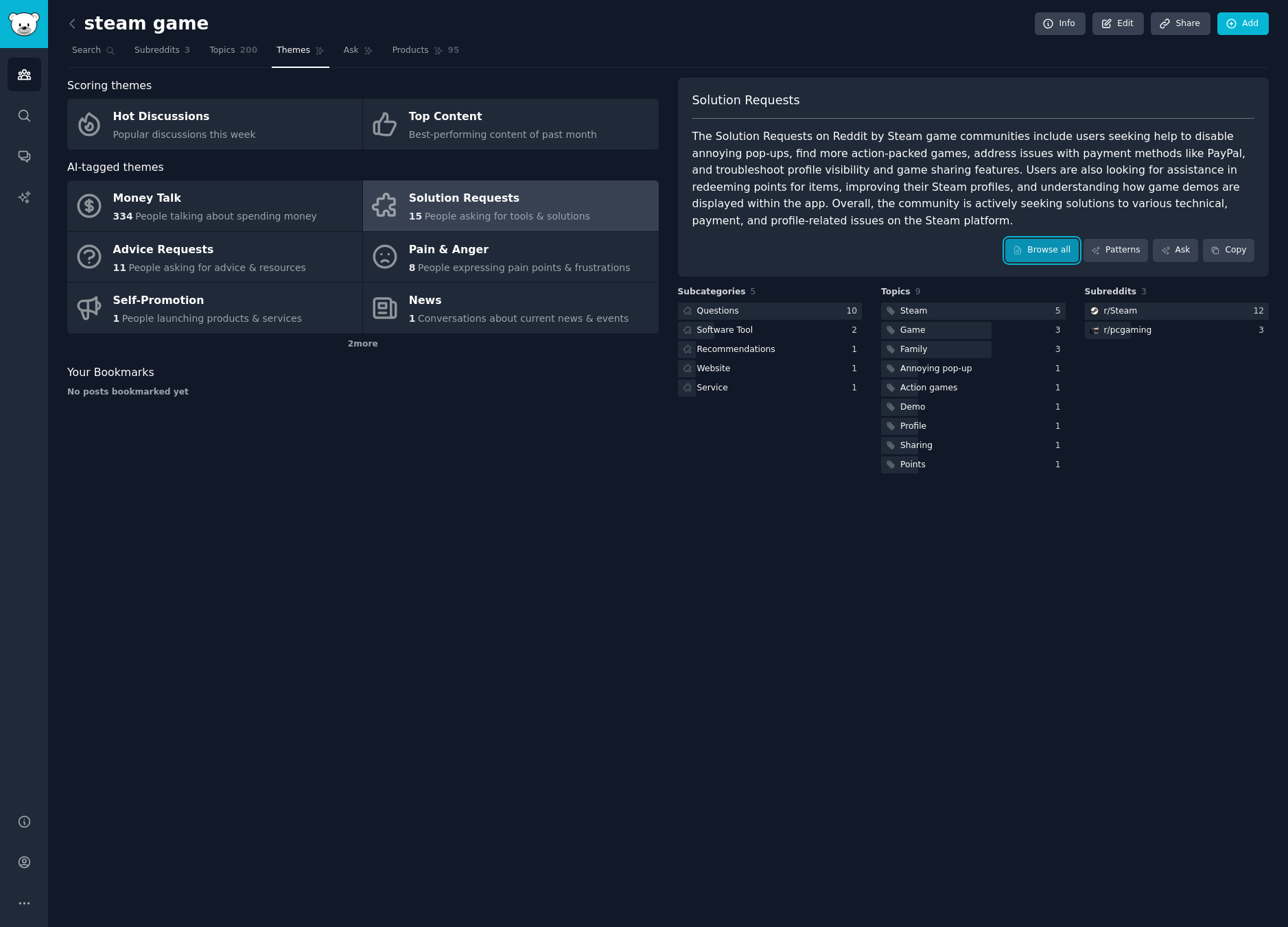
click at [1015, 242] on link "Browse all" at bounding box center [1041, 251] width 73 height 23
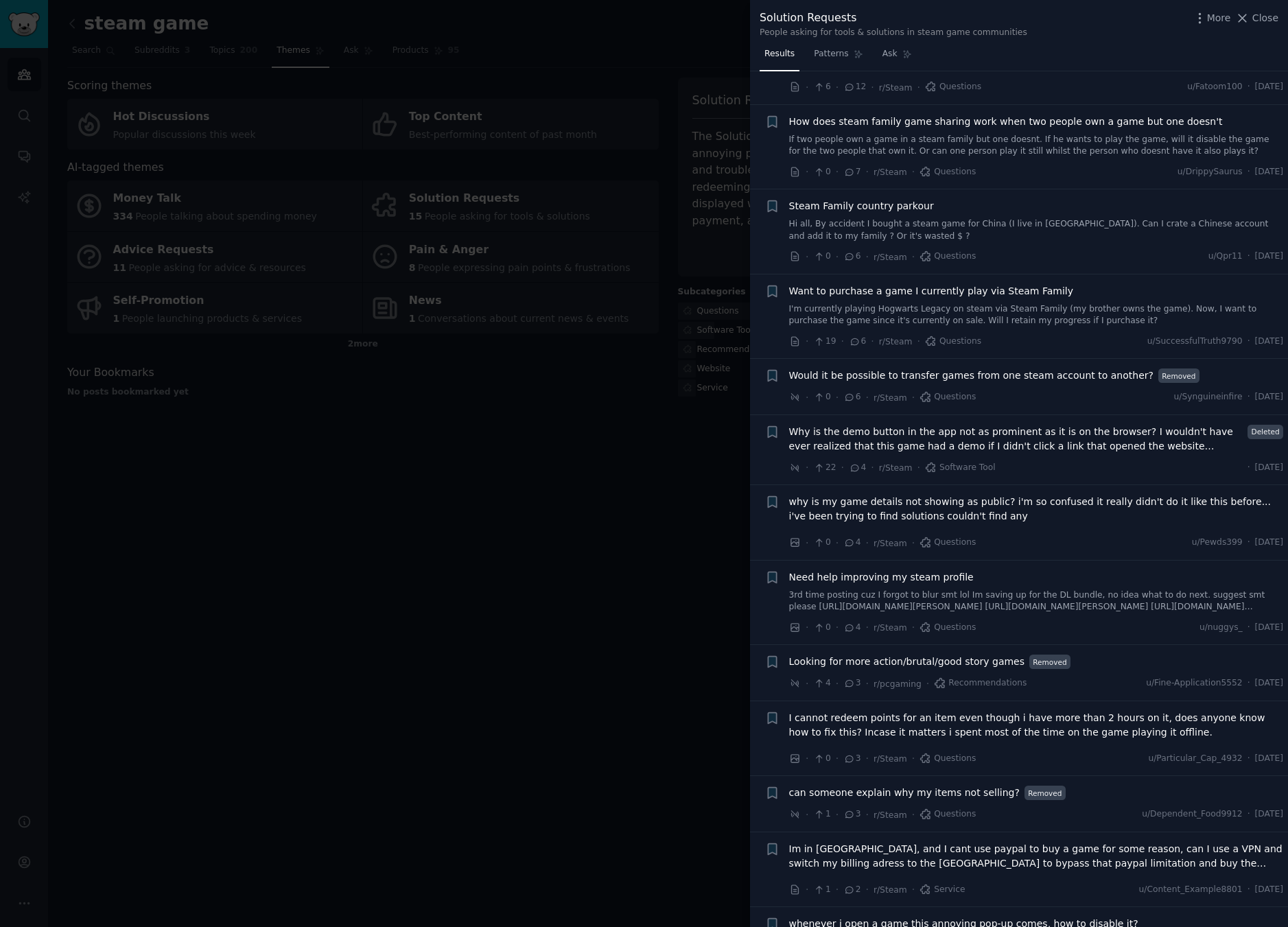
scroll to position [247, 0]
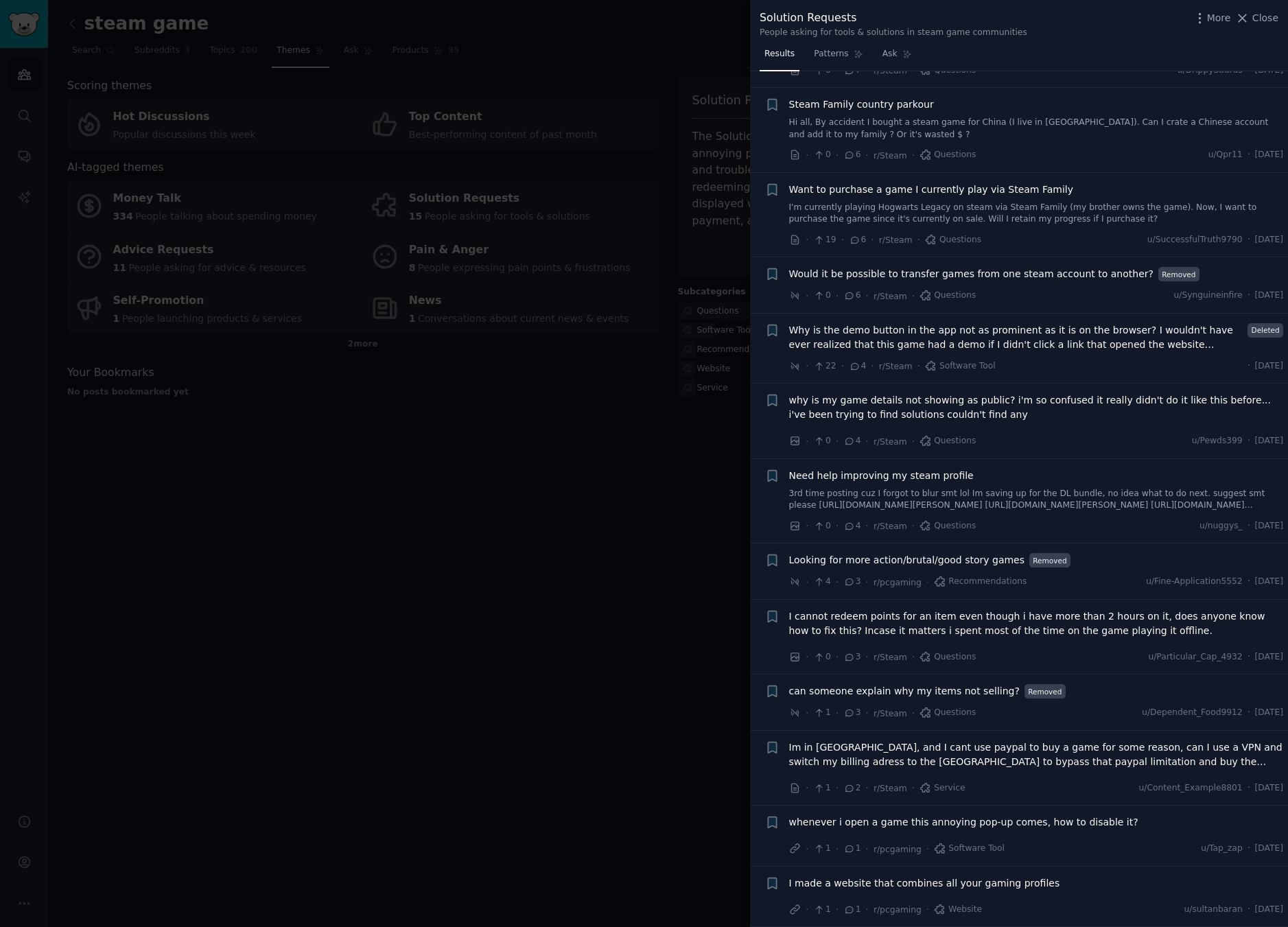
click at [917, 882] on span "I made a website that combines all your gaming profiles" at bounding box center [924, 883] width 271 height 14
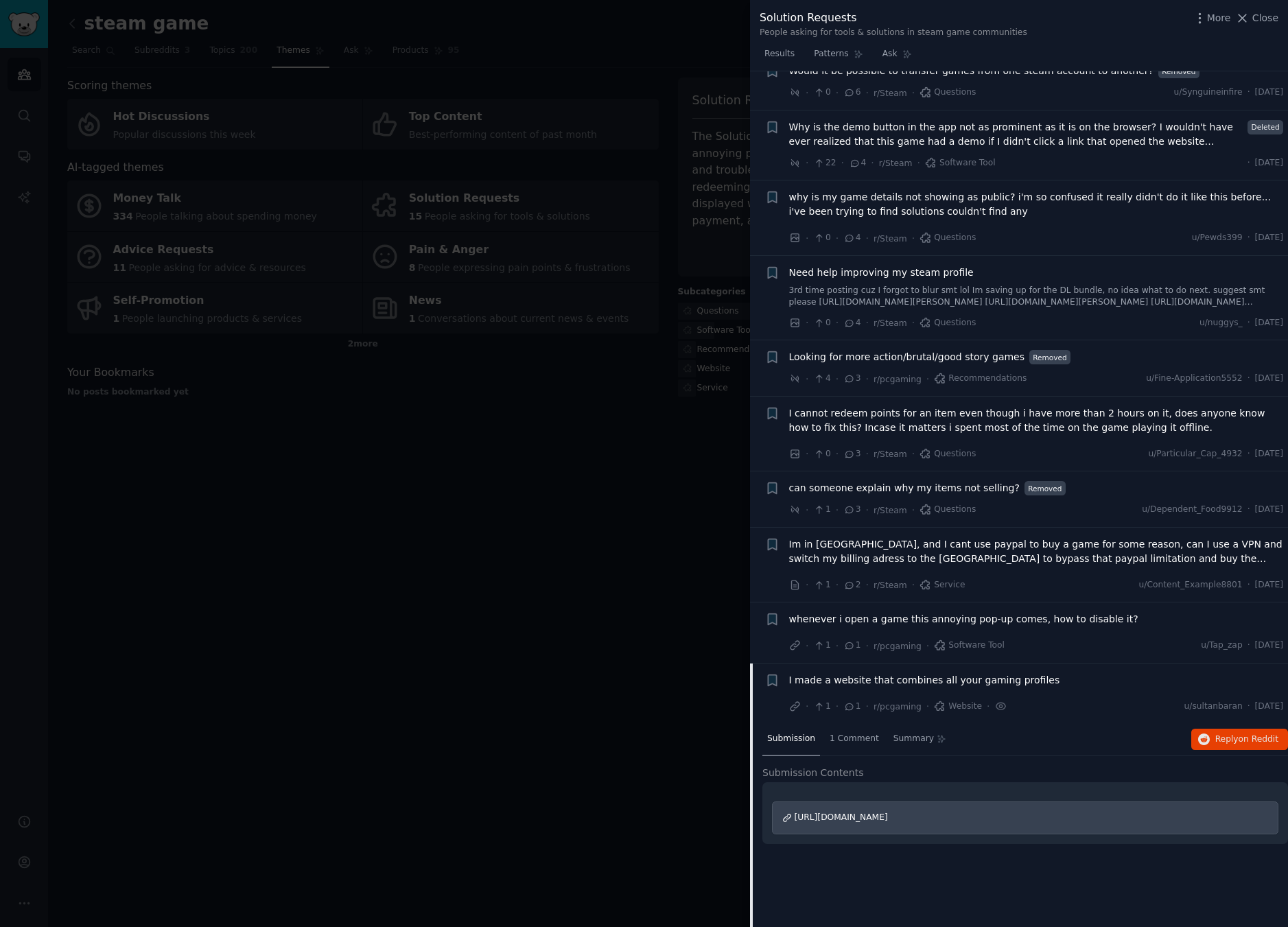
scroll to position [453, 0]
click at [873, 679] on span "I made a website that combines all your gaming profiles" at bounding box center [924, 677] width 271 height 14
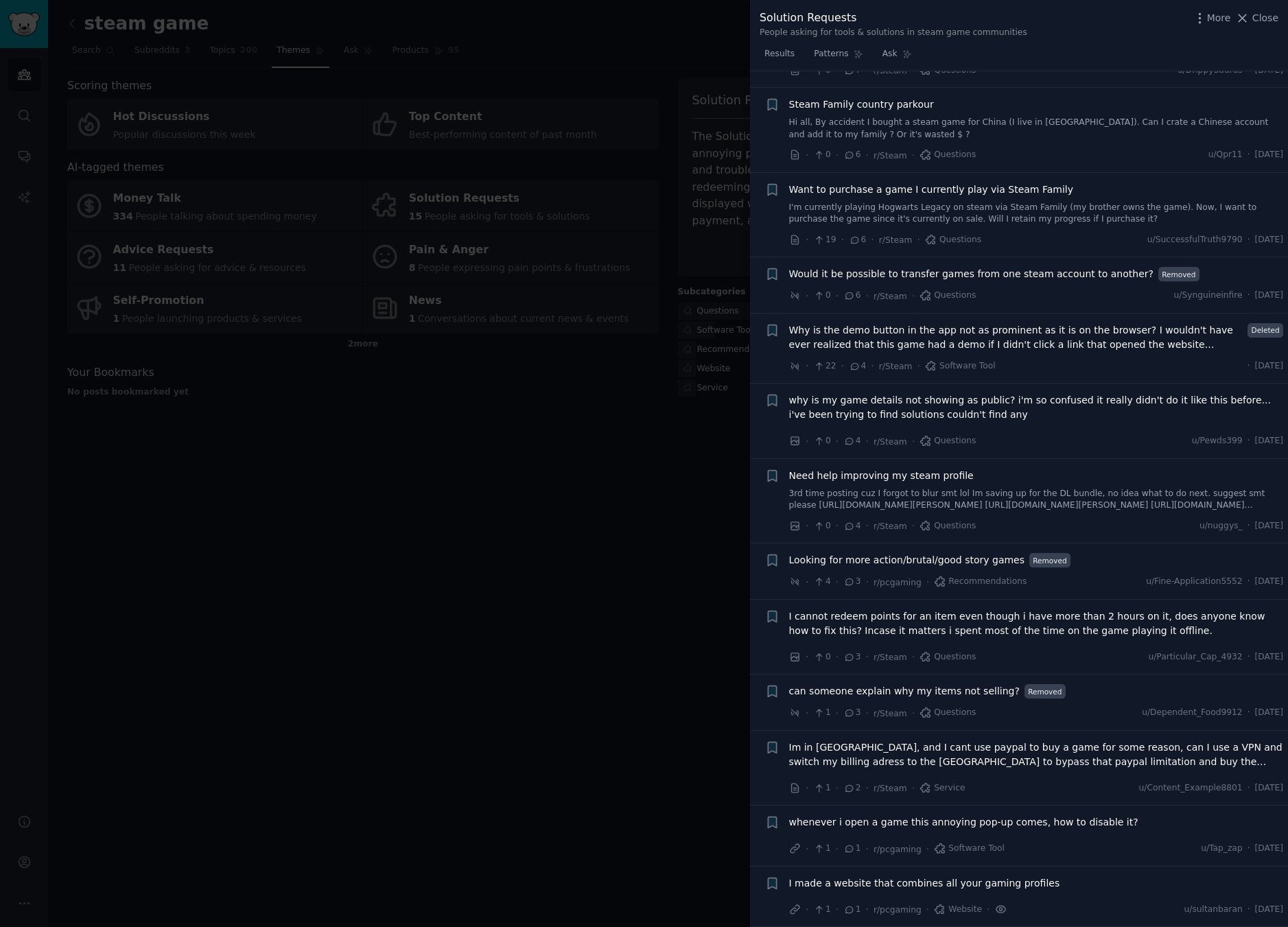
click at [999, 909] on icon at bounding box center [999, 909] width 3 height 3
click at [961, 898] on div "I made a website that combines all your gaming profiles · 1 · 1 · r/pcgaming · …" at bounding box center [1035, 896] width 494 height 41
click at [937, 907] on icon at bounding box center [939, 909] width 9 height 9
click at [948, 871] on li "+ I made a website that combines all your gaming profiles · 1 · 1 · r/pcgaming …" at bounding box center [1019, 897] width 538 height 60
click at [975, 893] on div "I made a website that combines all your gaming profiles" at bounding box center [1035, 885] width 494 height 19
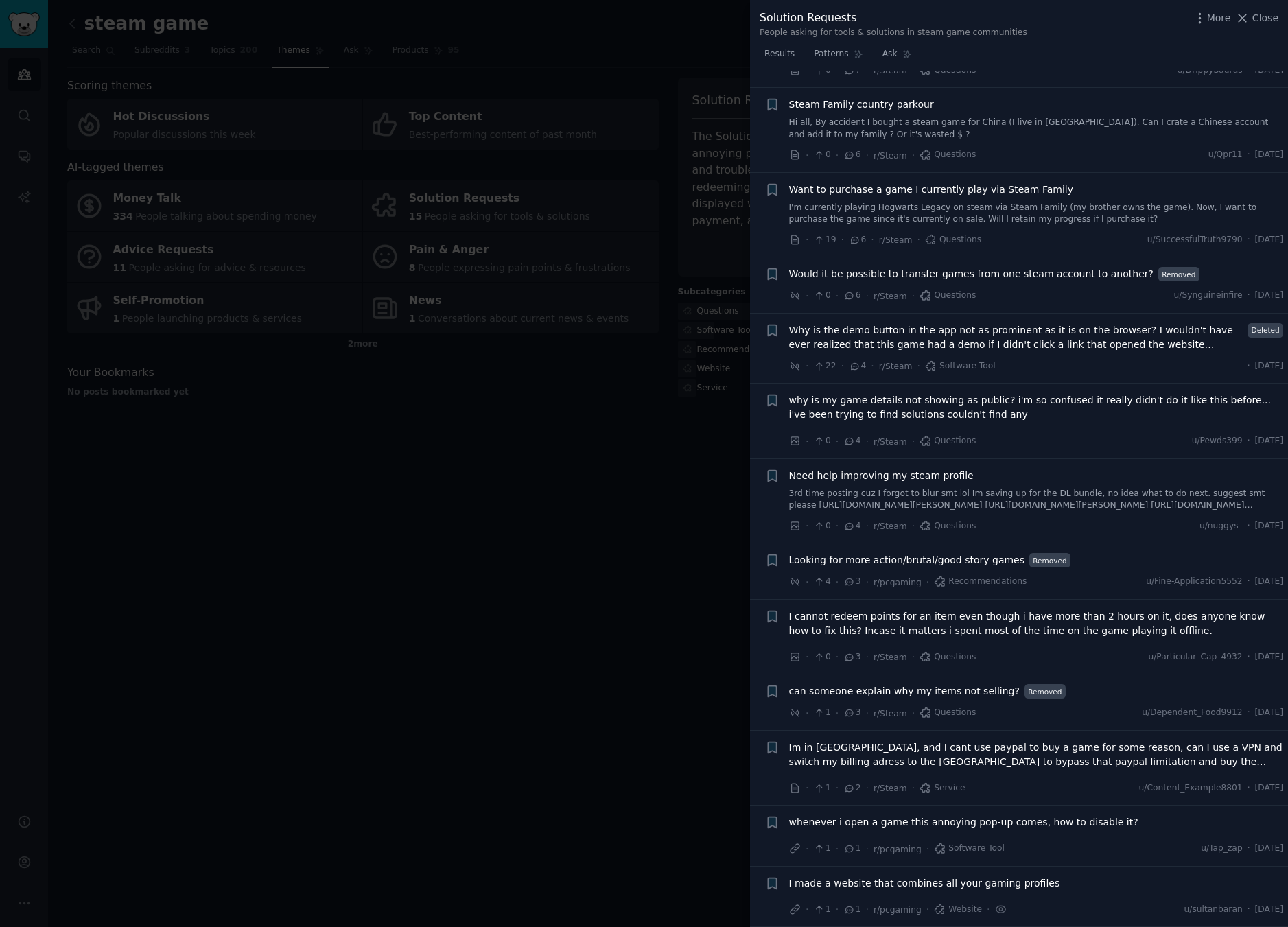
click at [974, 886] on span "I made a website that combines all your gaming profiles" at bounding box center [924, 883] width 271 height 14
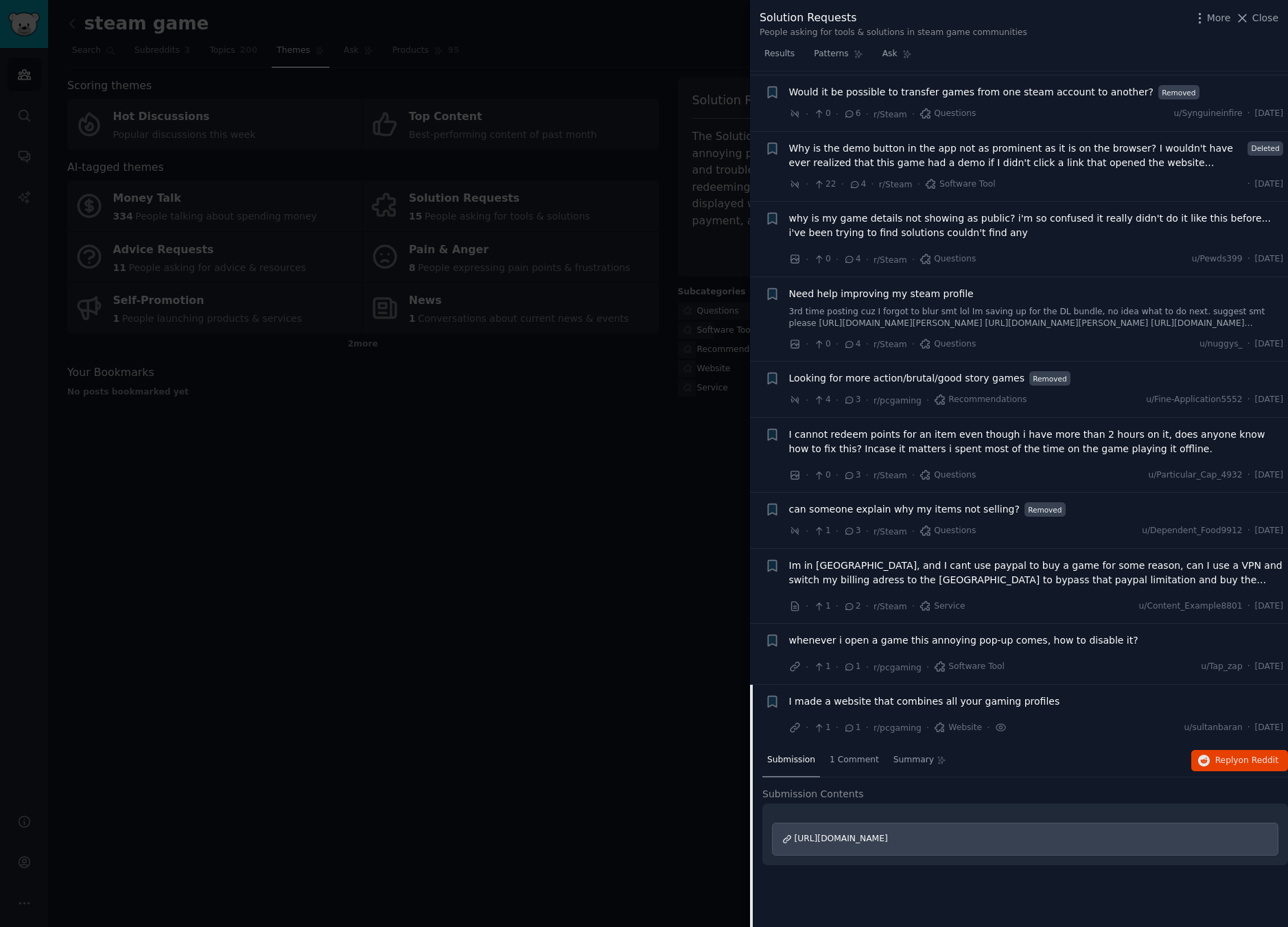
scroll to position [453, 0]
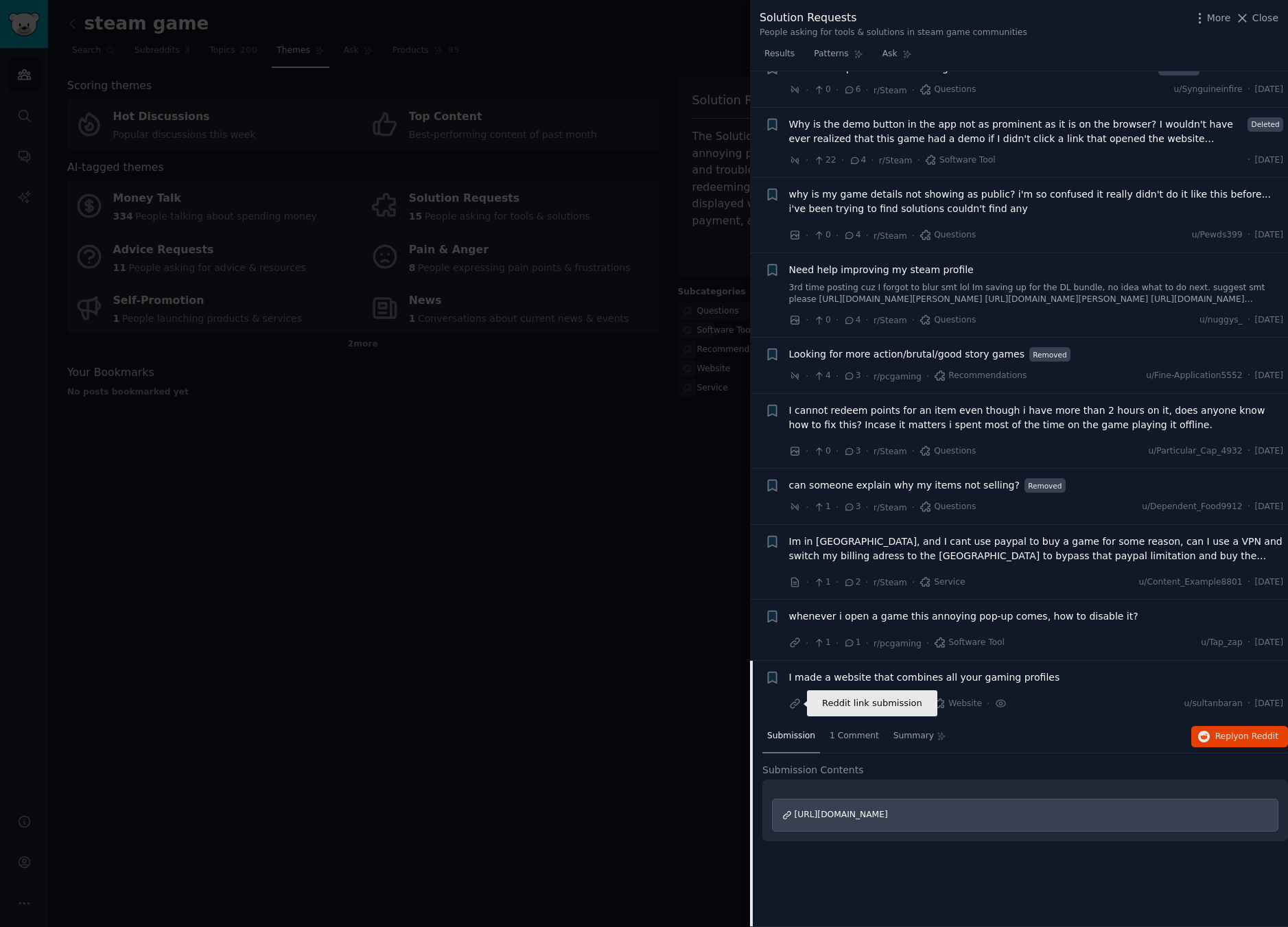
click at [799, 707] on icon at bounding box center [795, 703] width 13 height 13
click at [474, 529] on div at bounding box center [644, 463] width 1288 height 927
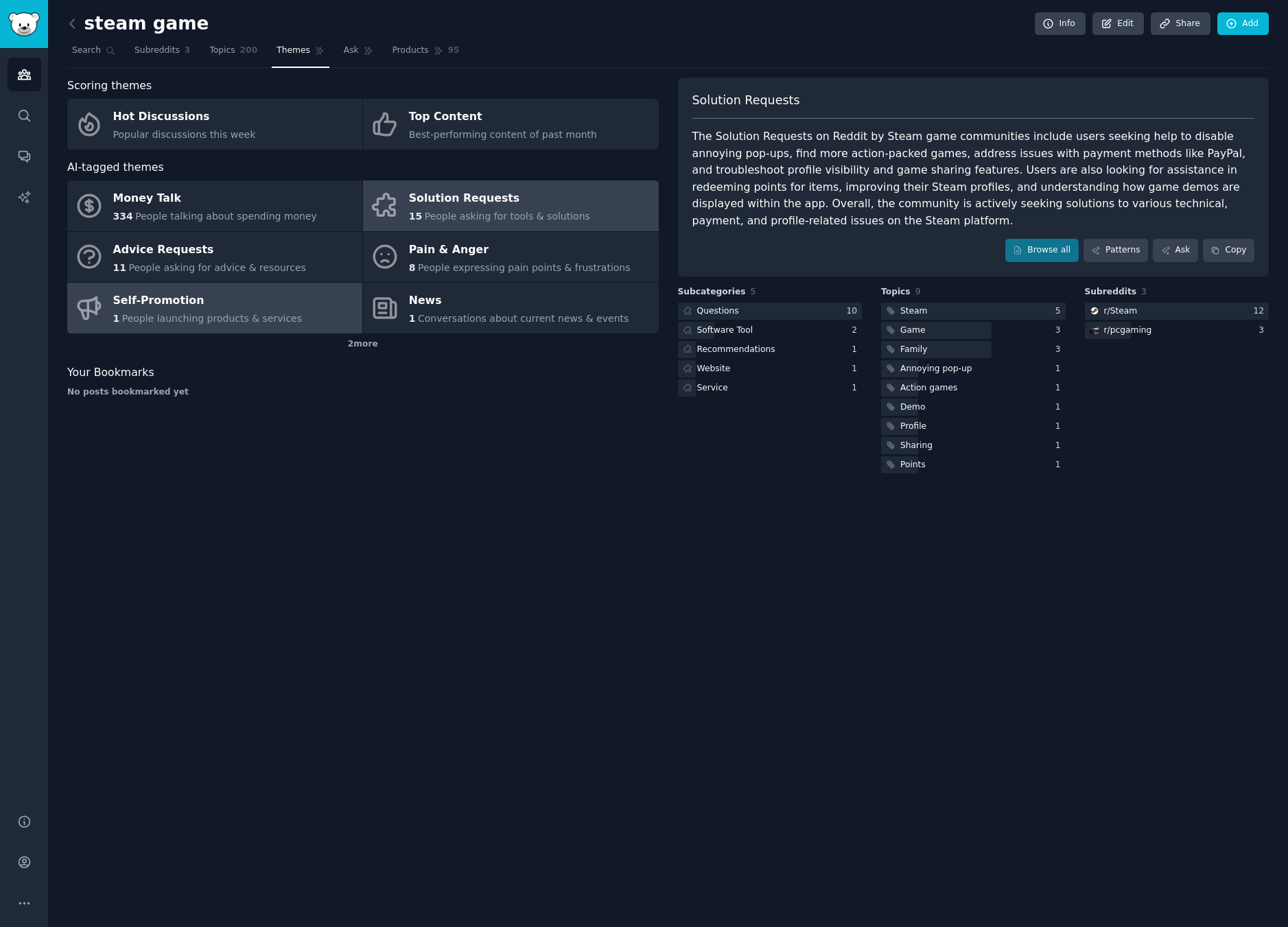
click at [230, 290] on div "Self-Promotion" at bounding box center [208, 301] width 190 height 22
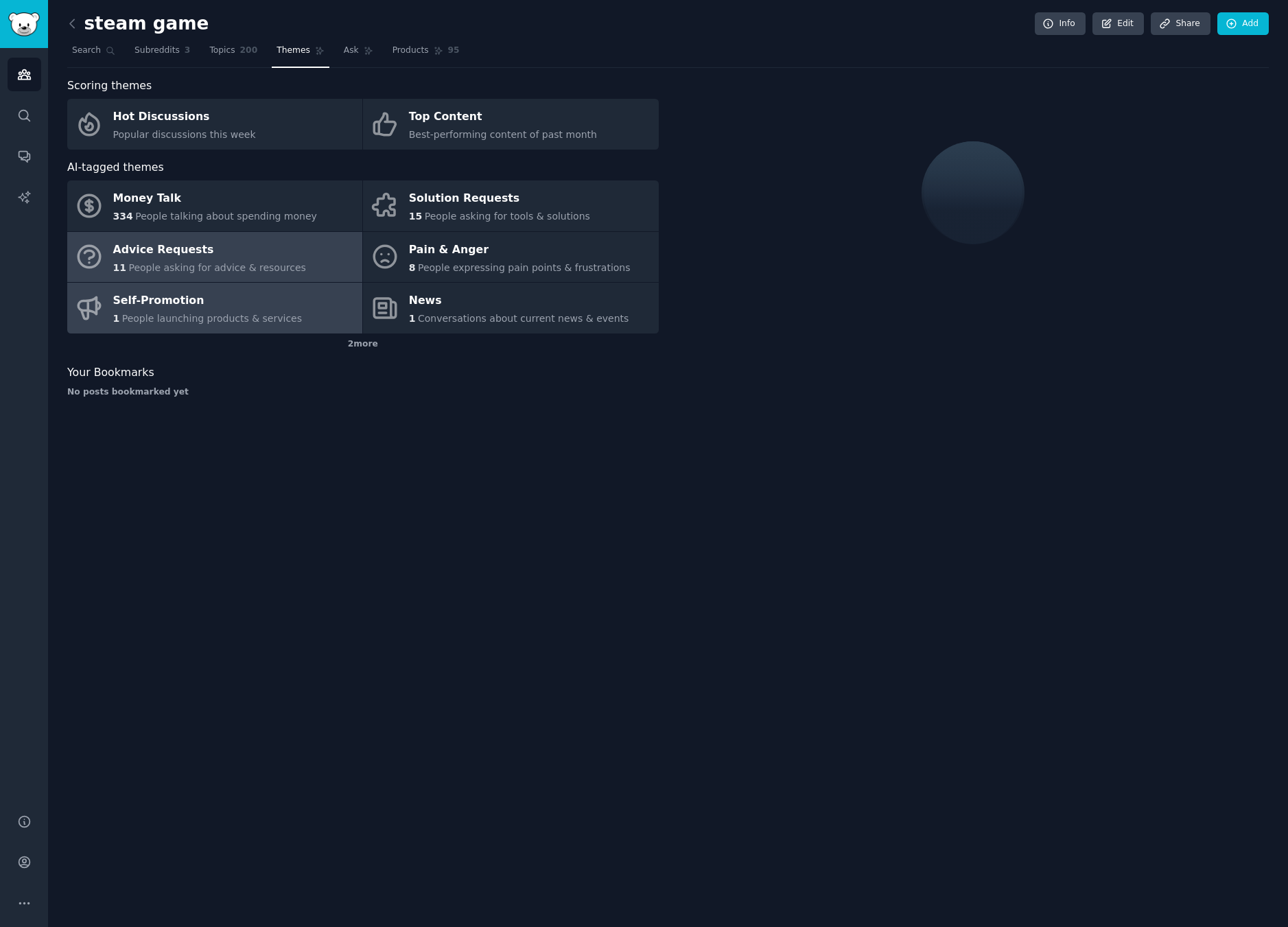
click at [250, 244] on div "Advice Requests" at bounding box center [210, 250] width 193 height 22
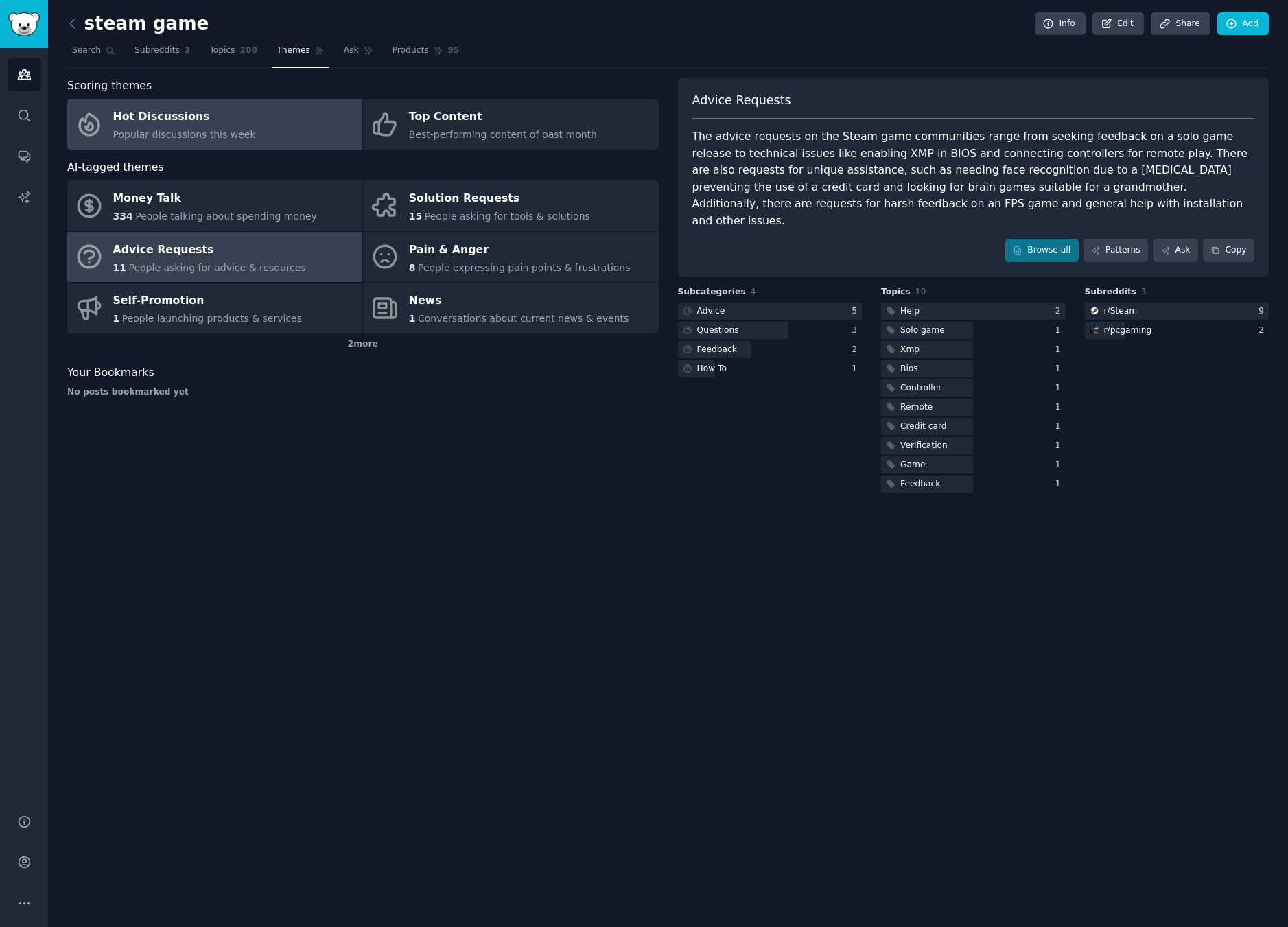
click at [210, 119] on div "Hot Discussions" at bounding box center [185, 117] width 143 height 22
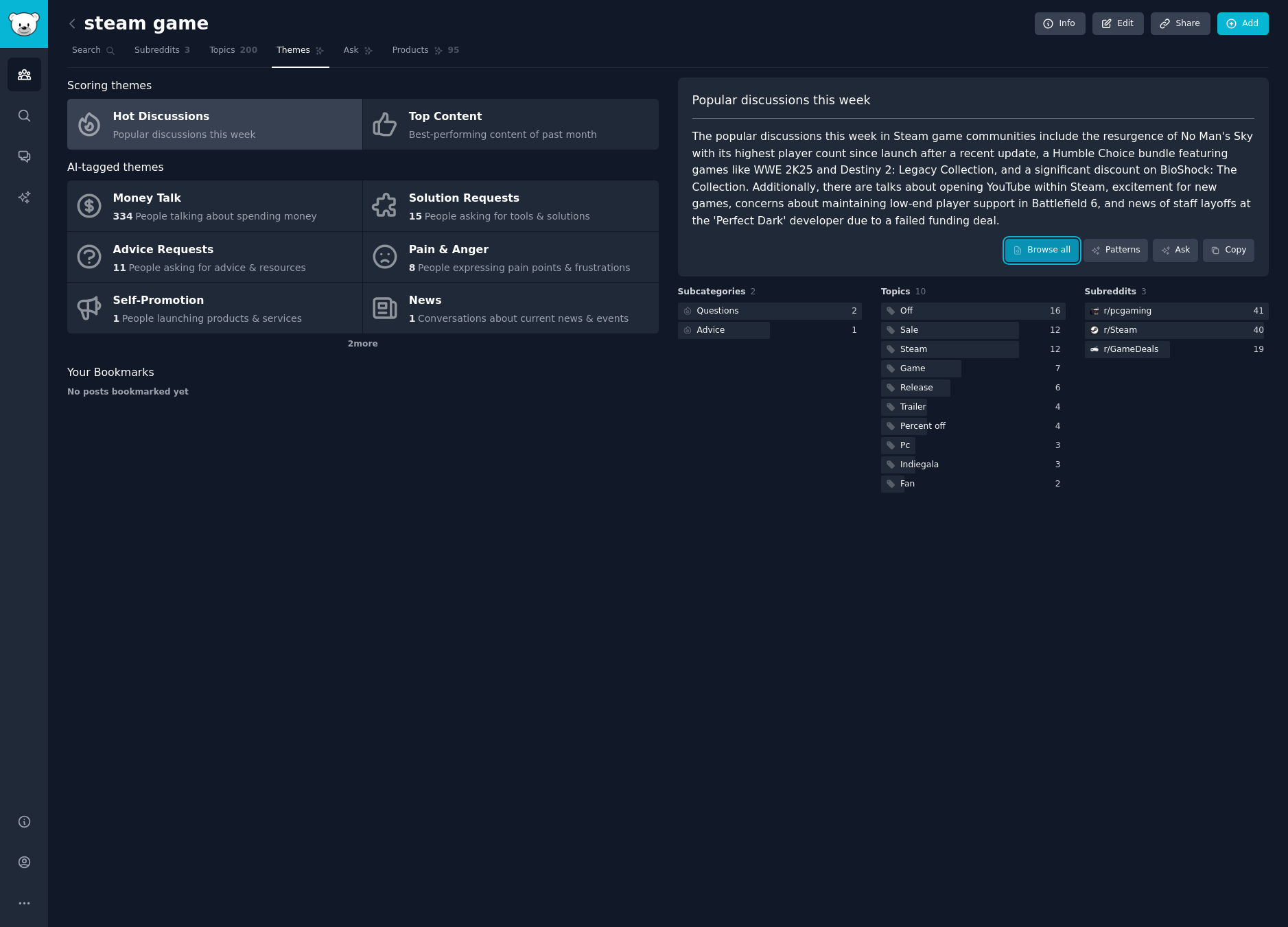
click at [1040, 239] on link "Browse all" at bounding box center [1041, 251] width 73 height 23
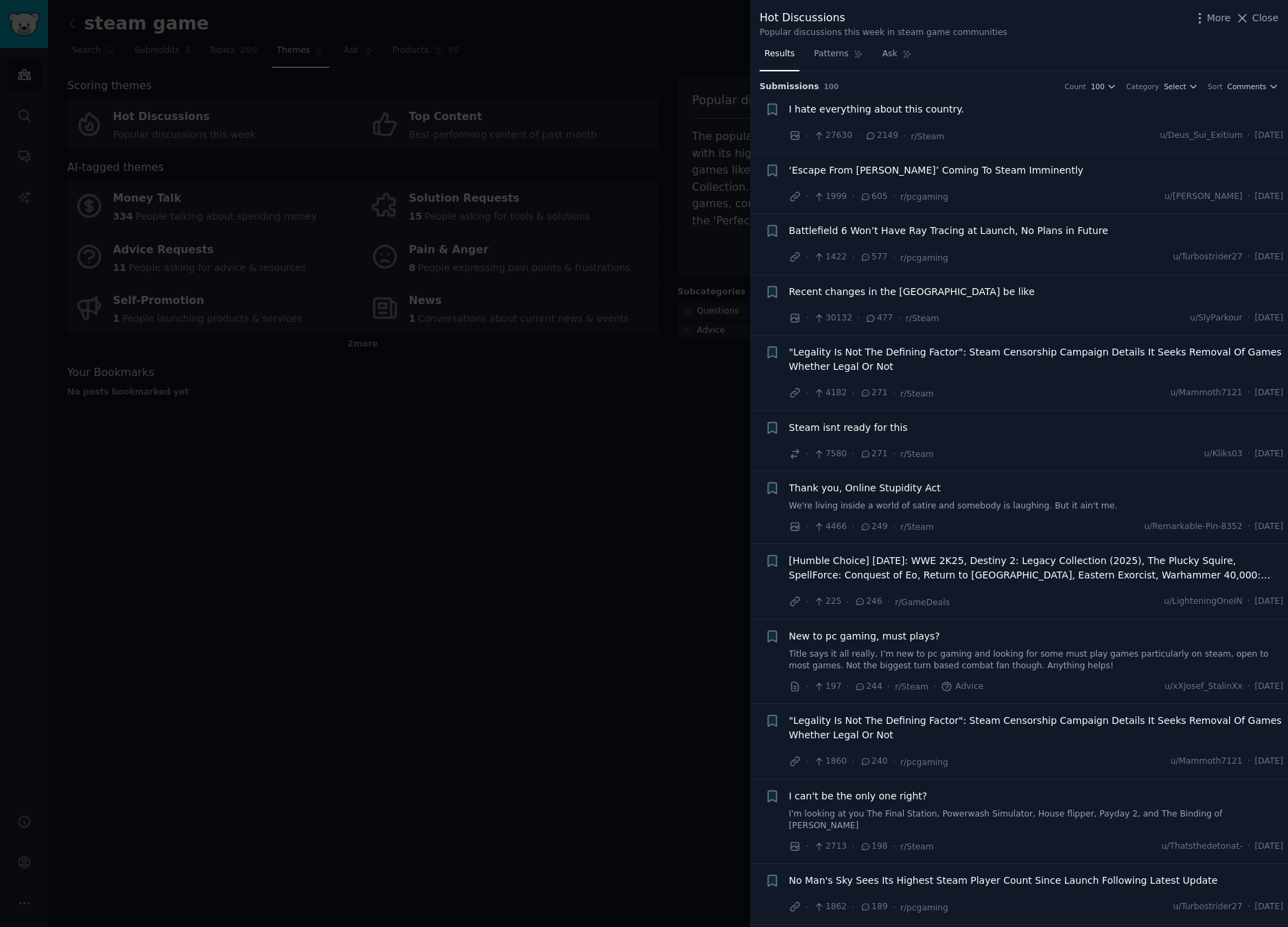
click at [422, 388] on div at bounding box center [644, 463] width 1288 height 927
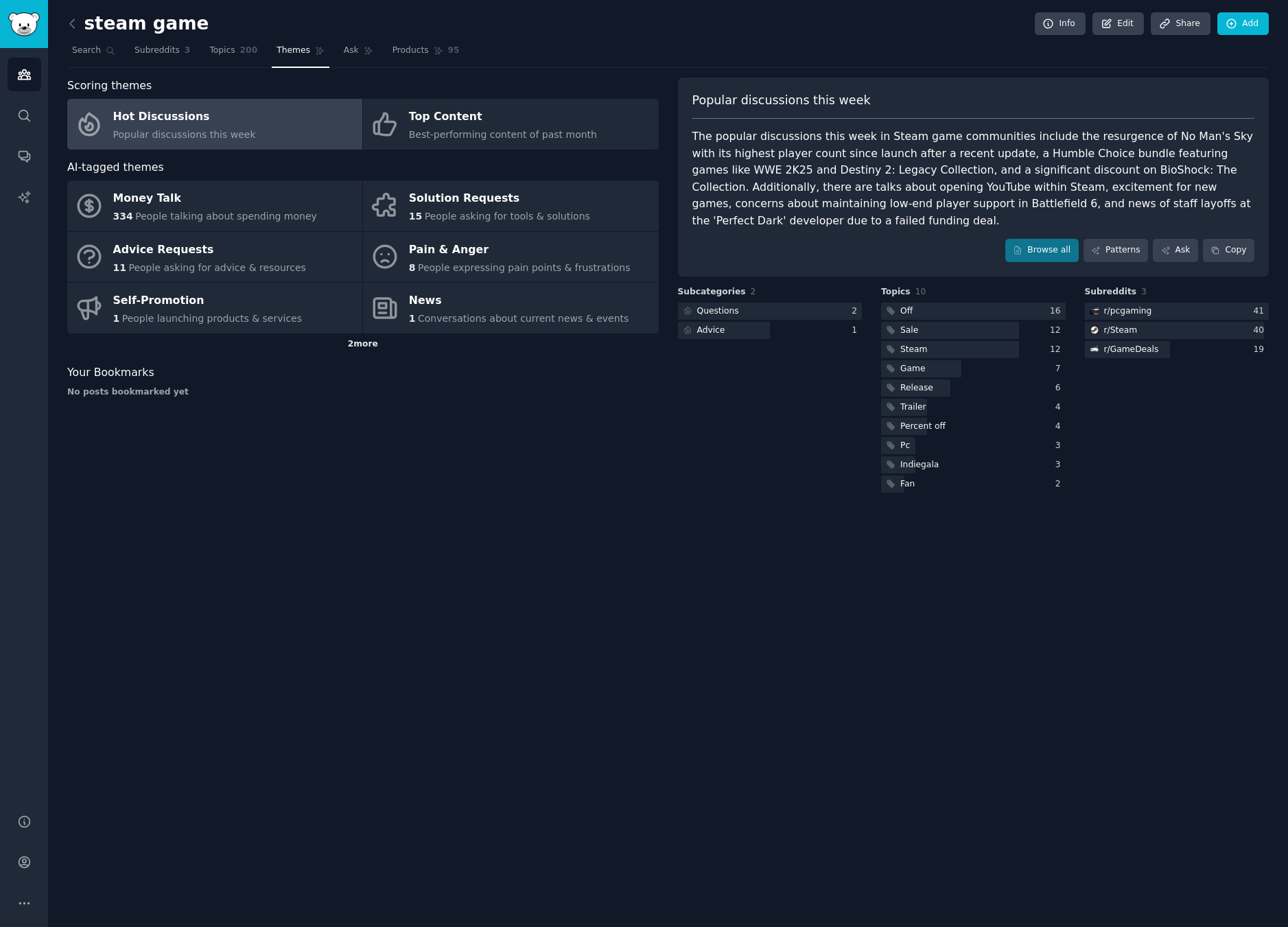
click at [346, 346] on div "2 more" at bounding box center [362, 344] width 592 height 22
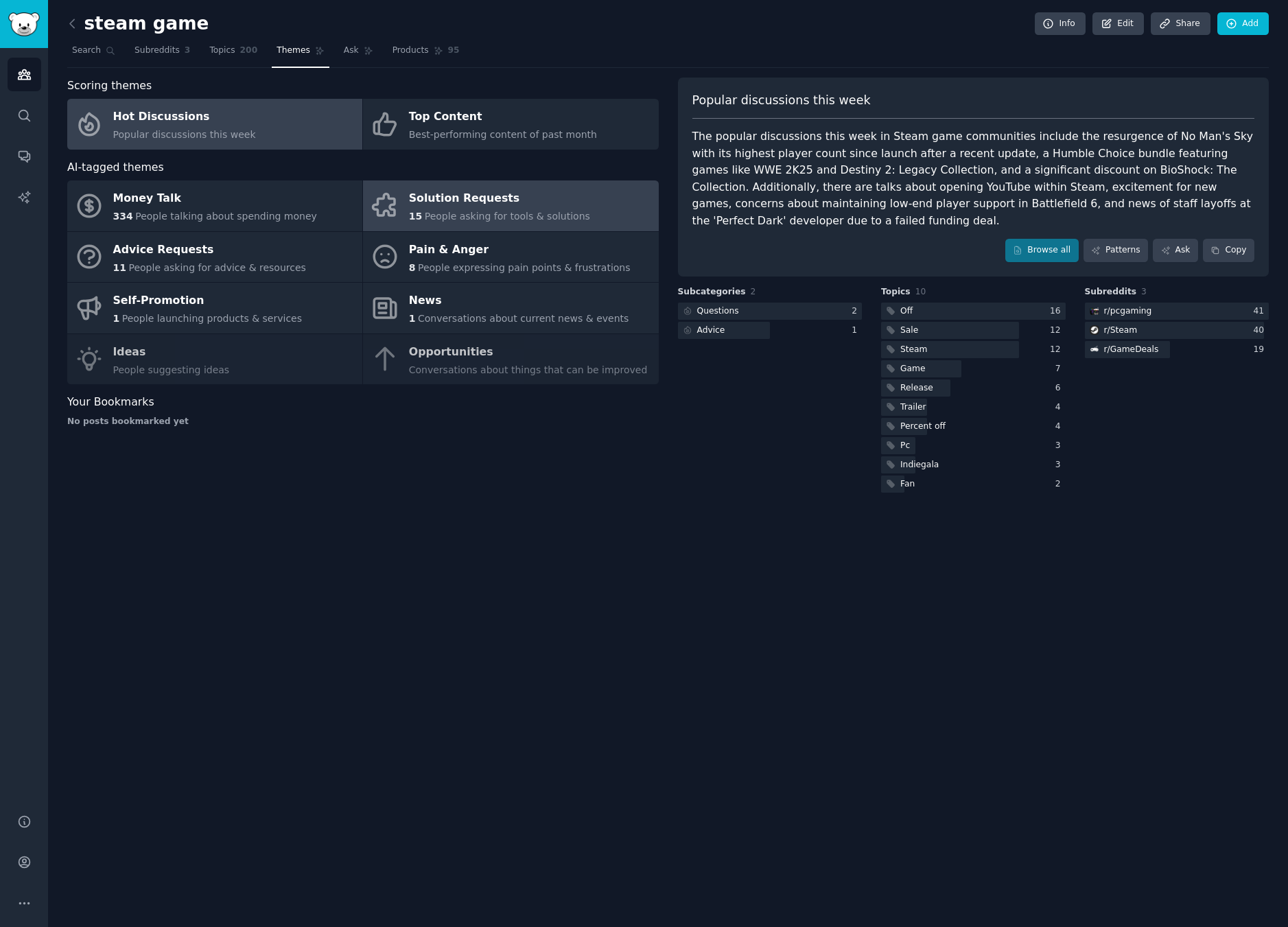
click at [477, 211] on span "People asking for tools & solutions" at bounding box center [507, 216] width 165 height 11
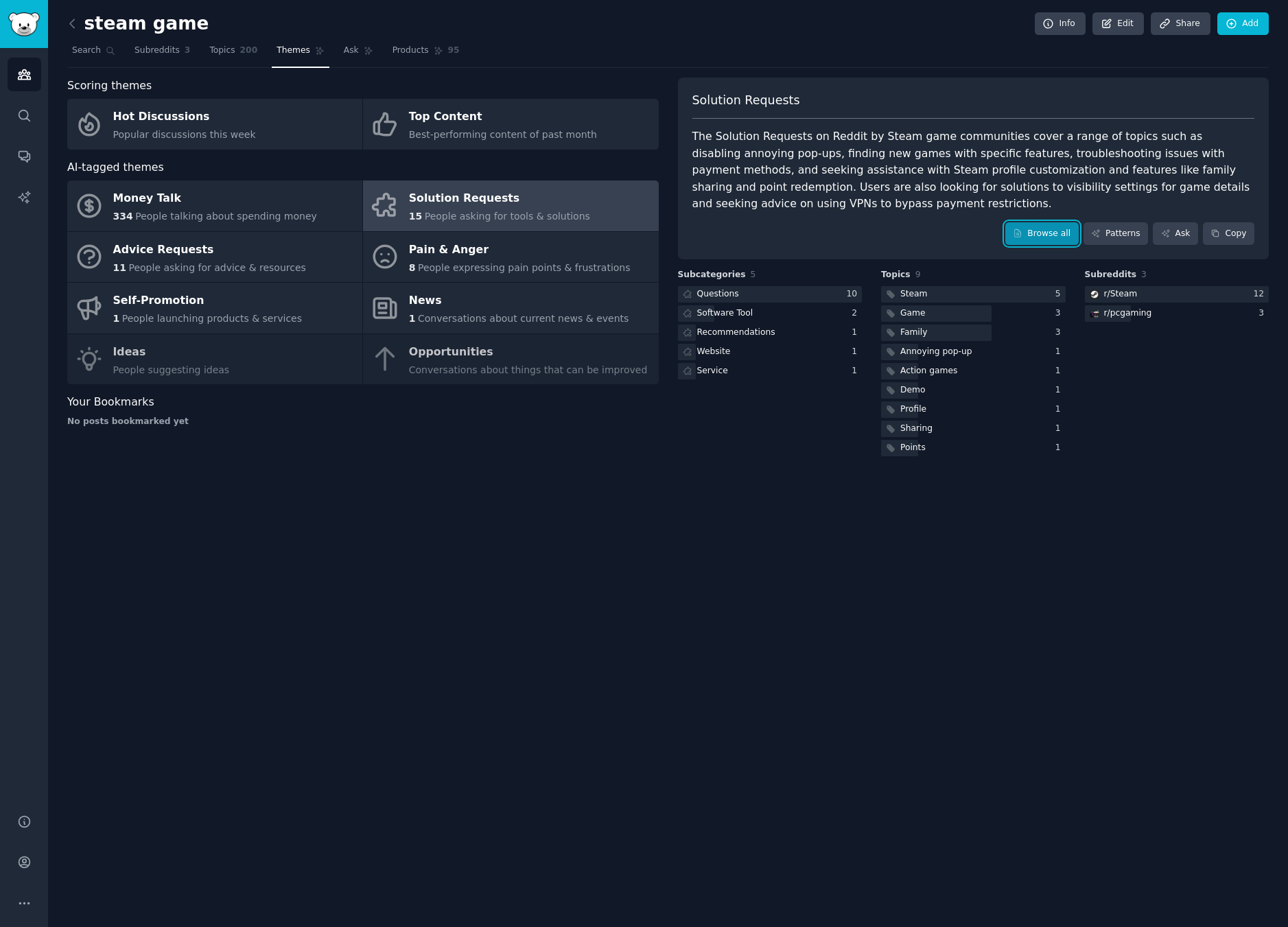
click at [1070, 222] on link "Browse all" at bounding box center [1041, 234] width 73 height 23
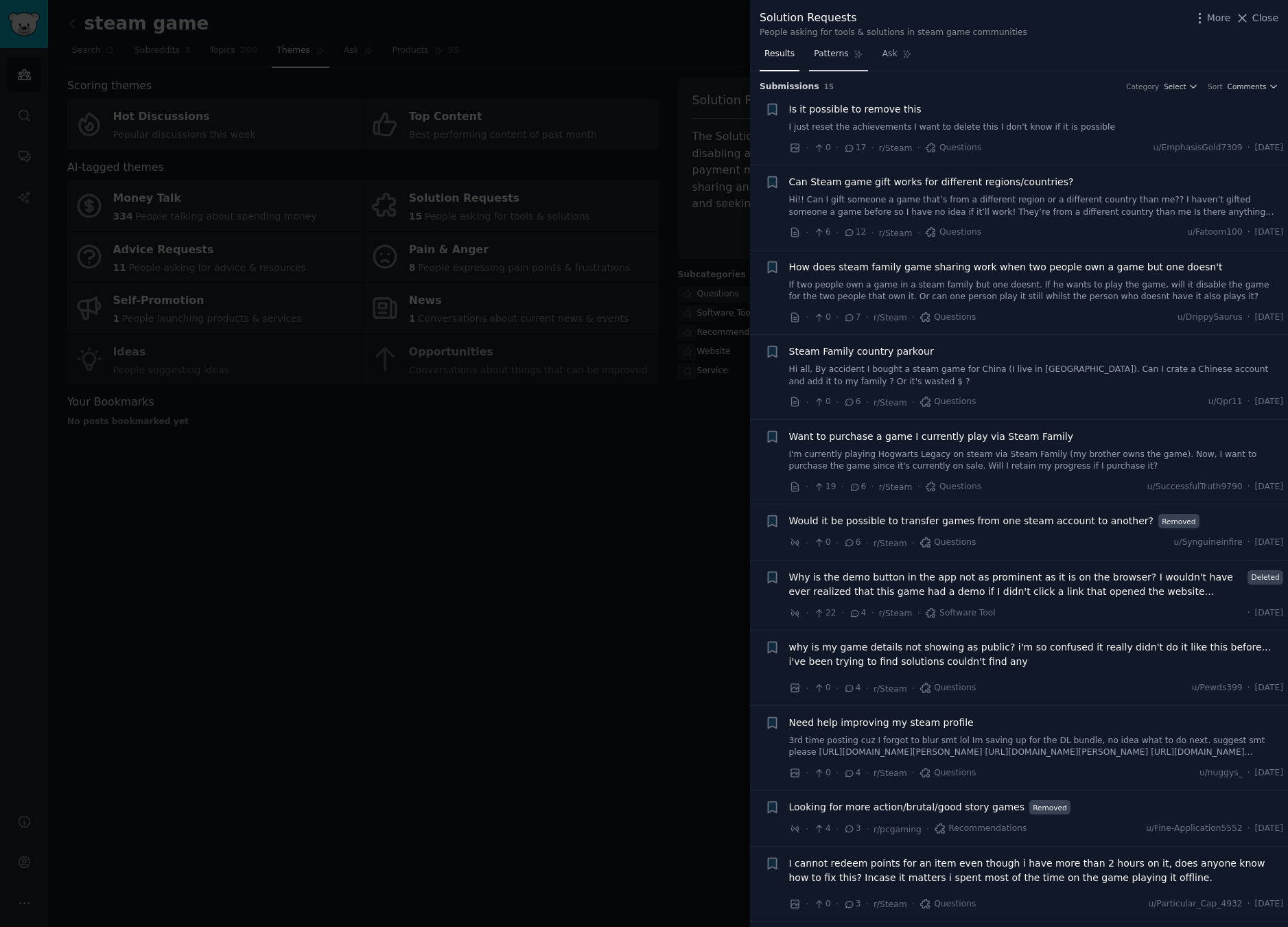
click at [839, 49] on span "Patterns" at bounding box center [831, 54] width 34 height 13
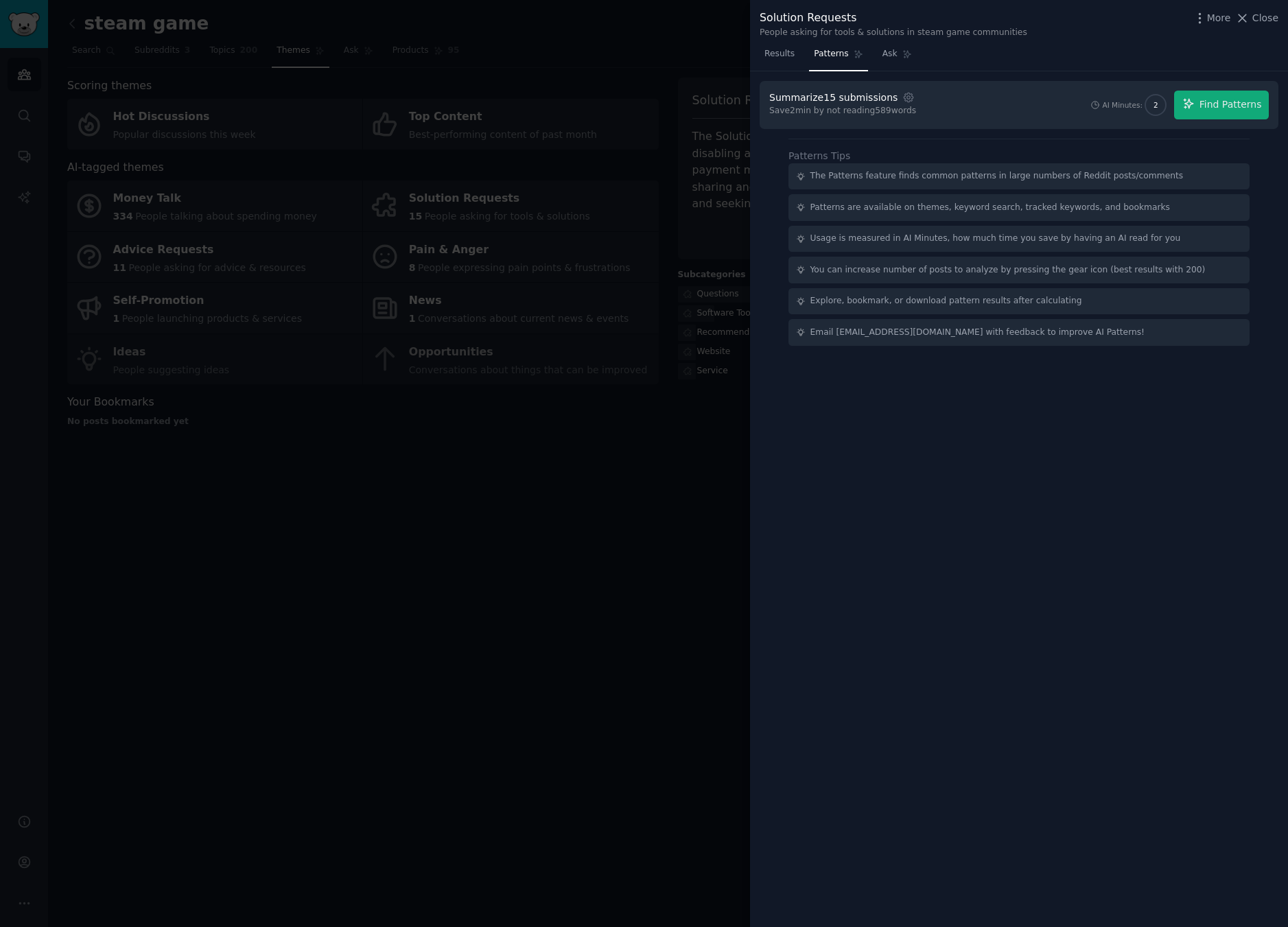
click at [504, 433] on div at bounding box center [644, 463] width 1288 height 927
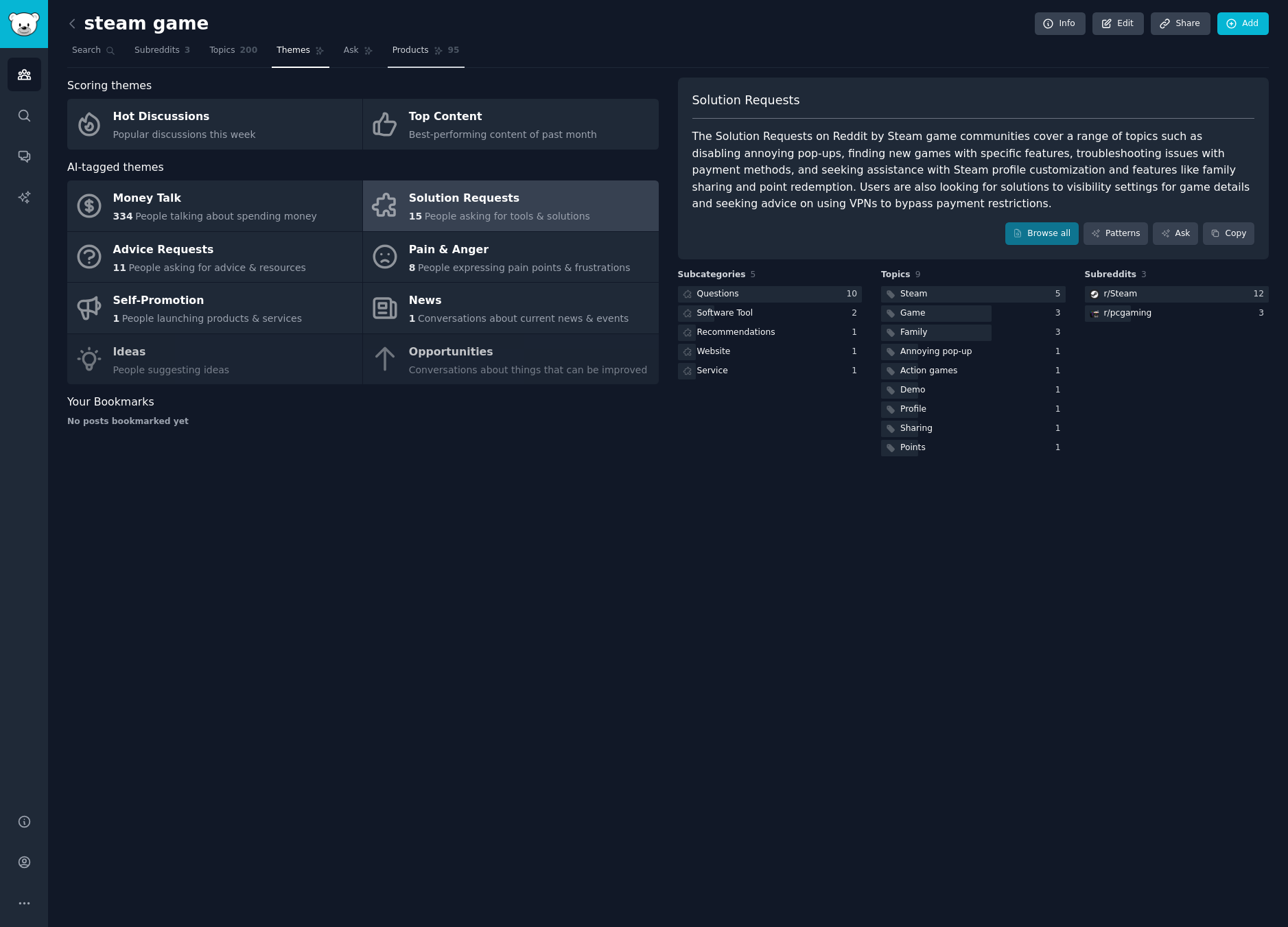
click at [418, 58] on link "Products 95" at bounding box center [426, 54] width 77 height 29
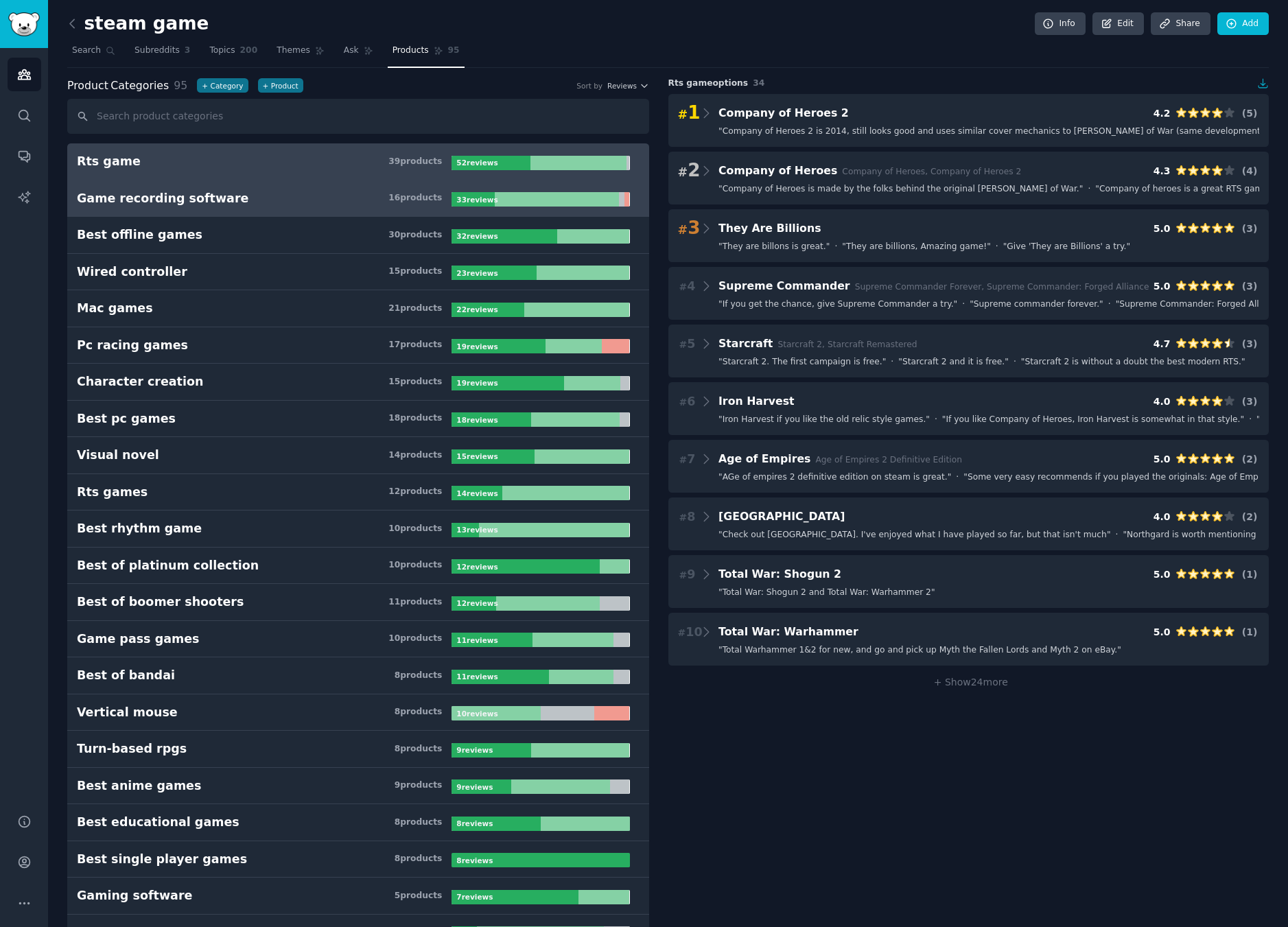
click at [362, 206] on link "Game recording software 16 product s 33 review s" at bounding box center [357, 199] width 581 height 37
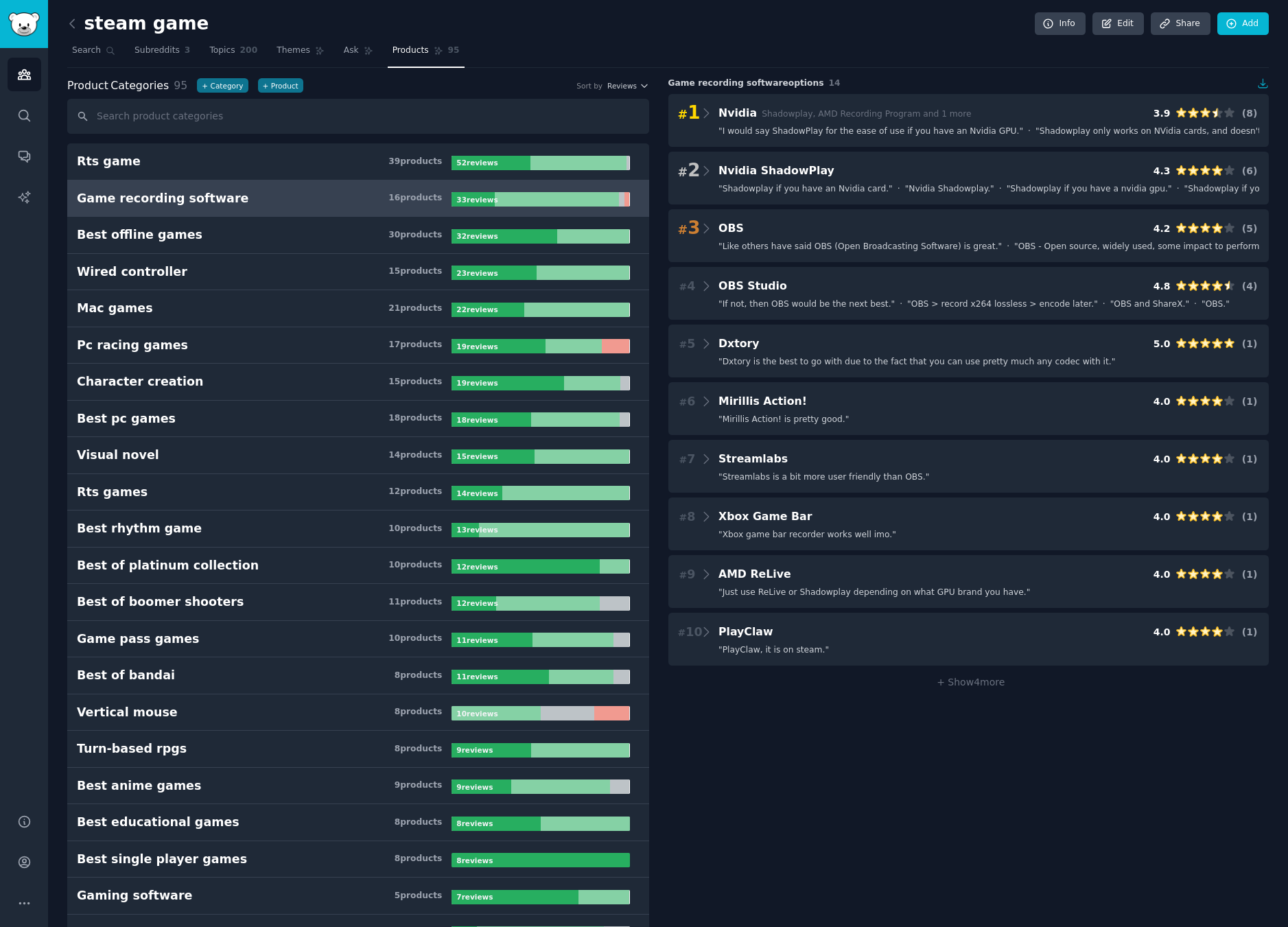
click at [341, 206] on link "Game recording software 16 product s 33 review s" at bounding box center [357, 199] width 581 height 37
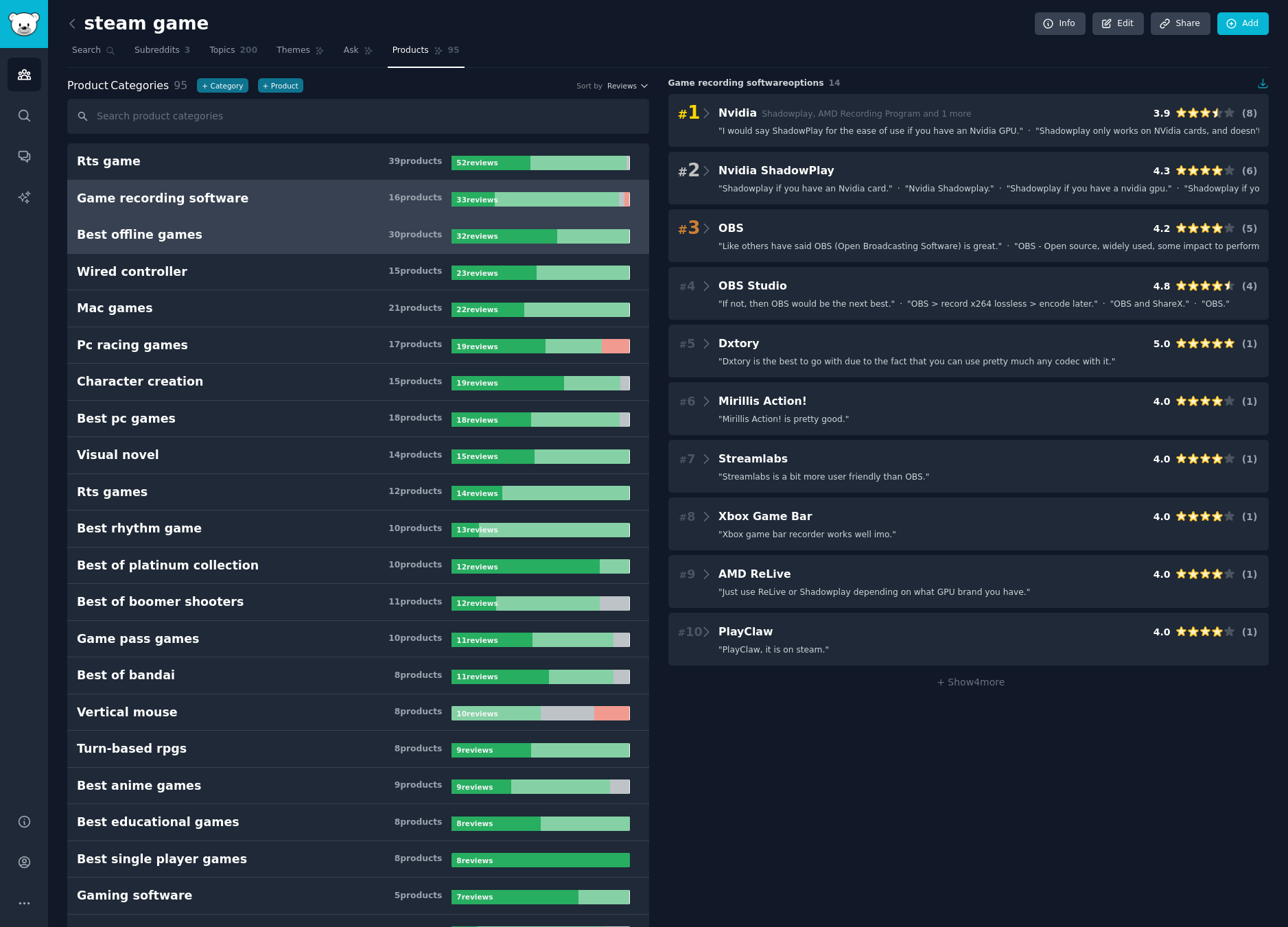
click at [355, 230] on h3 "Best offline games 30 product s" at bounding box center [264, 235] width 374 height 17
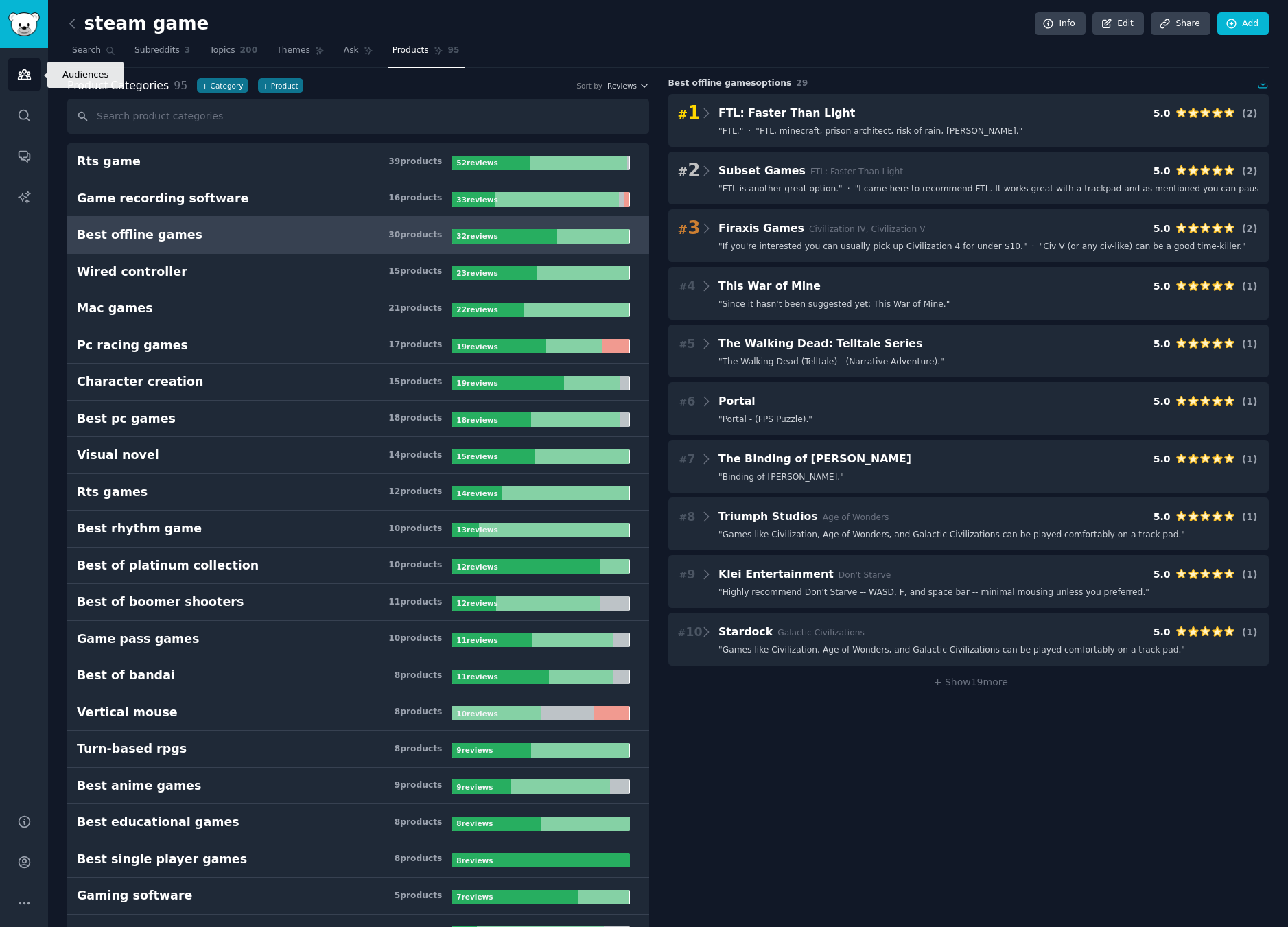
click at [34, 77] on link "Audiences" at bounding box center [24, 75] width 34 height 34
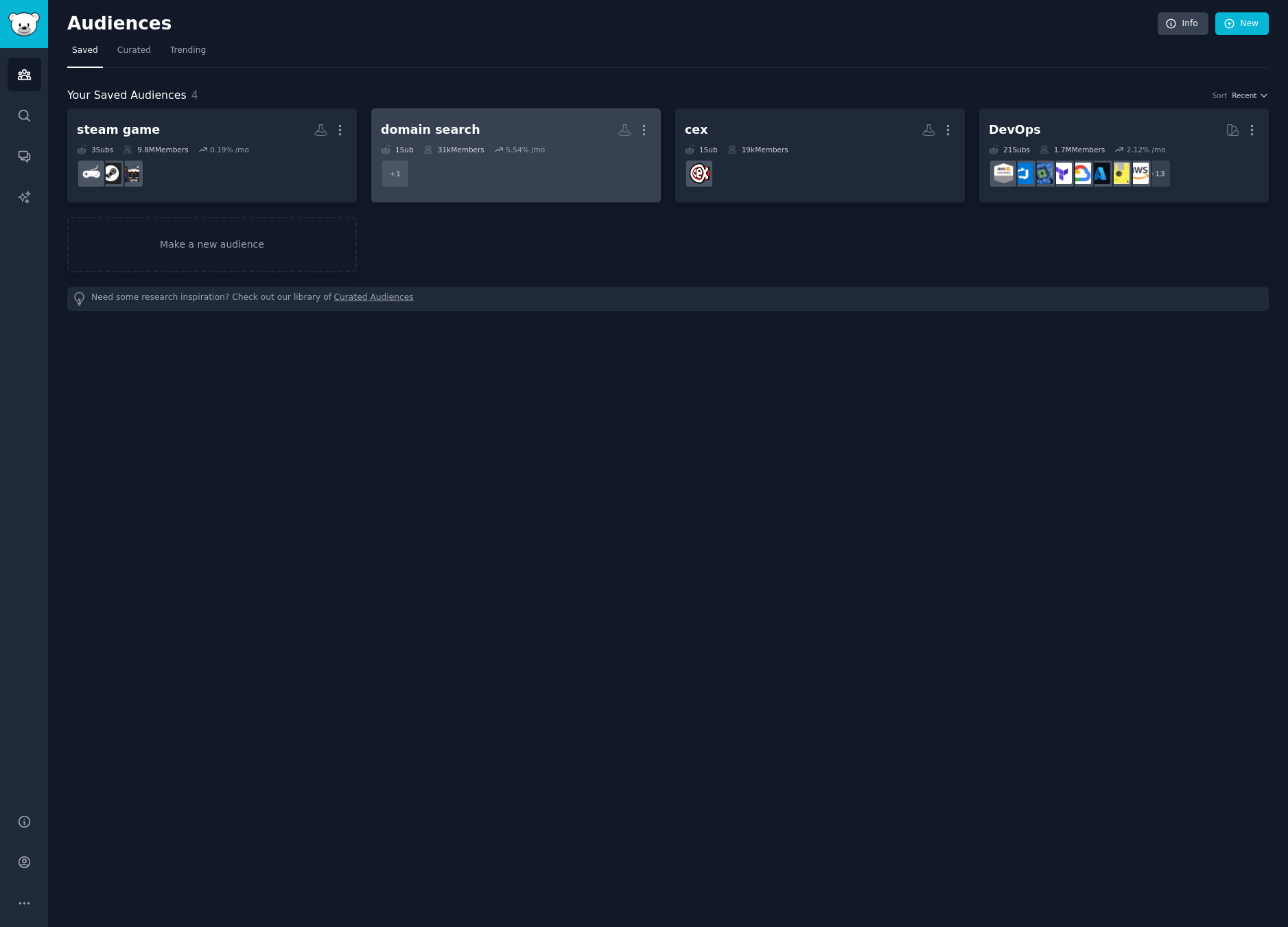
click at [540, 167] on dd "r/Domains + 1" at bounding box center [516, 174] width 270 height 39
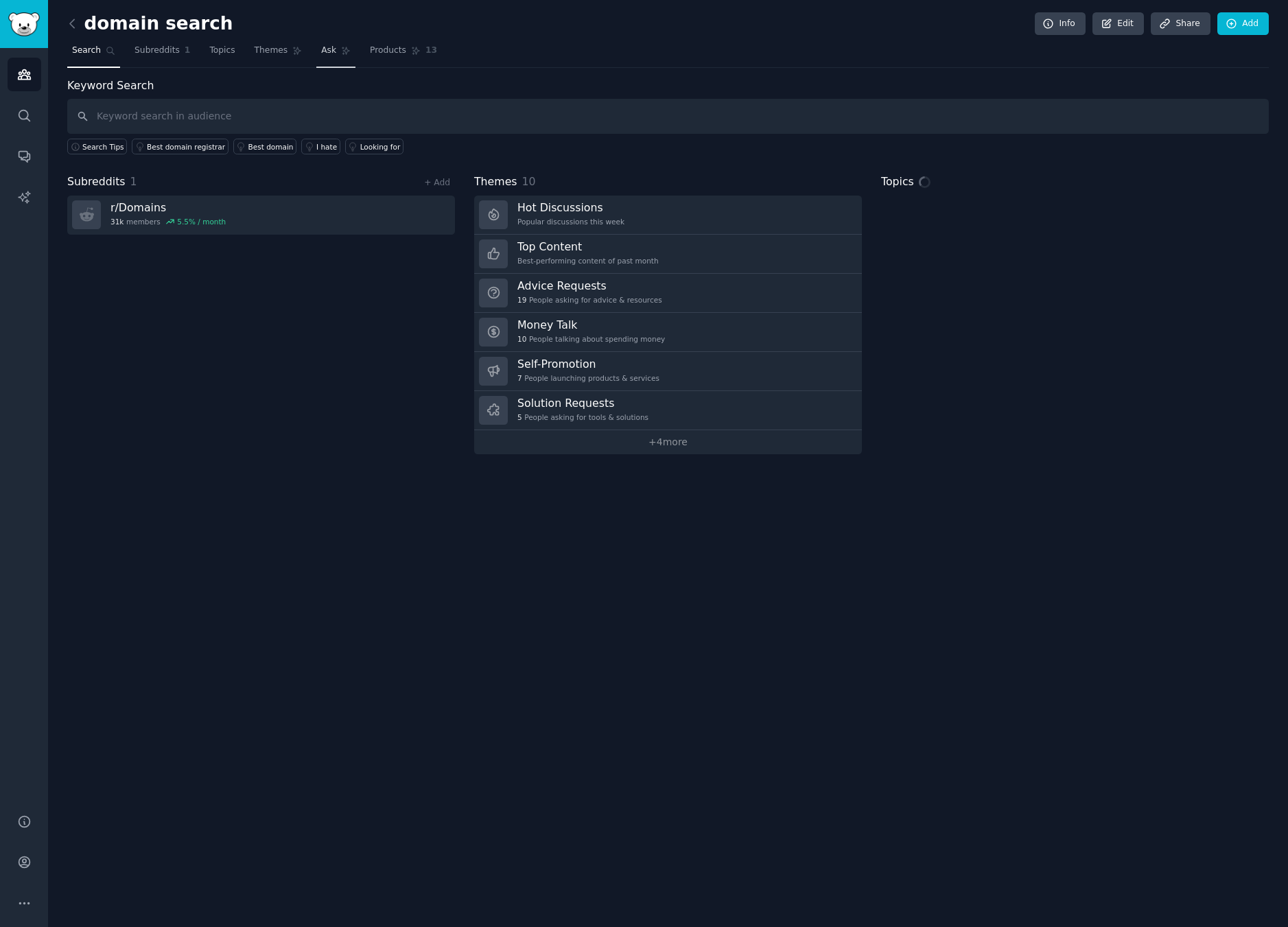
click at [287, 45] on link "Themes" at bounding box center [279, 54] width 58 height 29
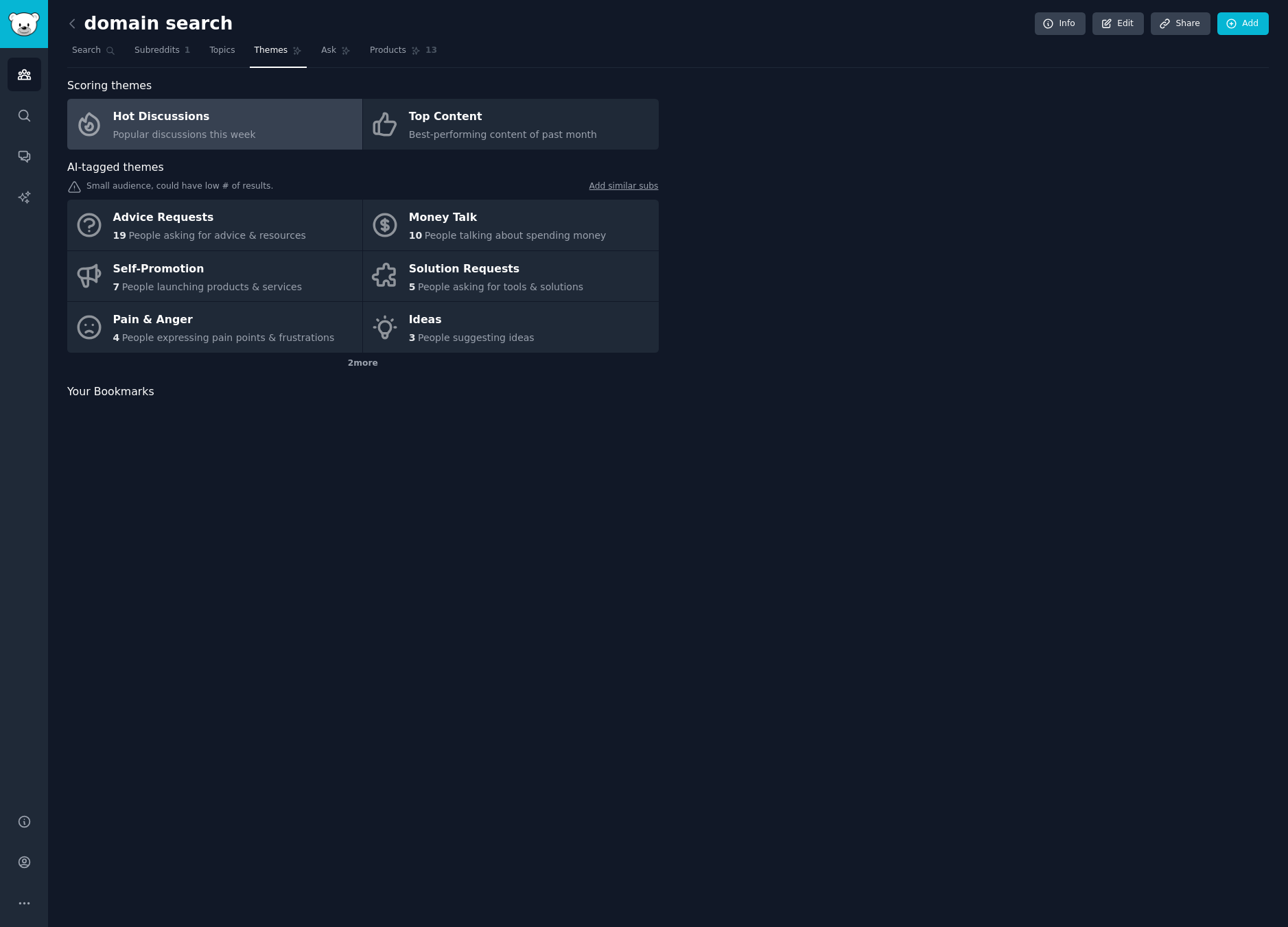
click at [435, 70] on div "domain search Info Edit Share Add Search Subreddits 1 Topics Themes Ask Product…" at bounding box center [668, 217] width 1202 height 396
click at [392, 51] on span "Products" at bounding box center [388, 50] width 36 height 13
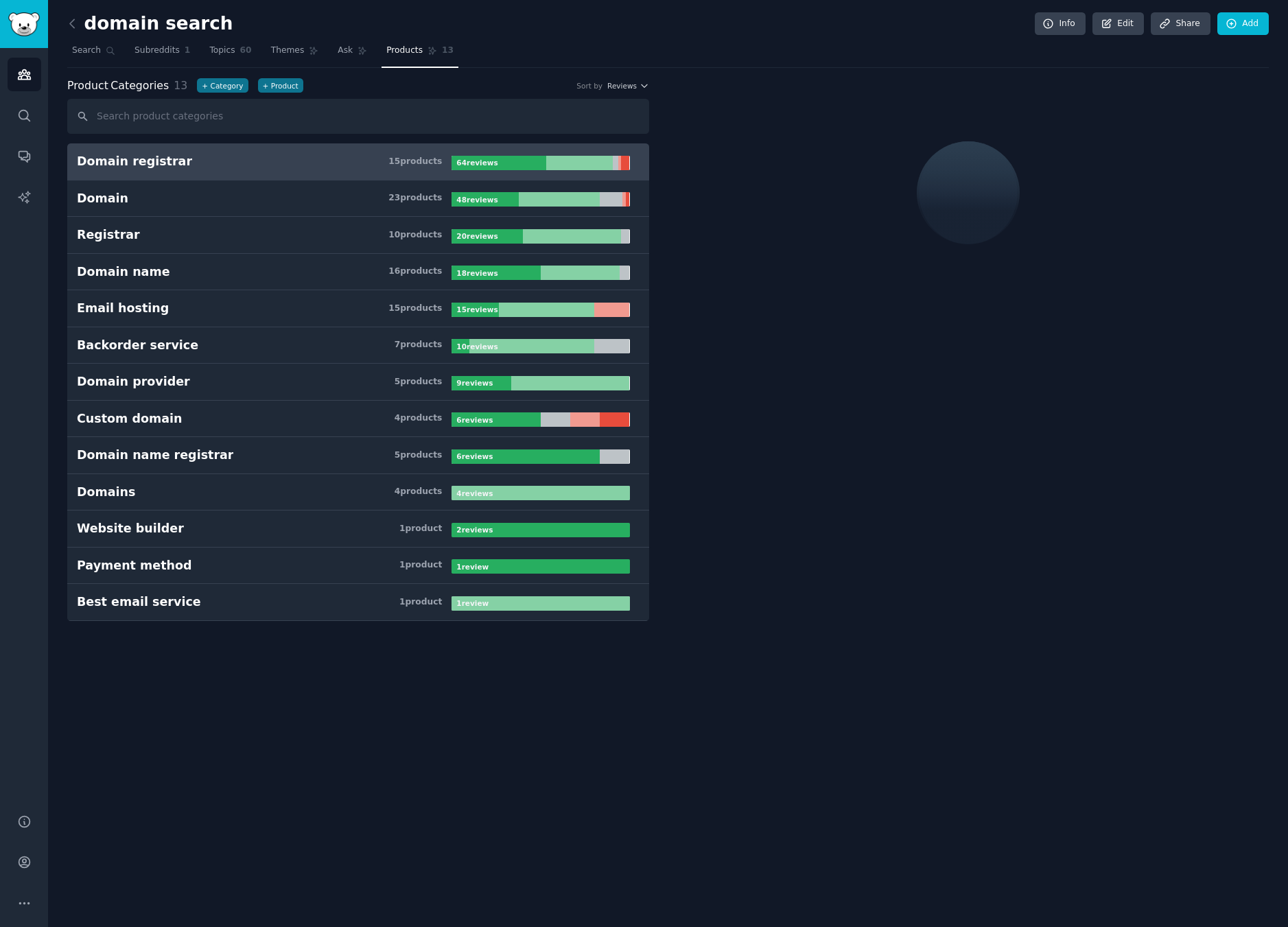
click at [271, 164] on h3 "Domain registrar 15 product s" at bounding box center [264, 161] width 374 height 17
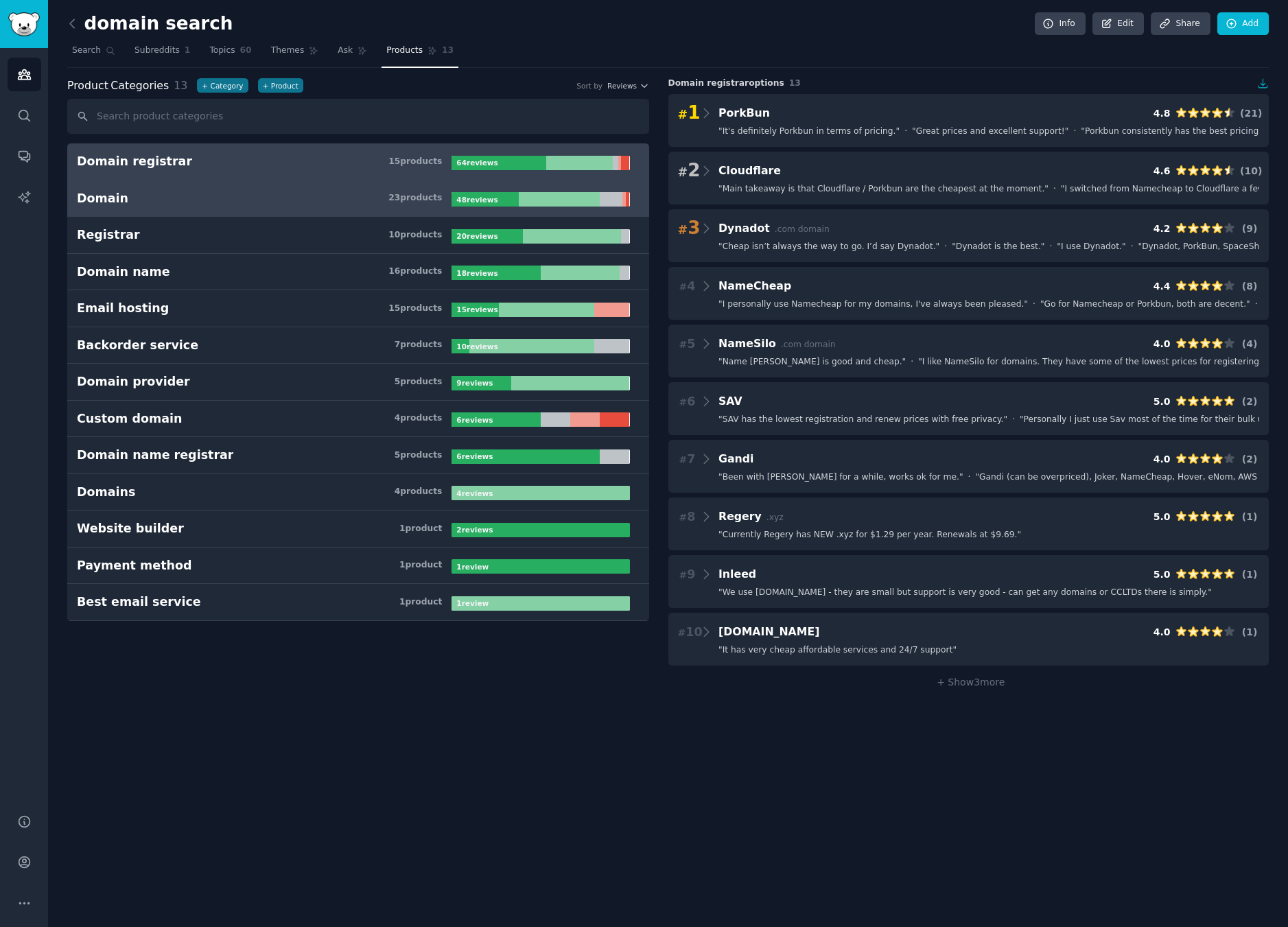
click at [250, 185] on link "Domain 23 product s 48 review s" at bounding box center [357, 199] width 581 height 37
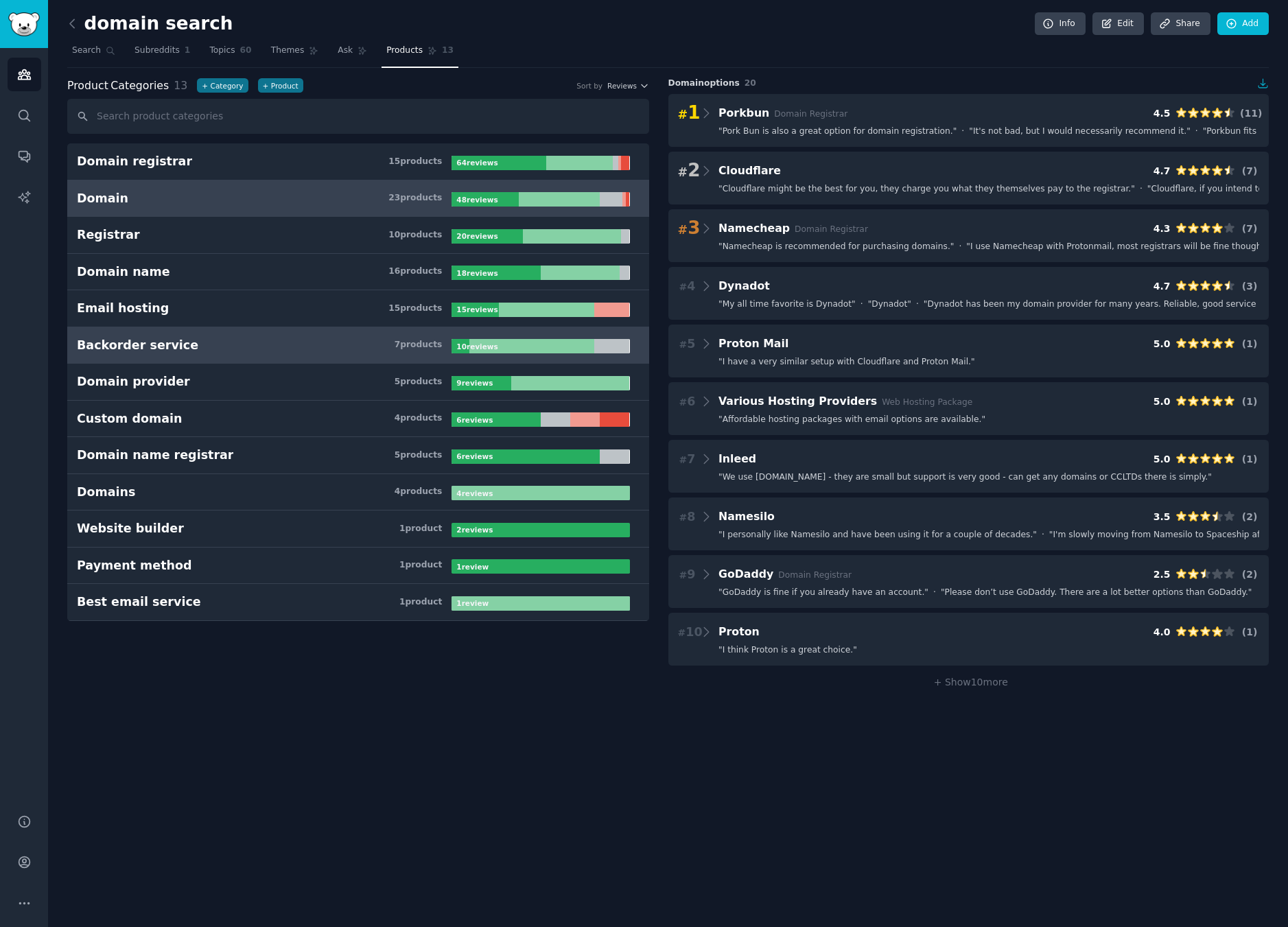
click at [298, 343] on h3 "Backorder service 7 product s" at bounding box center [264, 345] width 374 height 17
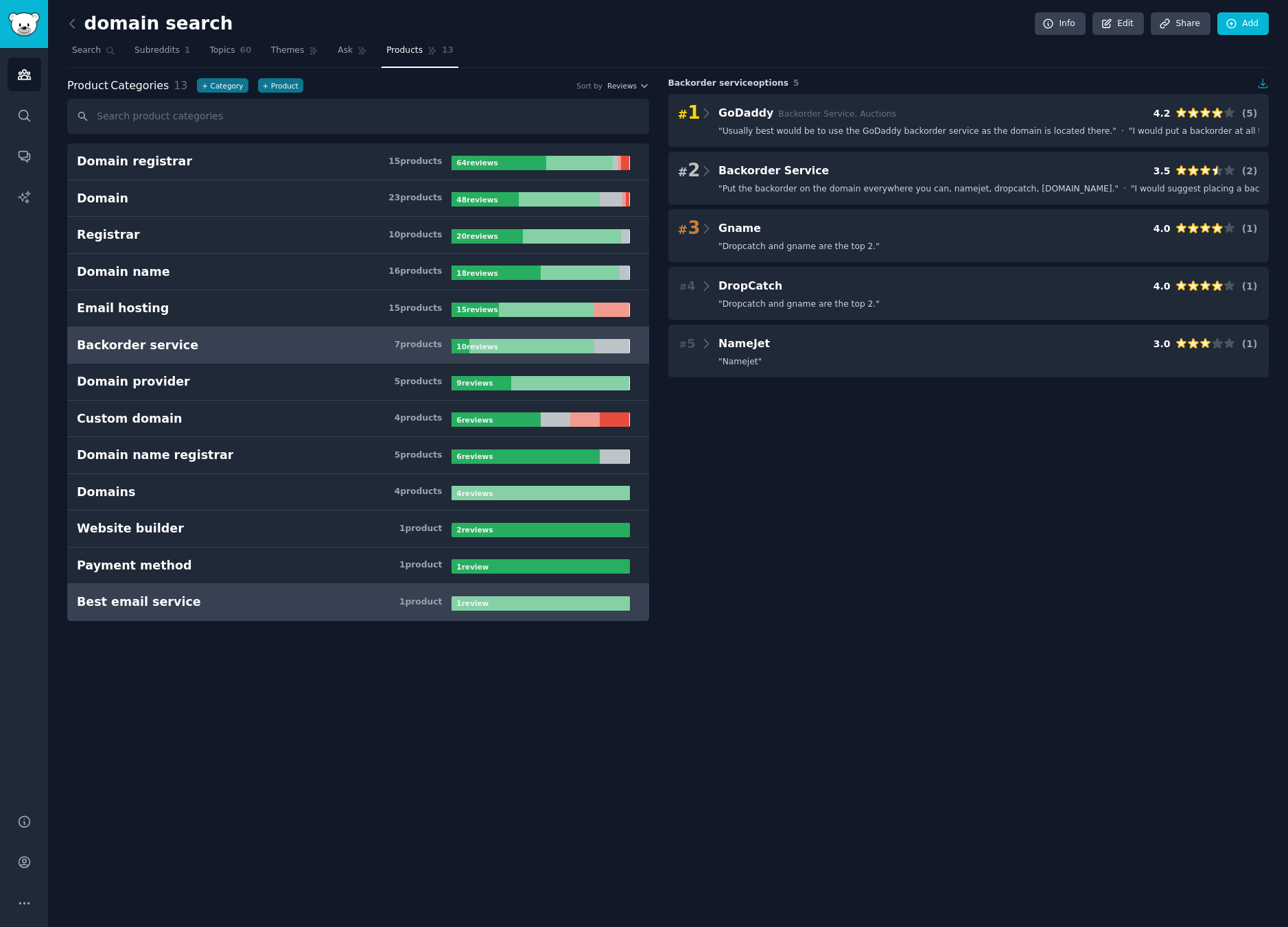
click at [247, 605] on h3 "Best email service 1 product" at bounding box center [264, 602] width 374 height 17
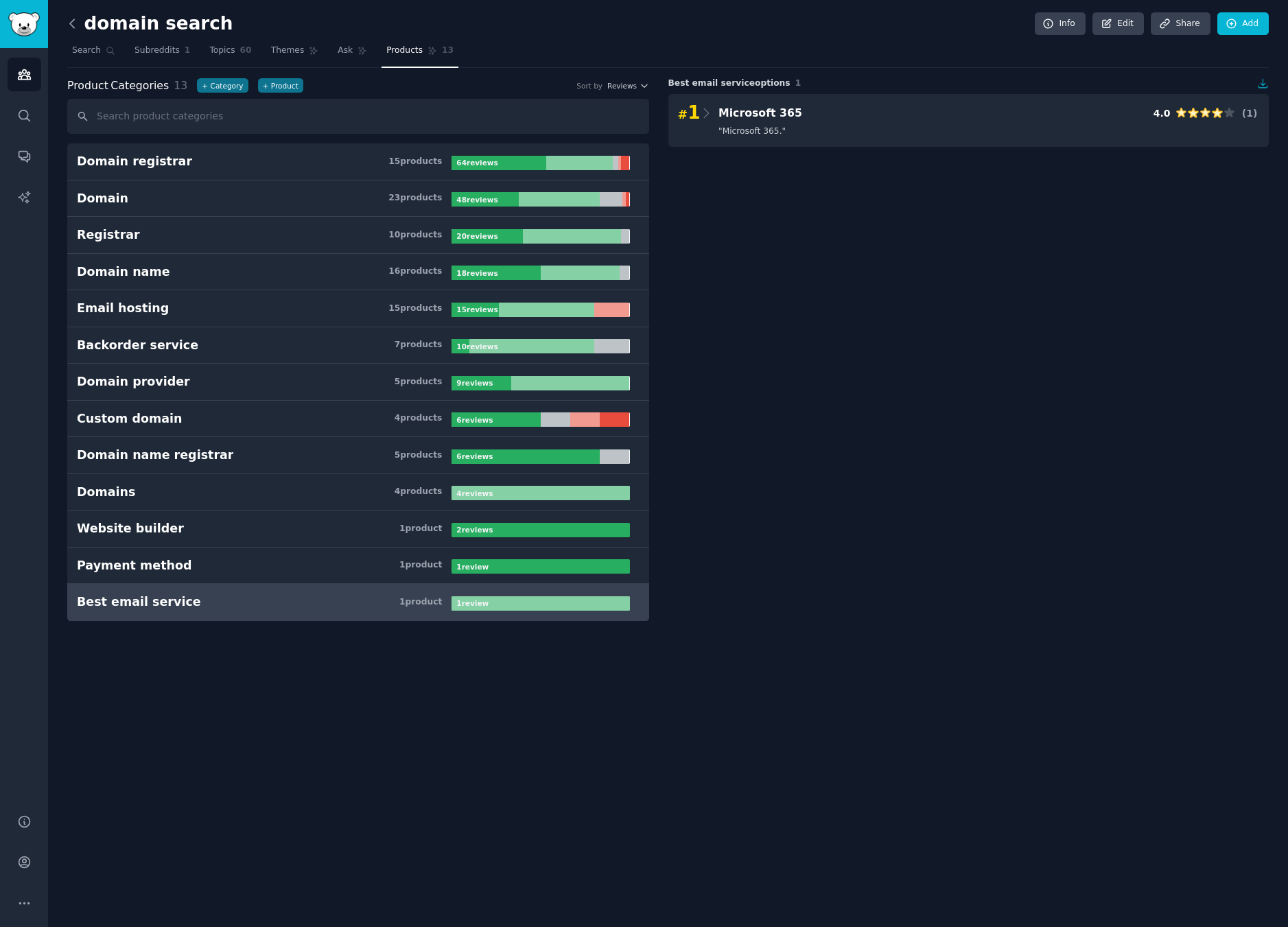
click at [69, 28] on icon at bounding box center [72, 23] width 14 height 14
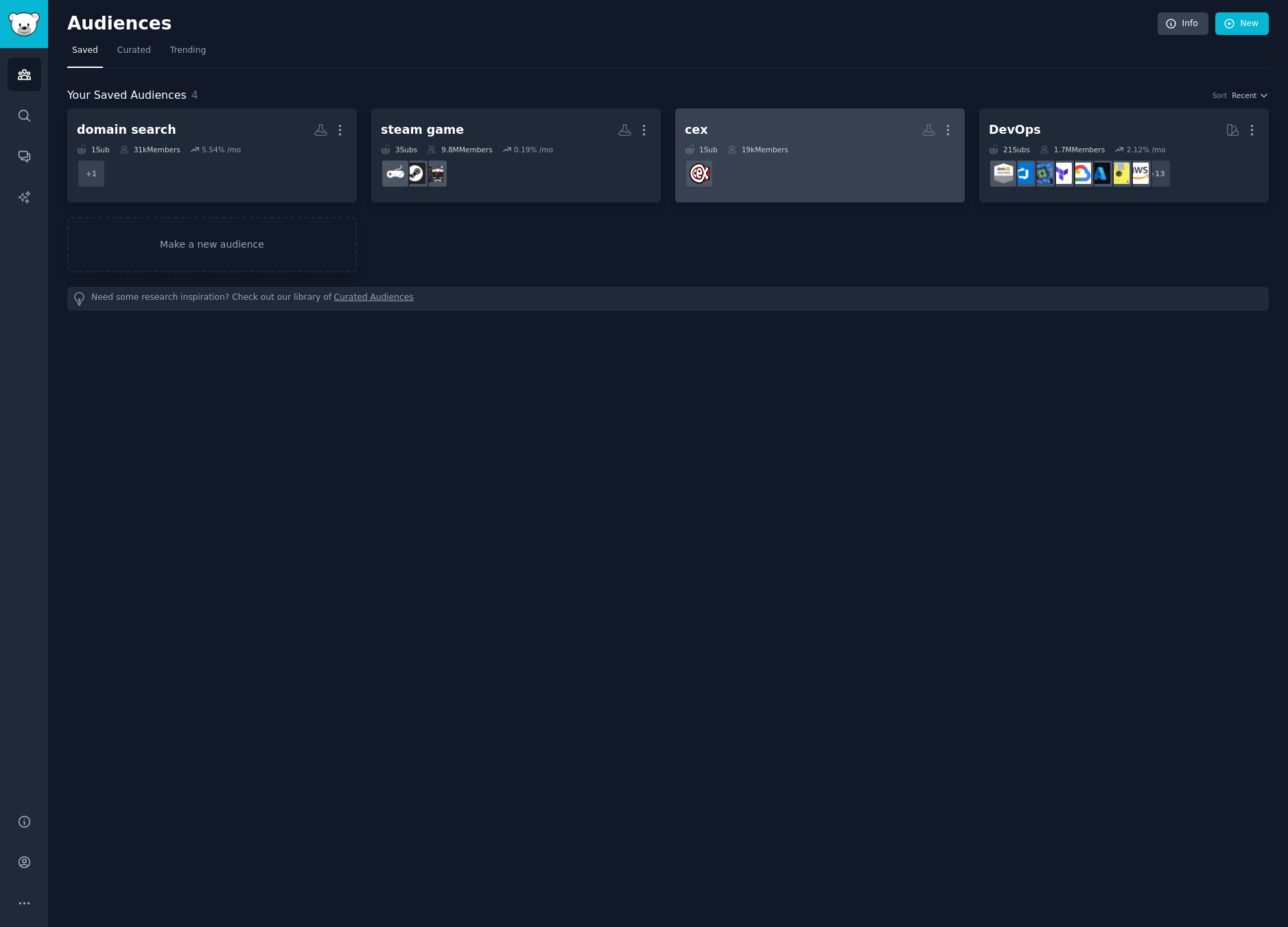
click at [780, 167] on dd "r/CeX" at bounding box center [820, 174] width 270 height 39
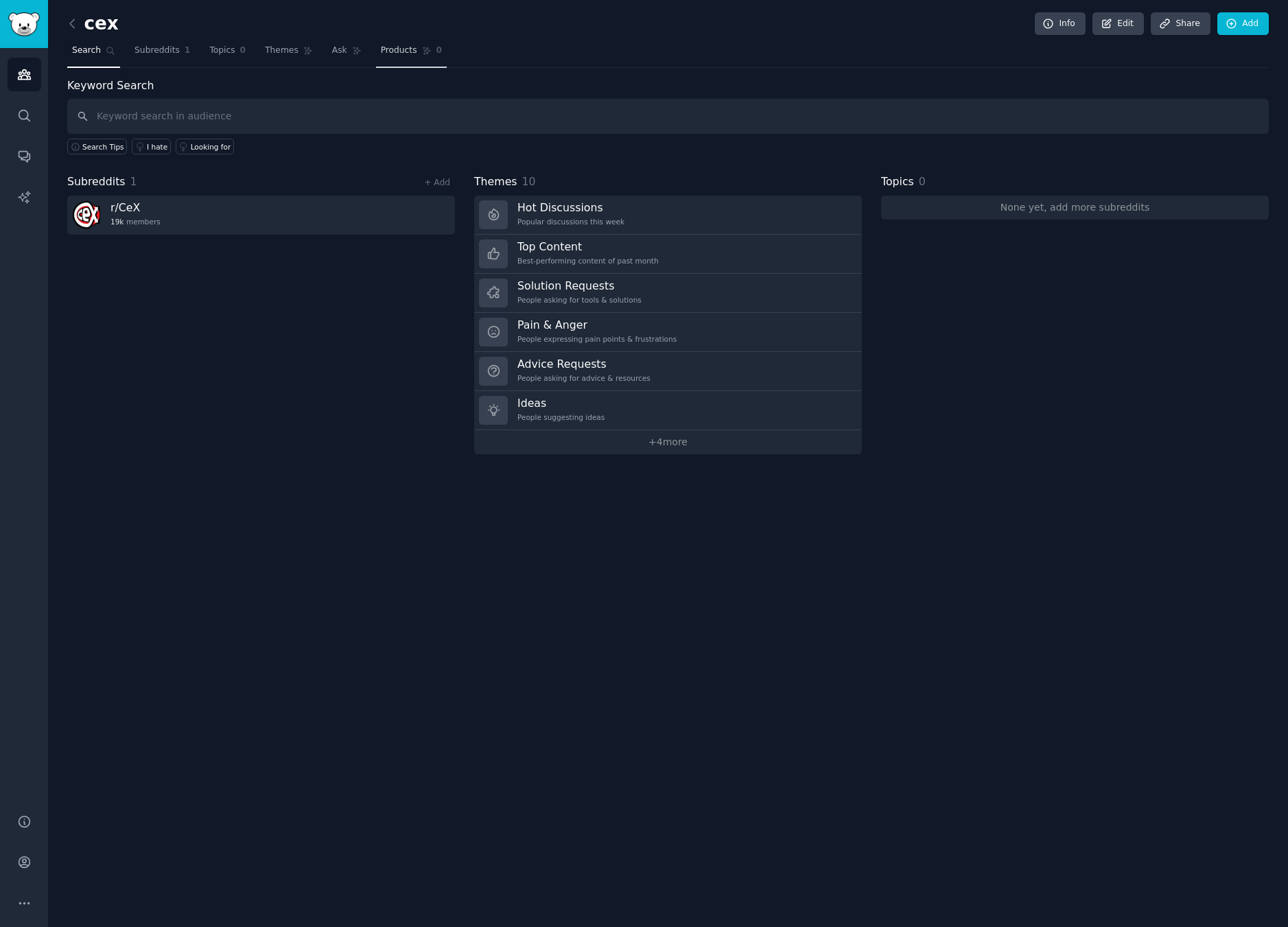
click at [385, 49] on span "Products" at bounding box center [399, 50] width 36 height 13
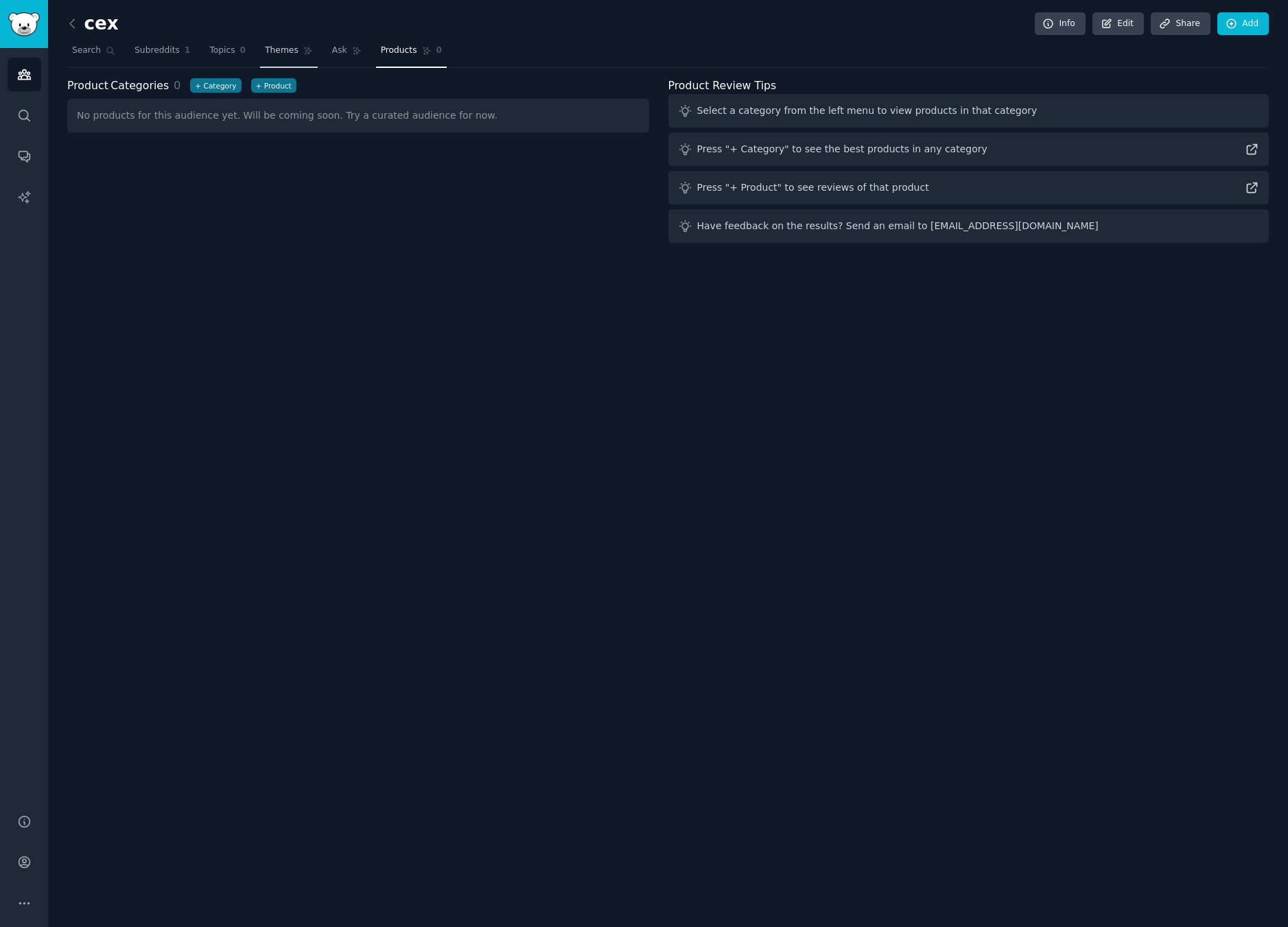
click at [269, 50] on span "Themes" at bounding box center [282, 50] width 34 height 13
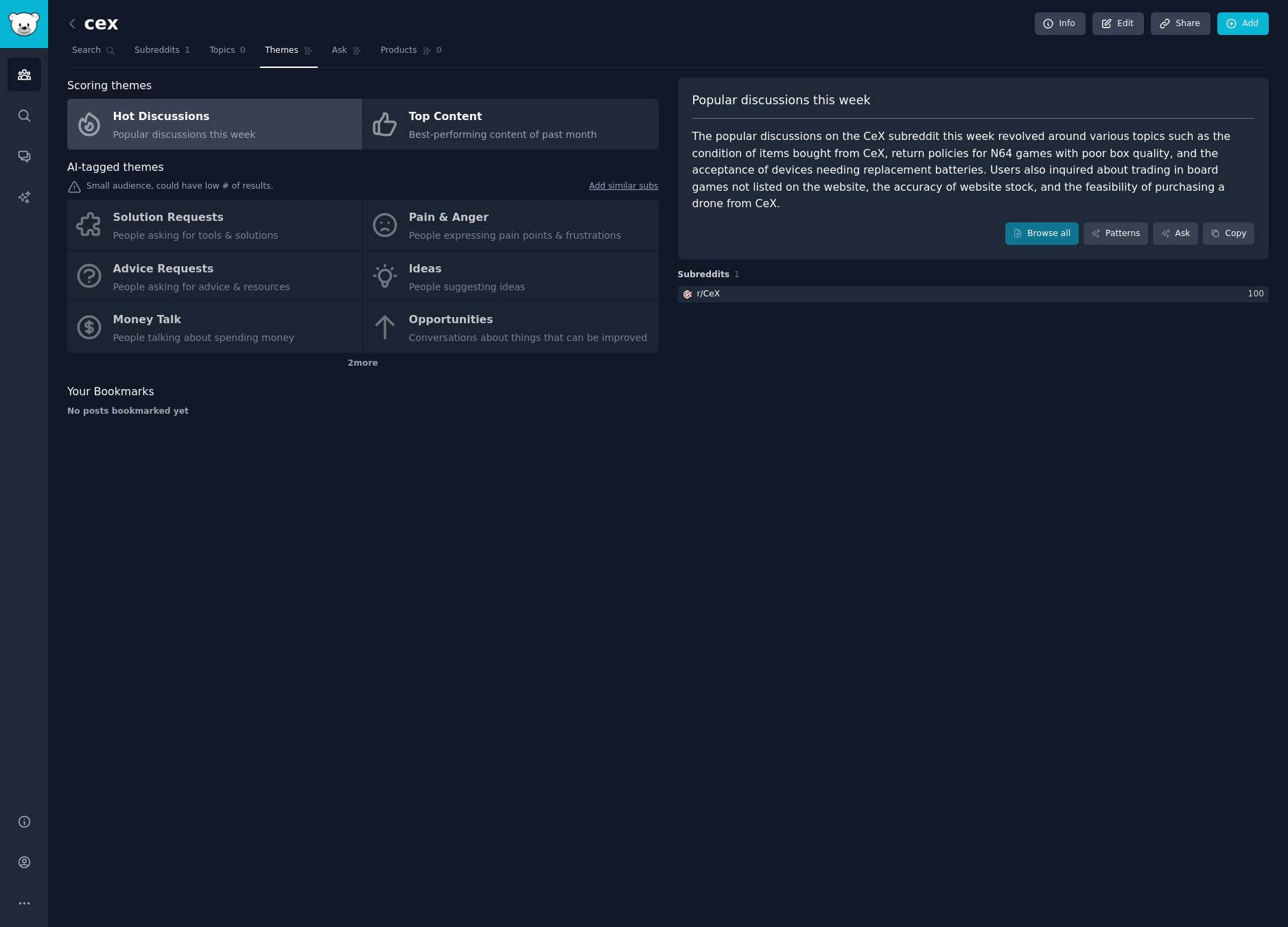
click at [383, 382] on div "Scoring themes Hot Discussions Popular discussions this week Top Content Best-p…" at bounding box center [362, 252] width 592 height 350
click at [381, 371] on div "2 more" at bounding box center [362, 363] width 592 height 22
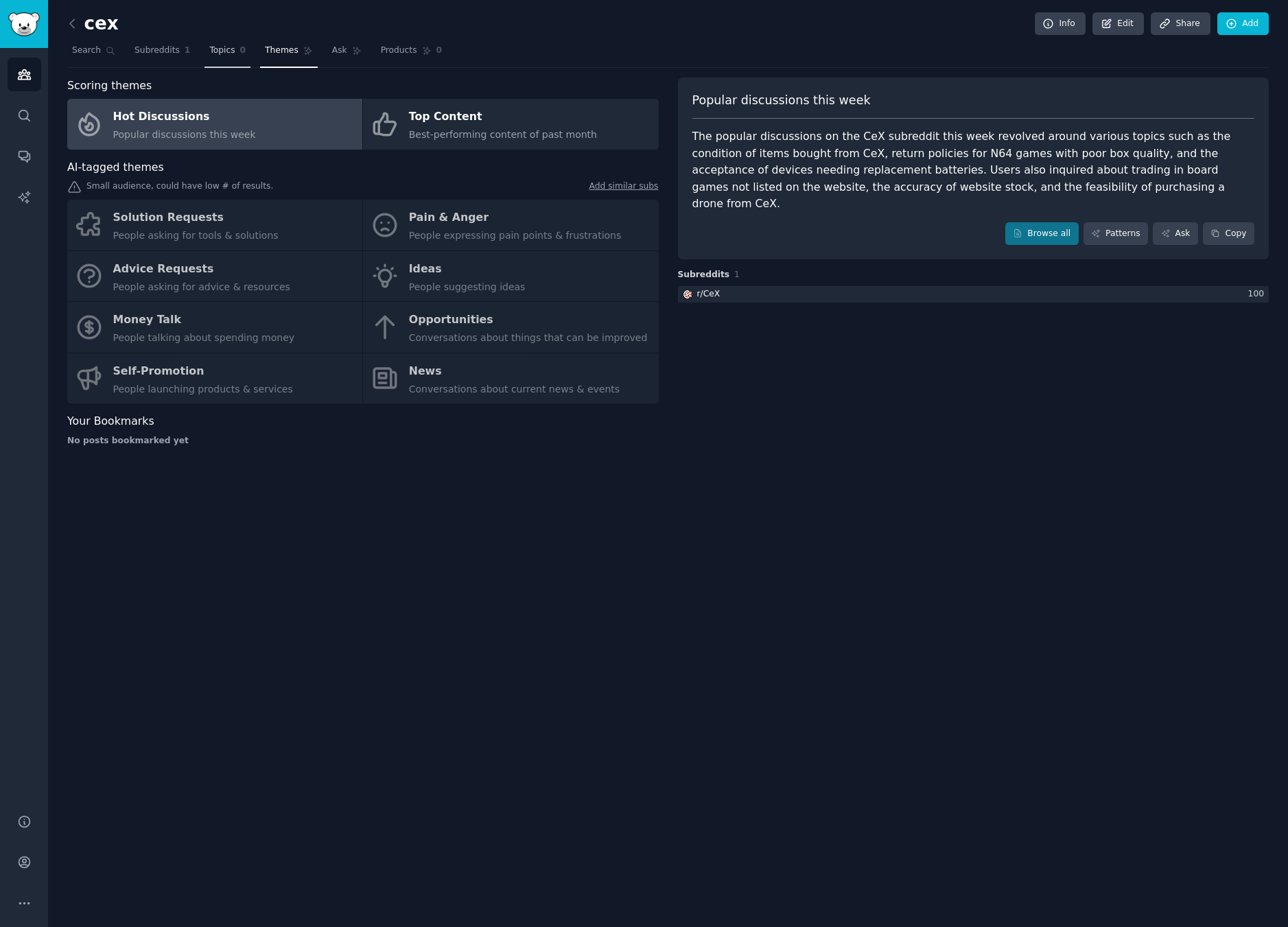
drag, startPoint x: 224, startPoint y: 78, endPoint x: 204, endPoint y: 47, distance: 36.9
click at [224, 81] on div "Scoring themes" at bounding box center [362, 86] width 592 height 17
drag, startPoint x: 204, startPoint y: 47, endPoint x: 137, endPoint y: 44, distance: 67.1
click at [205, 47] on link "Topics 0" at bounding box center [227, 54] width 46 height 29
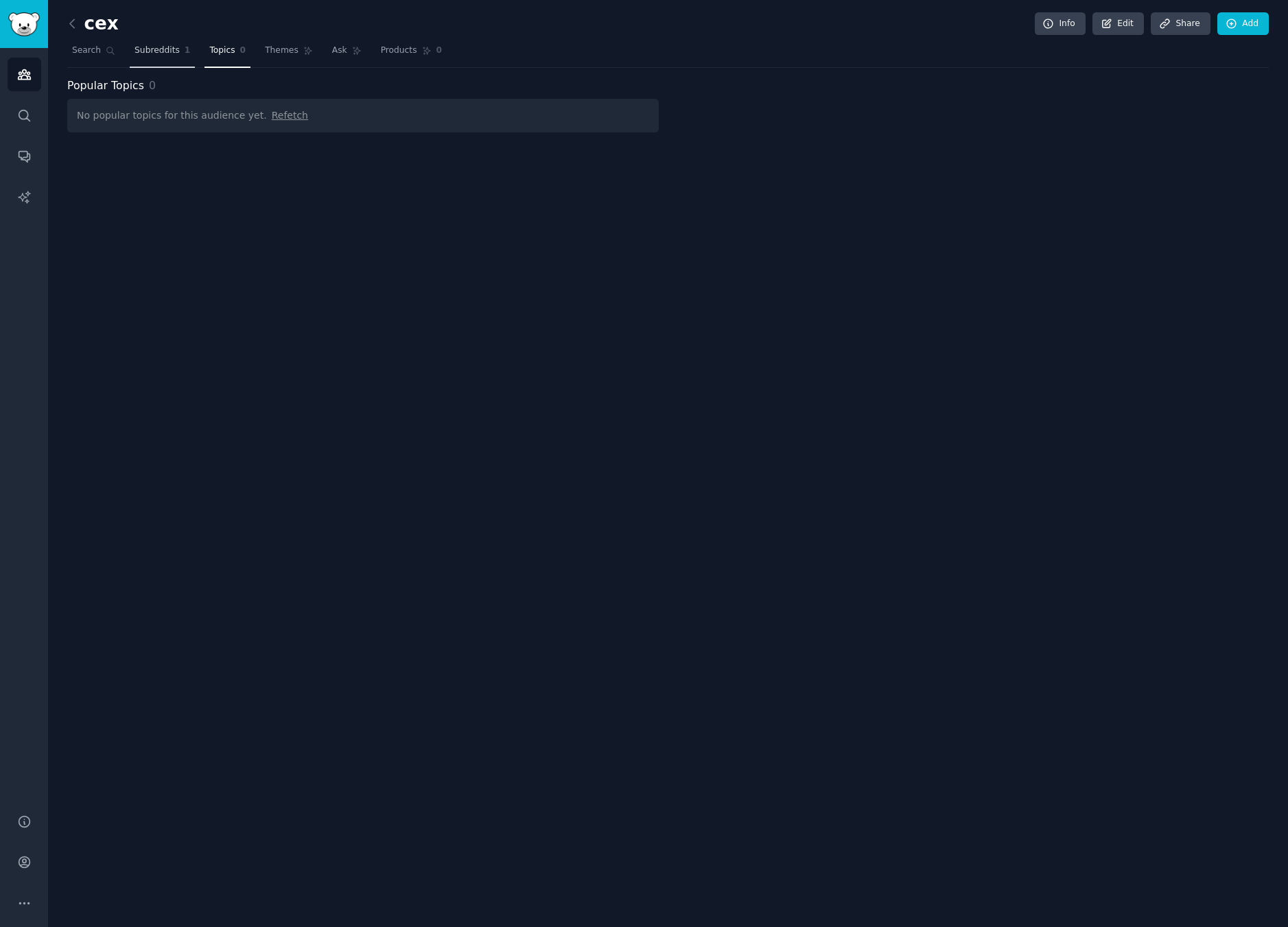
click at [137, 44] on span "Subreddits" at bounding box center [157, 50] width 45 height 13
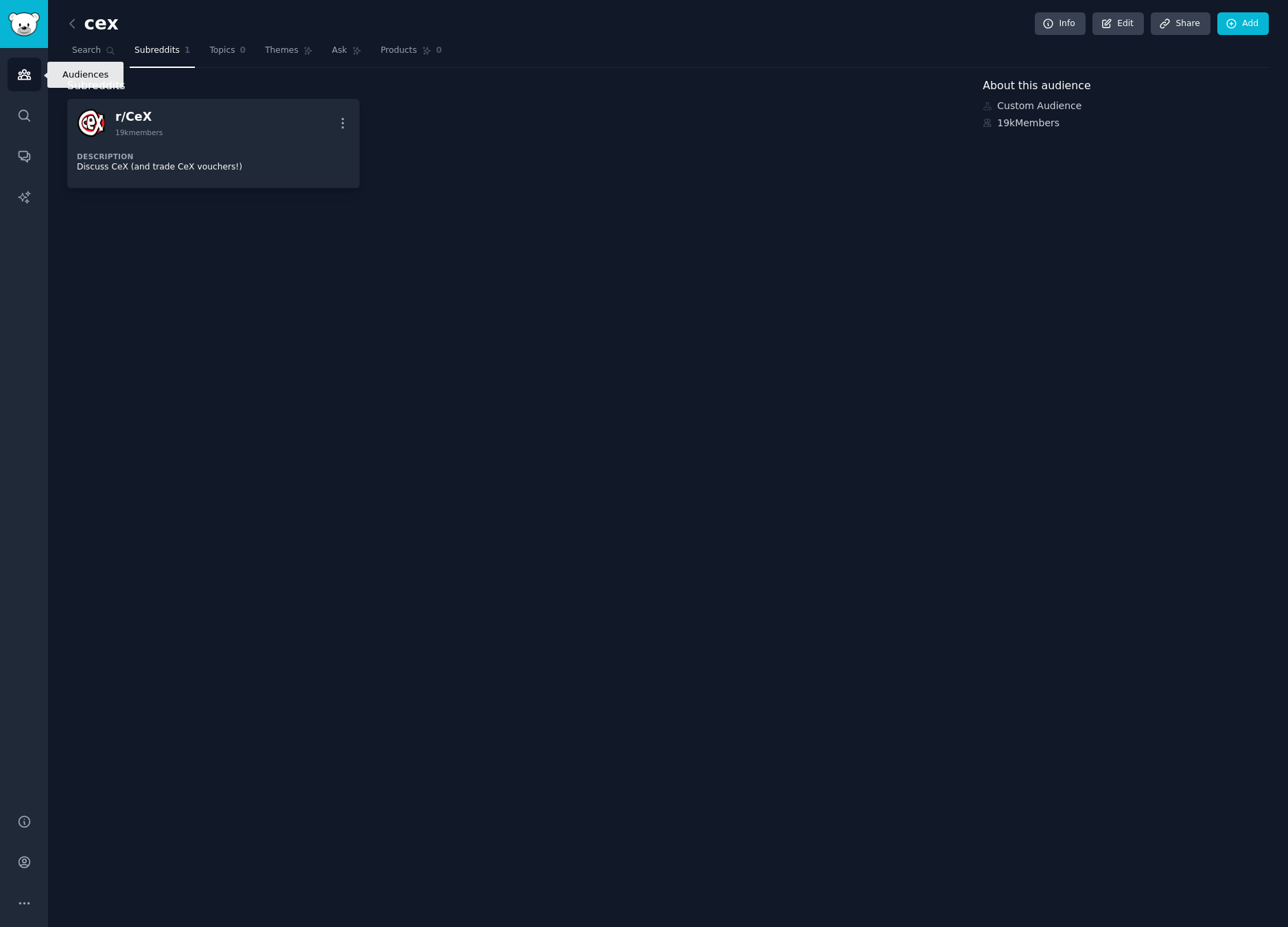
click at [34, 66] on link "Audiences" at bounding box center [24, 75] width 34 height 34
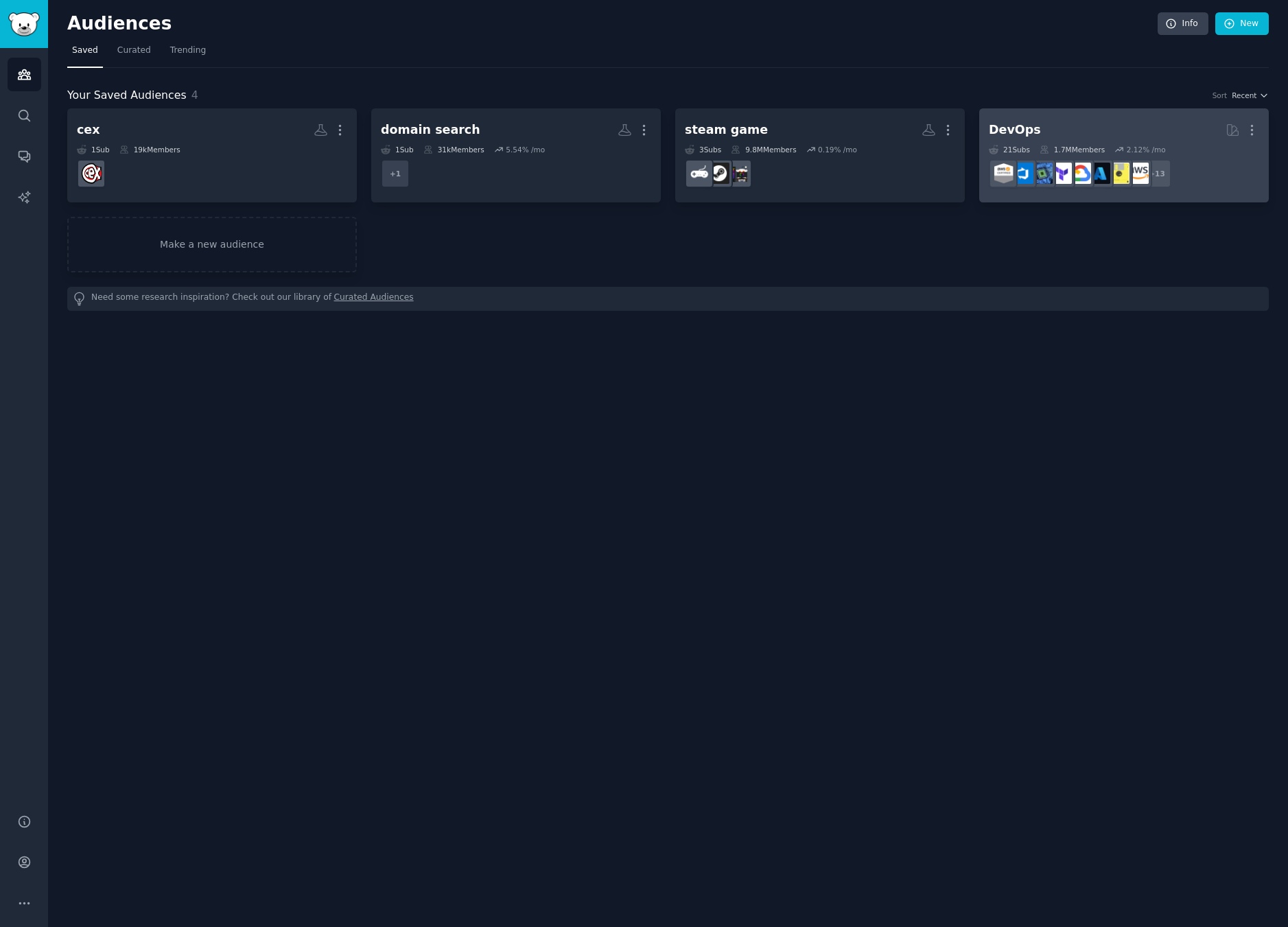
click at [1101, 147] on div "1.7M Members" at bounding box center [1072, 149] width 65 height 9
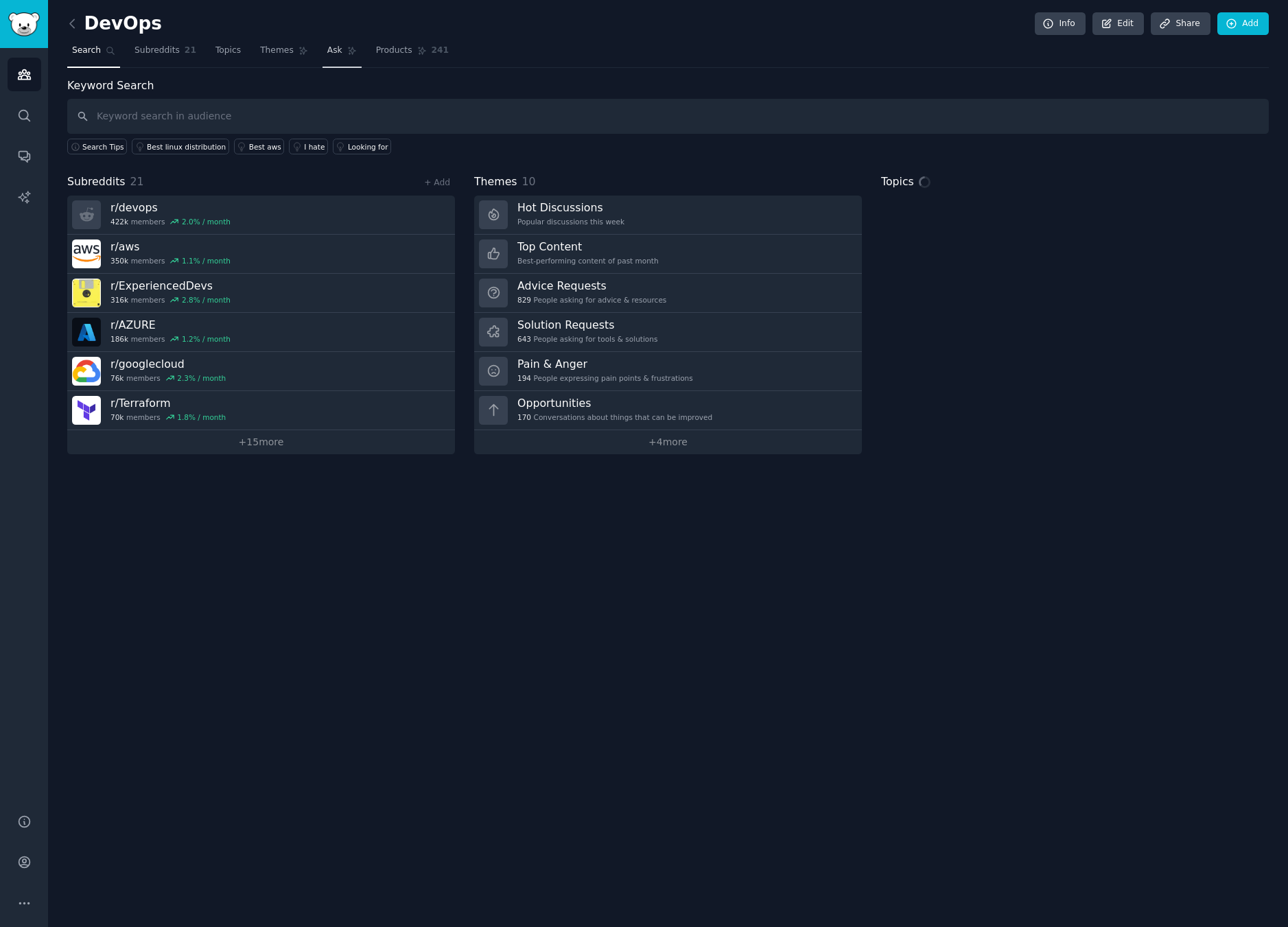
click at [338, 48] on link "Ask" at bounding box center [342, 54] width 39 height 29
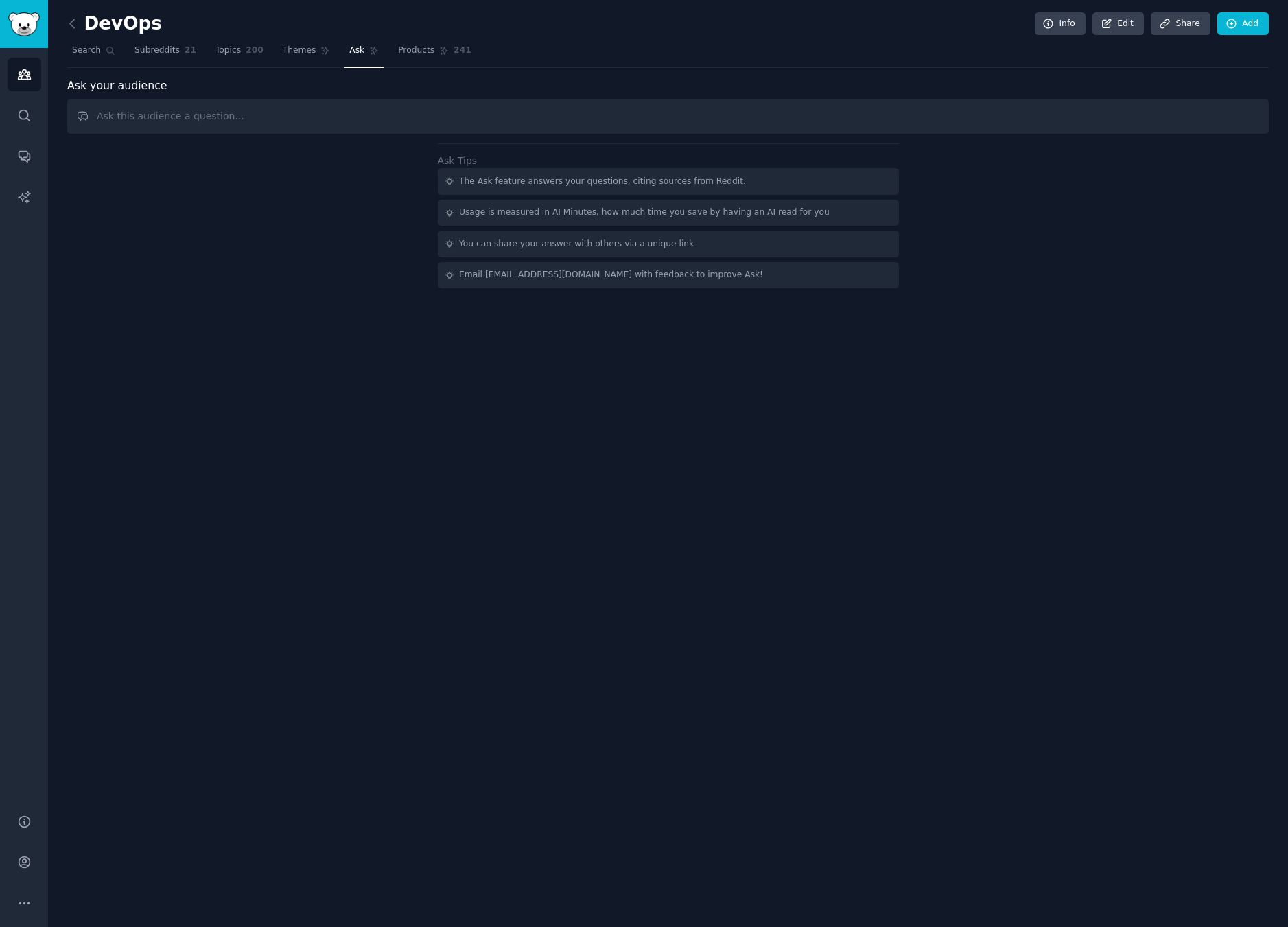
click at [406, 70] on div "DevOps Info Edit Share Add Search Subreddits 21 Topics 200 Themes Ask Products …" at bounding box center [668, 156] width 1202 height 273
click at [404, 63] on link "Products 241" at bounding box center [434, 54] width 82 height 29
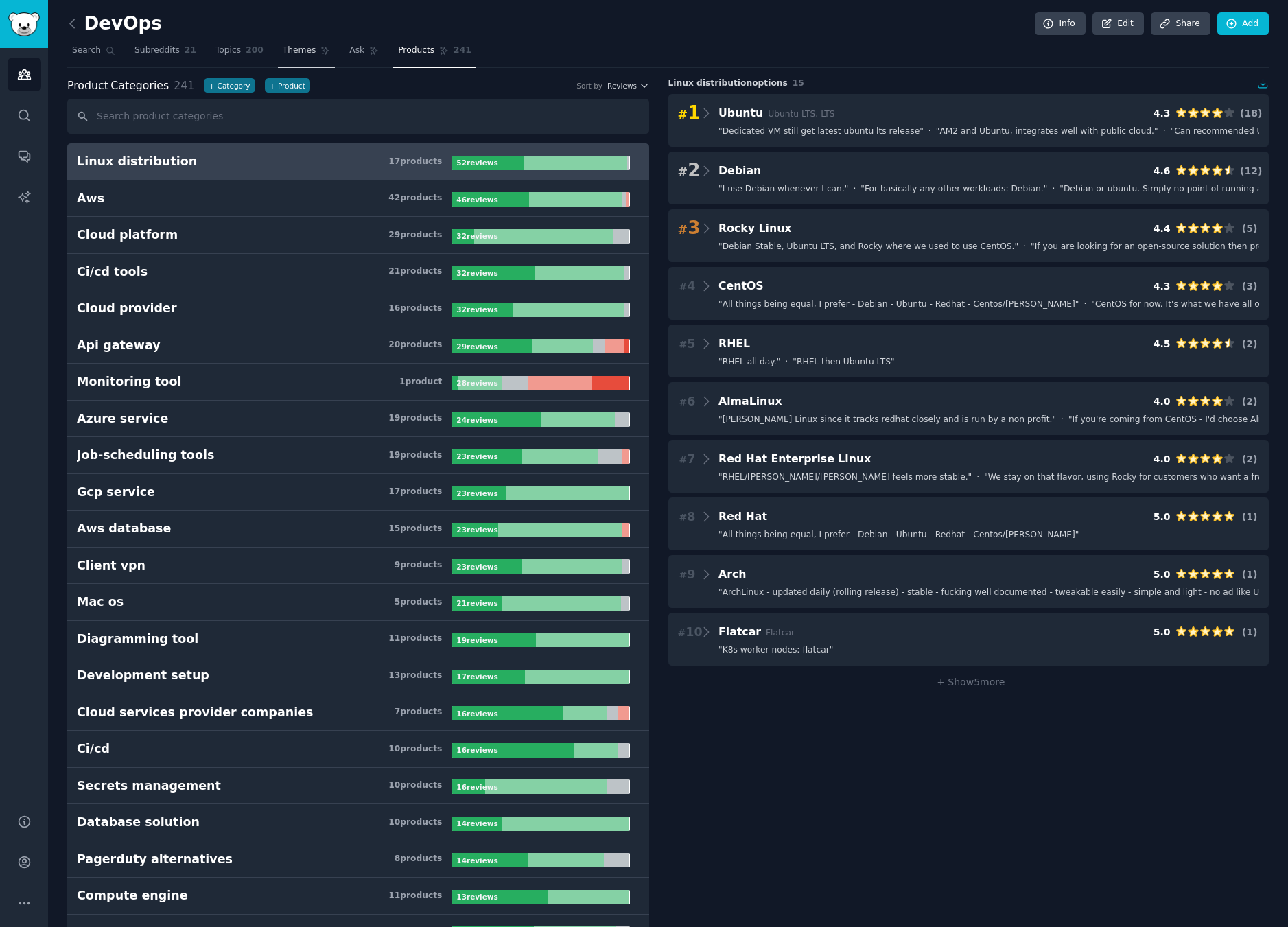
click at [297, 55] on span "Themes" at bounding box center [300, 50] width 34 height 13
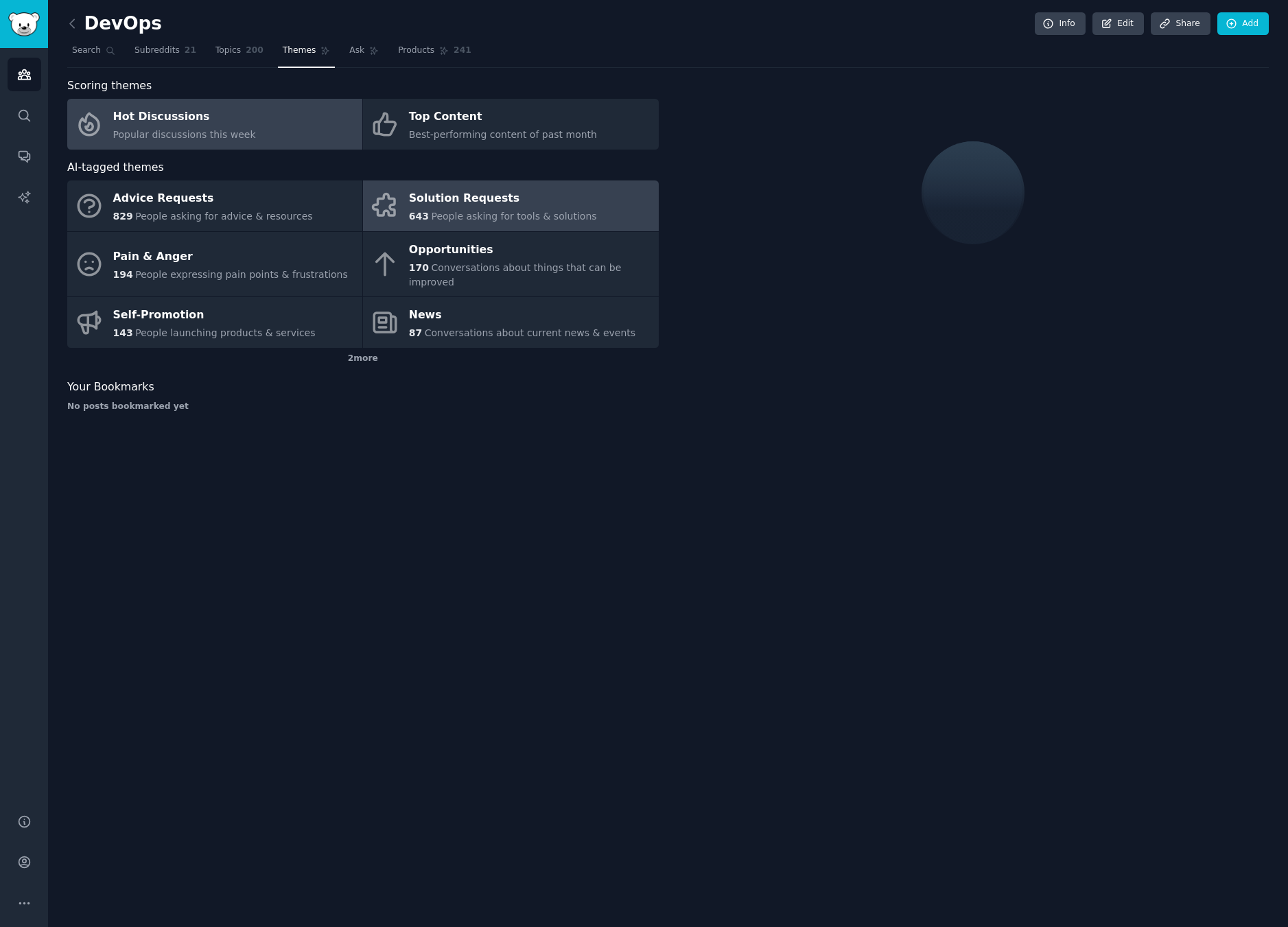
click at [383, 201] on icon at bounding box center [384, 206] width 29 height 29
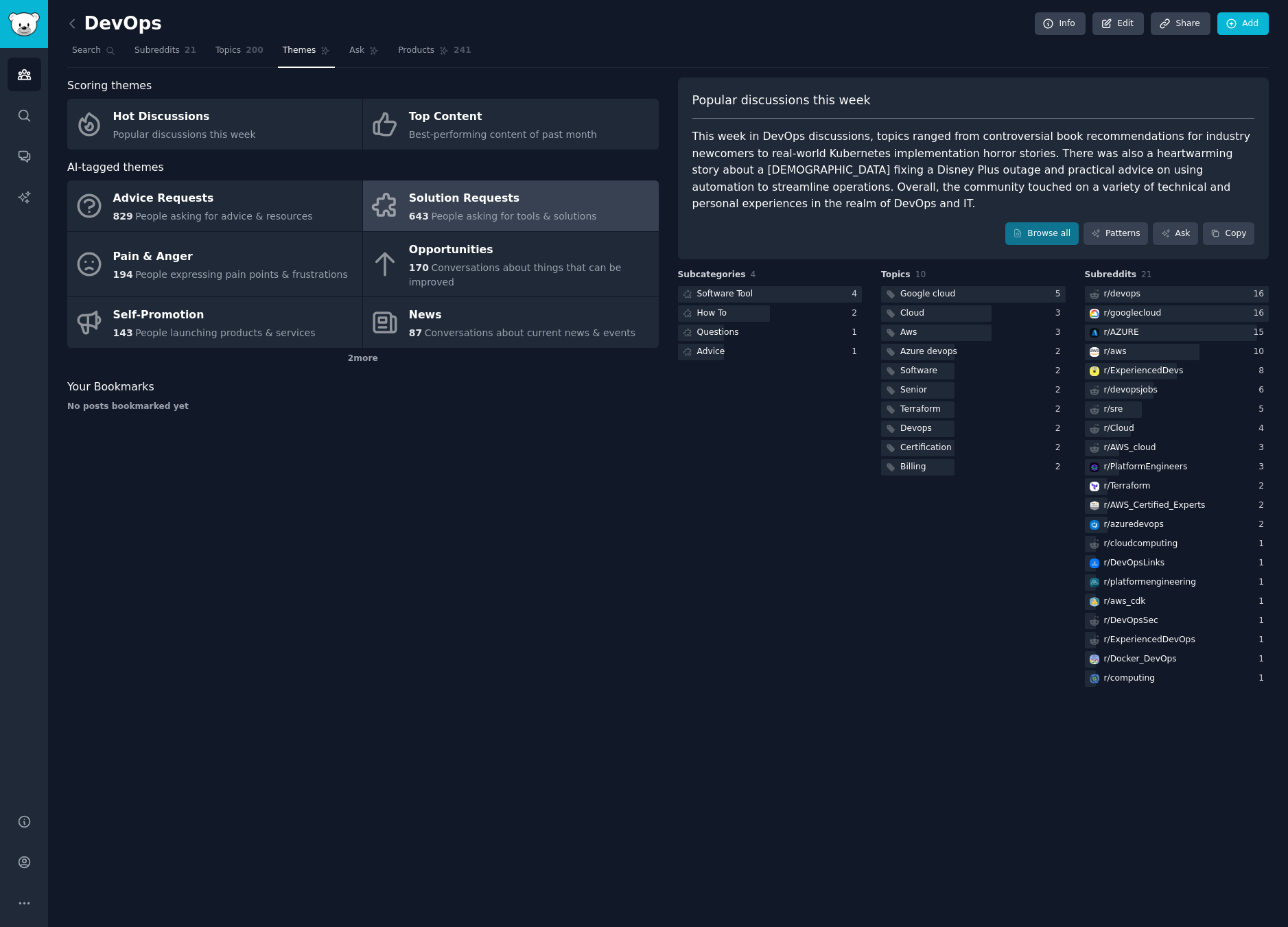
click at [585, 169] on div "AI-tagged themes" at bounding box center [362, 168] width 592 height 17
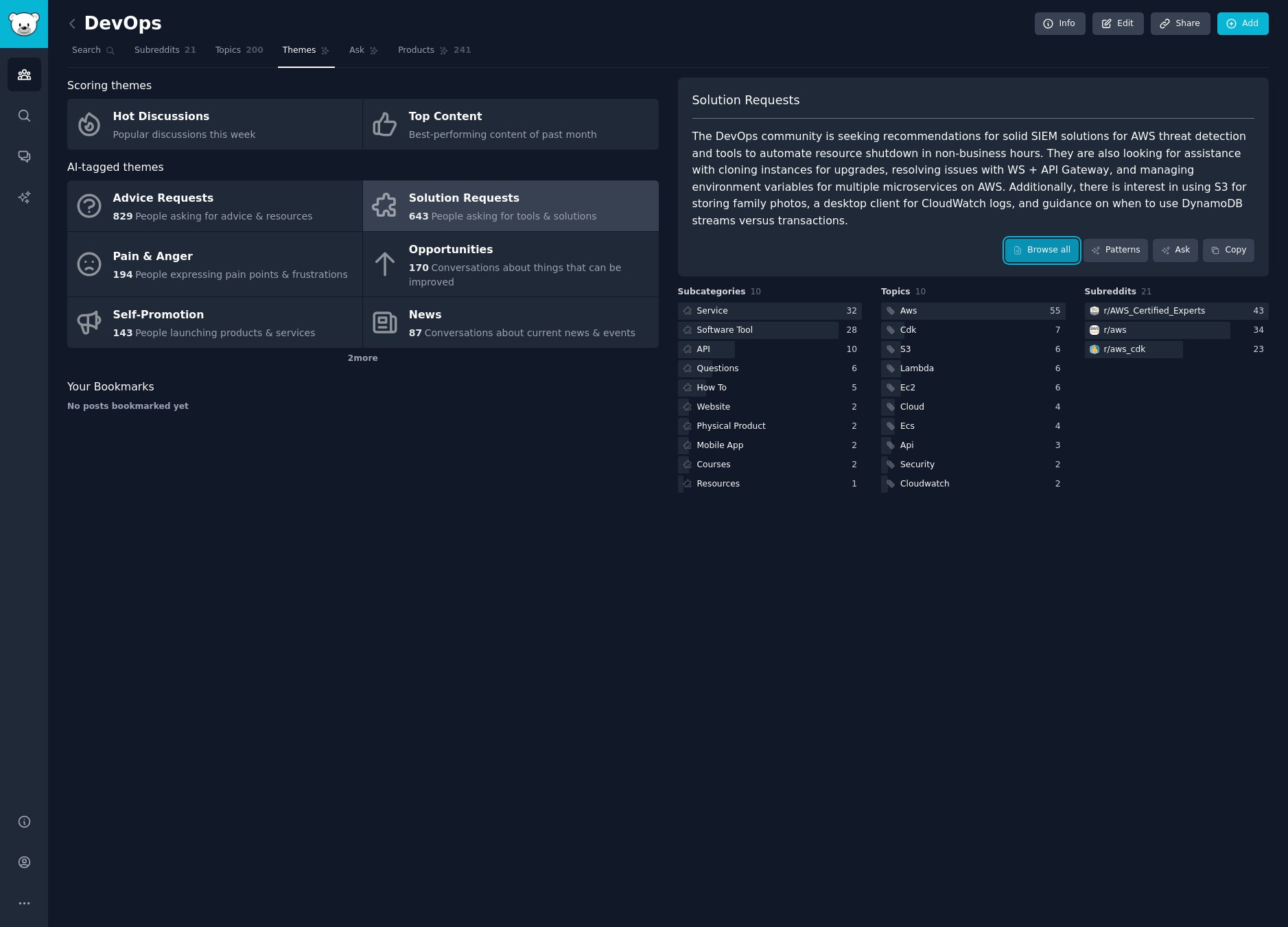
click at [1022, 246] on icon at bounding box center [1017, 250] width 9 height 9
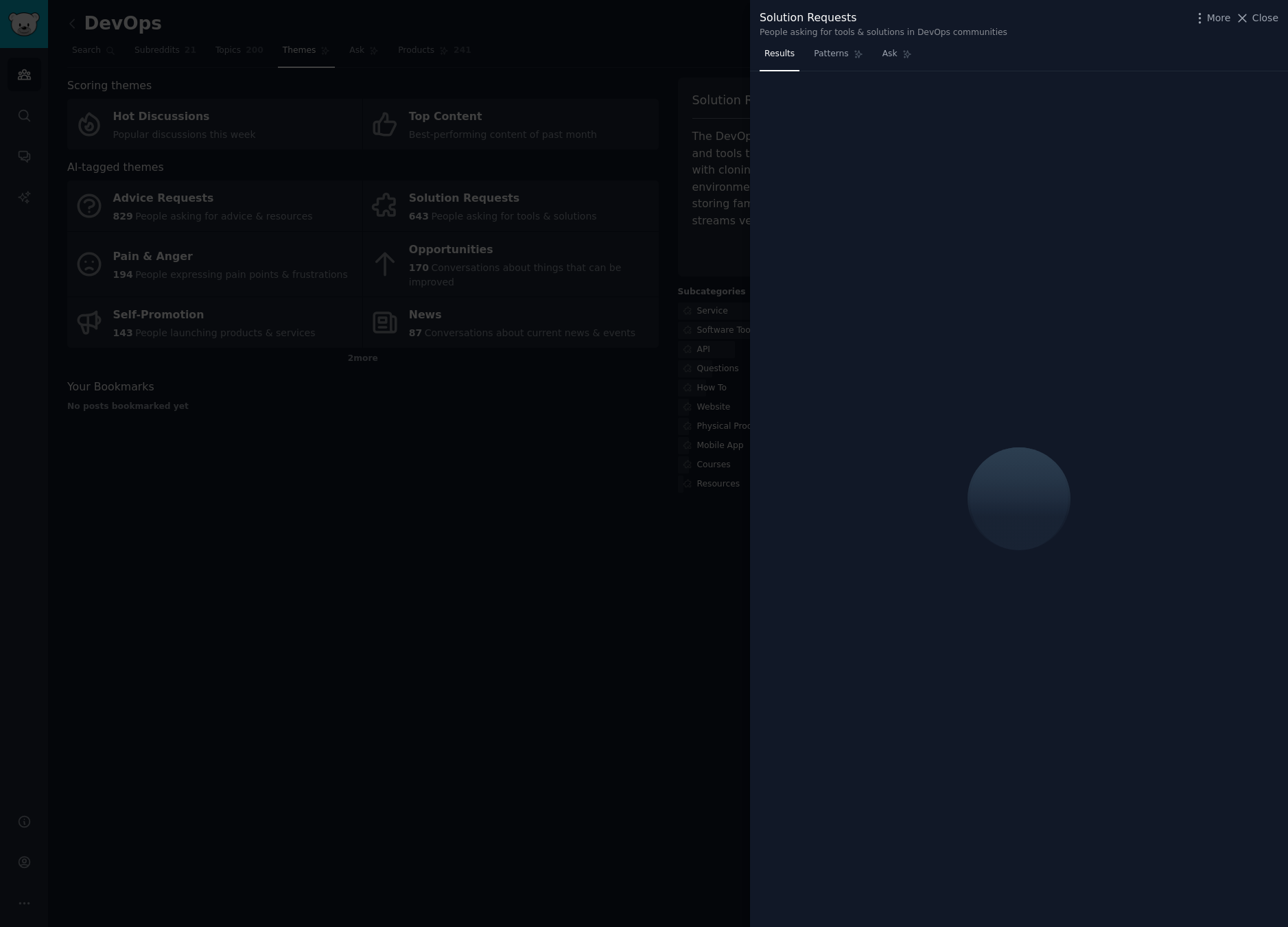
drag, startPoint x: 614, startPoint y: 286, endPoint x: 891, endPoint y: 212, distance: 286.7
click at [614, 286] on div at bounding box center [644, 463] width 1288 height 927
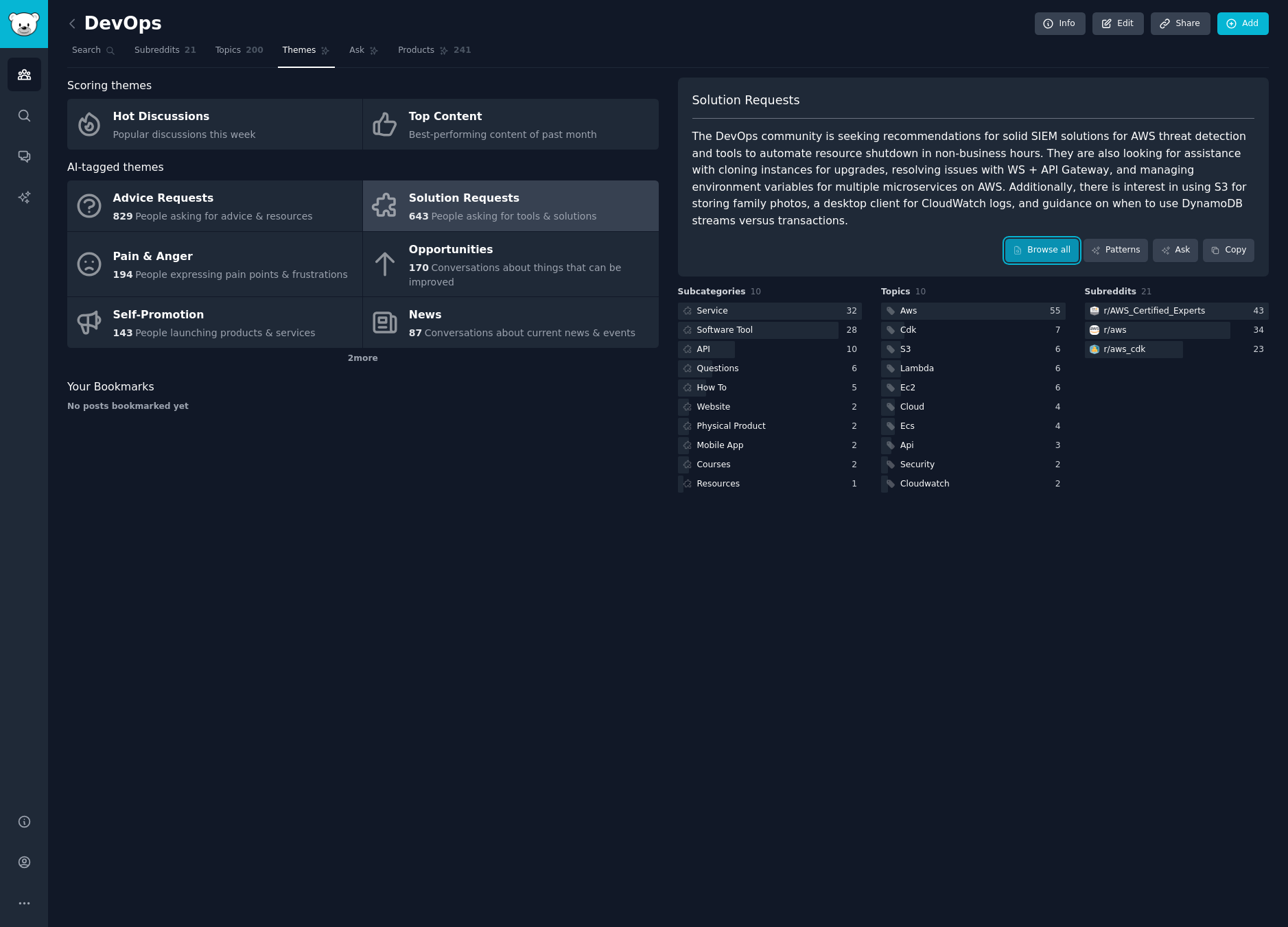
click at [1020, 246] on icon at bounding box center [1017, 250] width 9 height 9
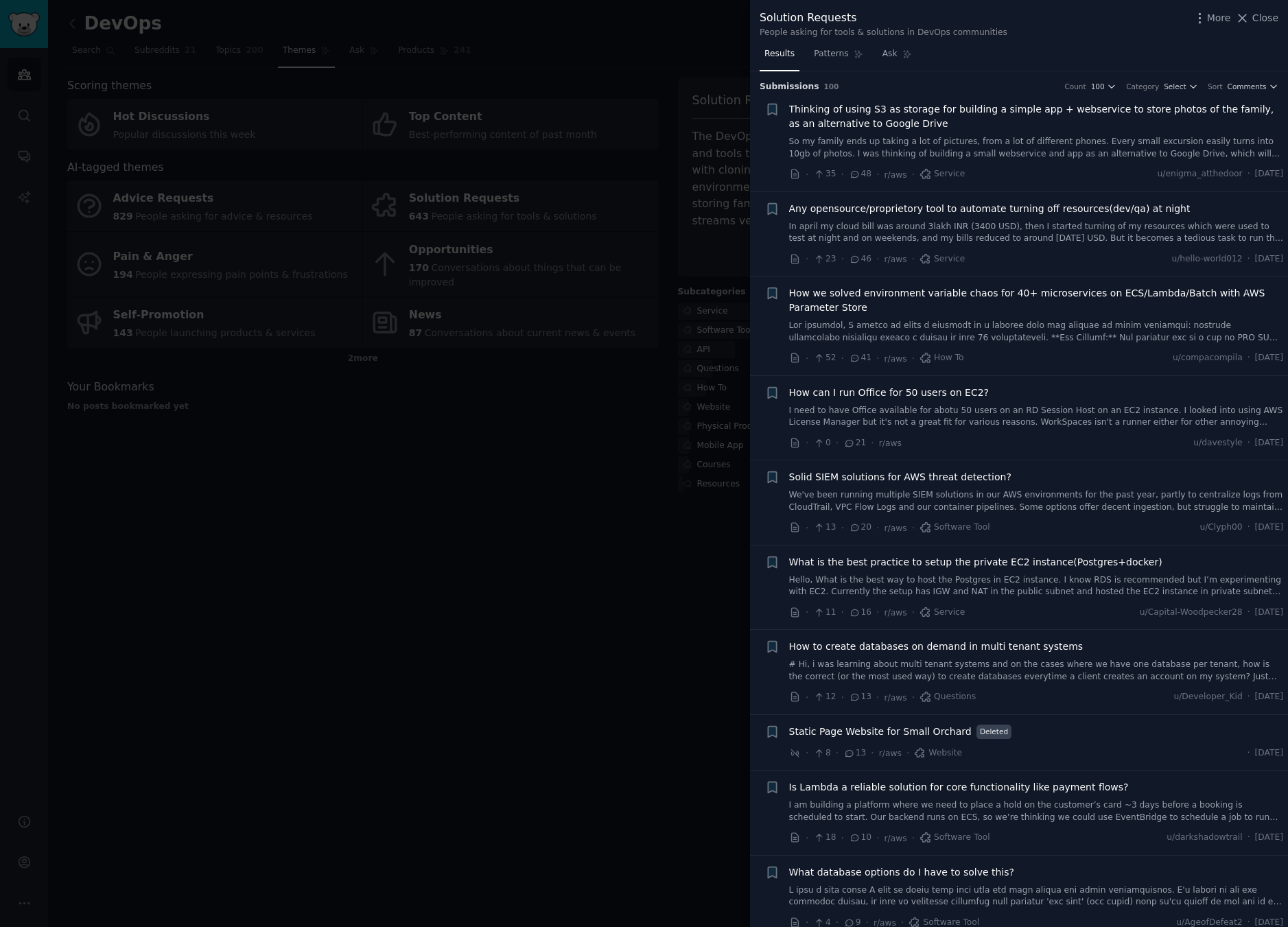
click at [1175, 157] on link "So my family ends up taking a lot of pictures, from a lot of different phones. …" at bounding box center [1035, 148] width 494 height 24
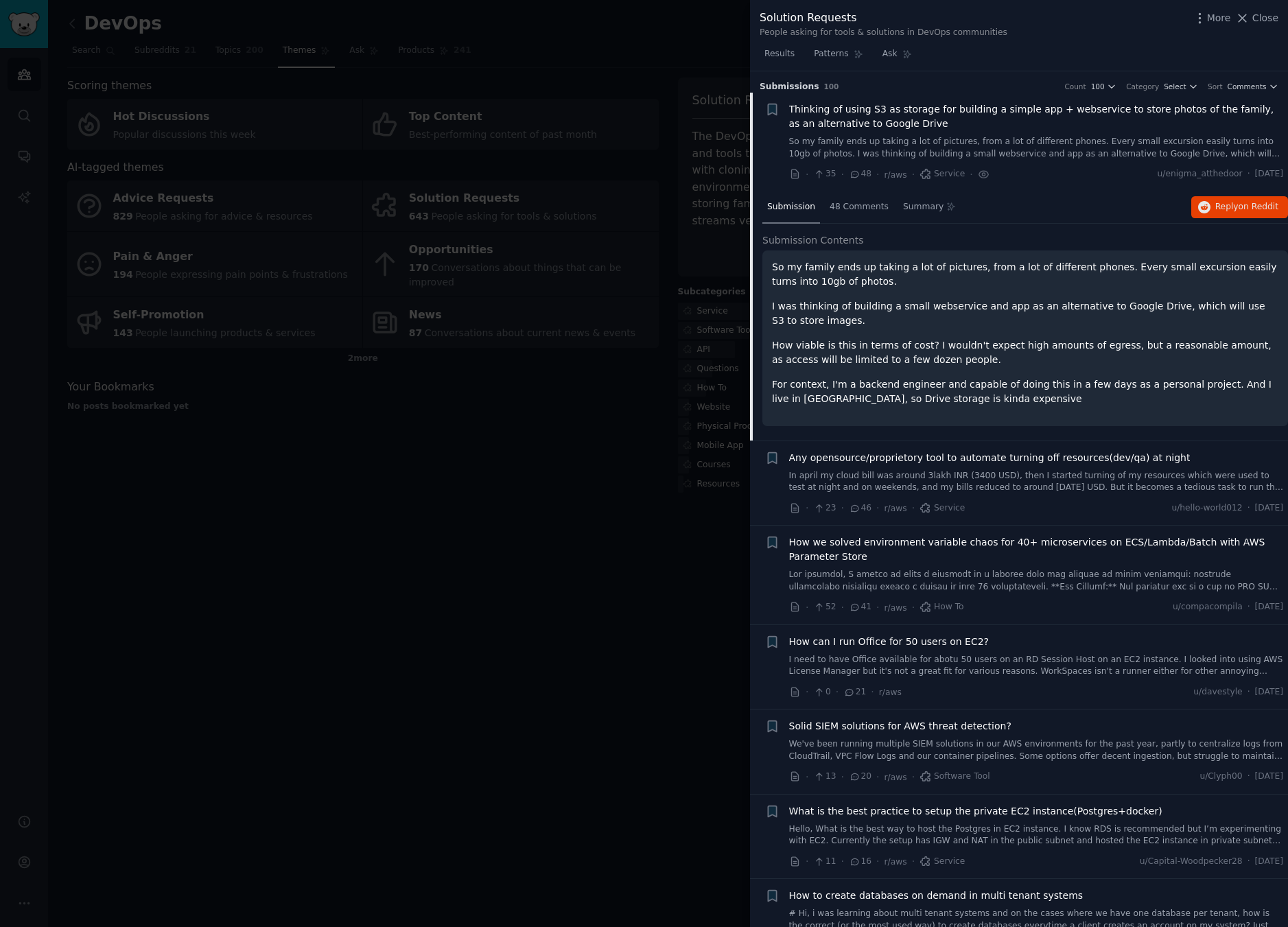
scroll to position [22, 0]
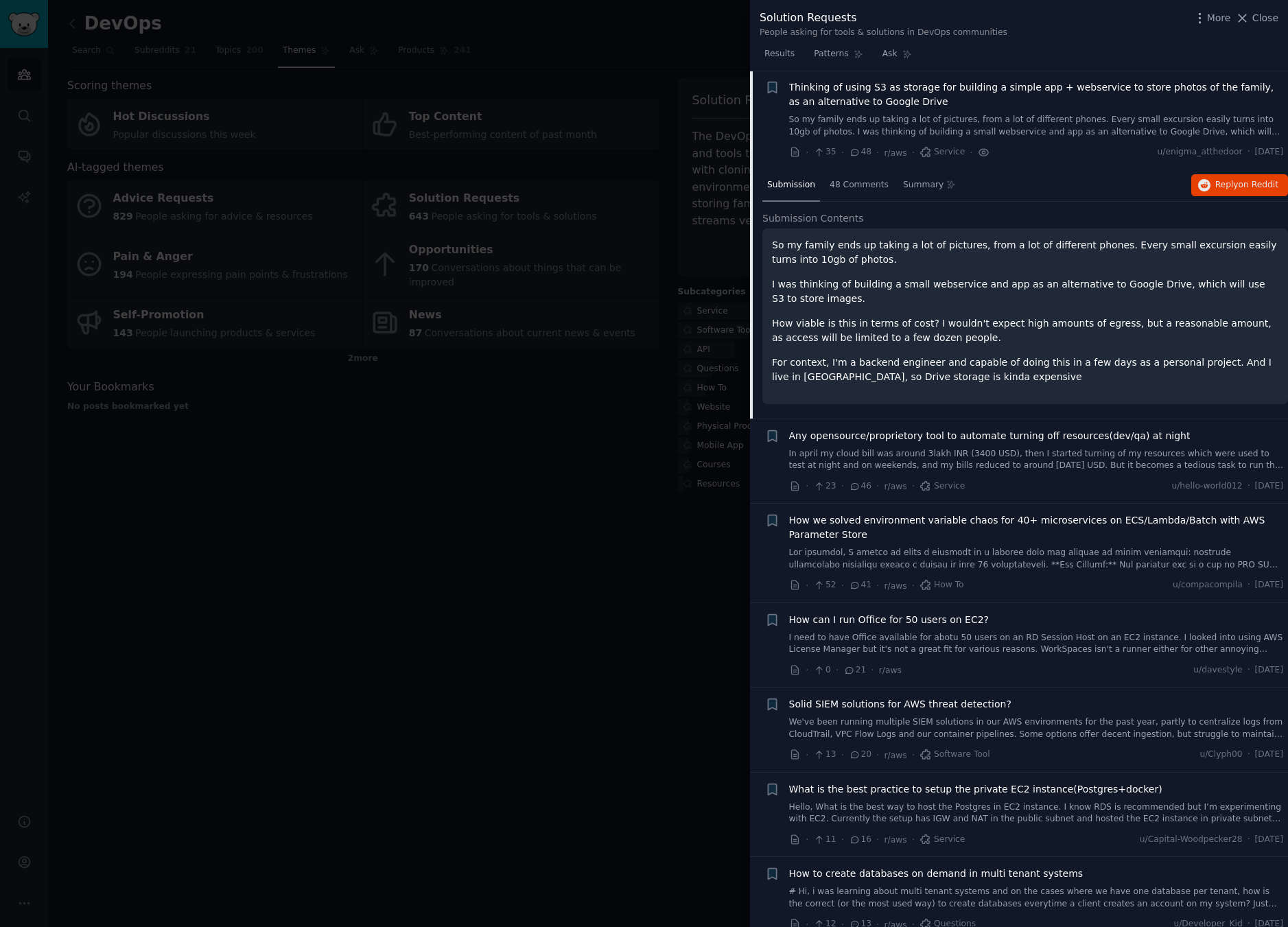
click at [978, 158] on icon at bounding box center [983, 152] width 13 height 14
click at [979, 155] on icon at bounding box center [983, 152] width 9 height 7
click at [798, 151] on icon at bounding box center [795, 152] width 7 height 9
click at [595, 637] on div at bounding box center [644, 463] width 1288 height 927
